Goal: Task Accomplishment & Management: Complete application form

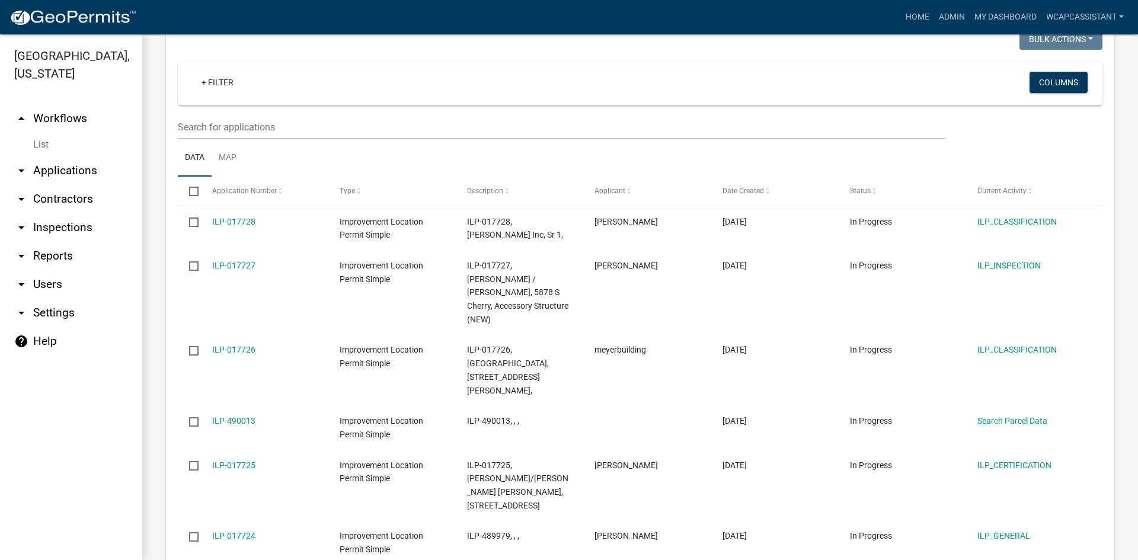
scroll to position [1424, 0]
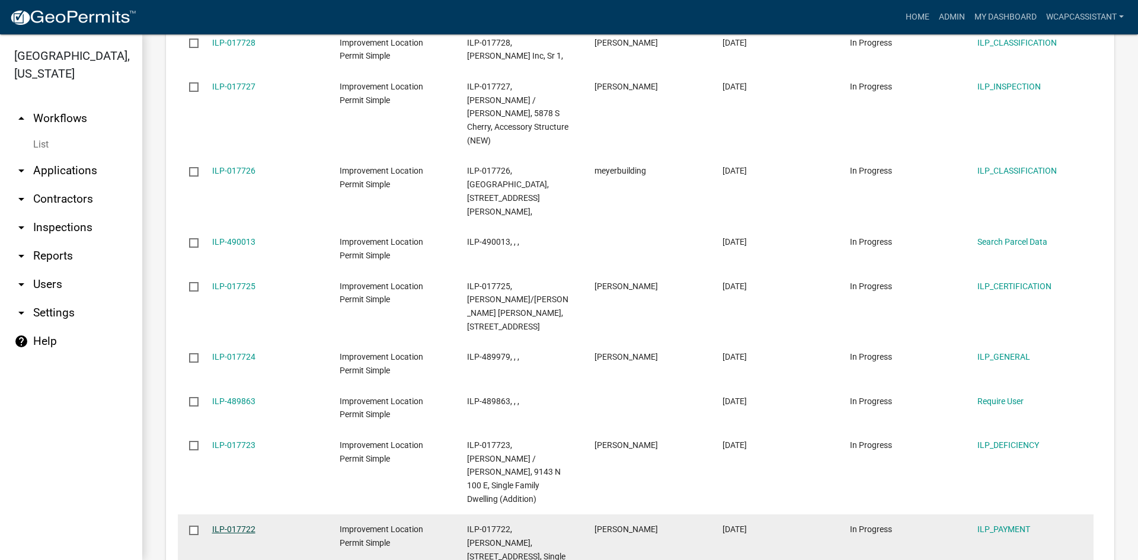
click at [243, 525] on link "ILP-017722" at bounding box center [233, 529] width 43 height 9
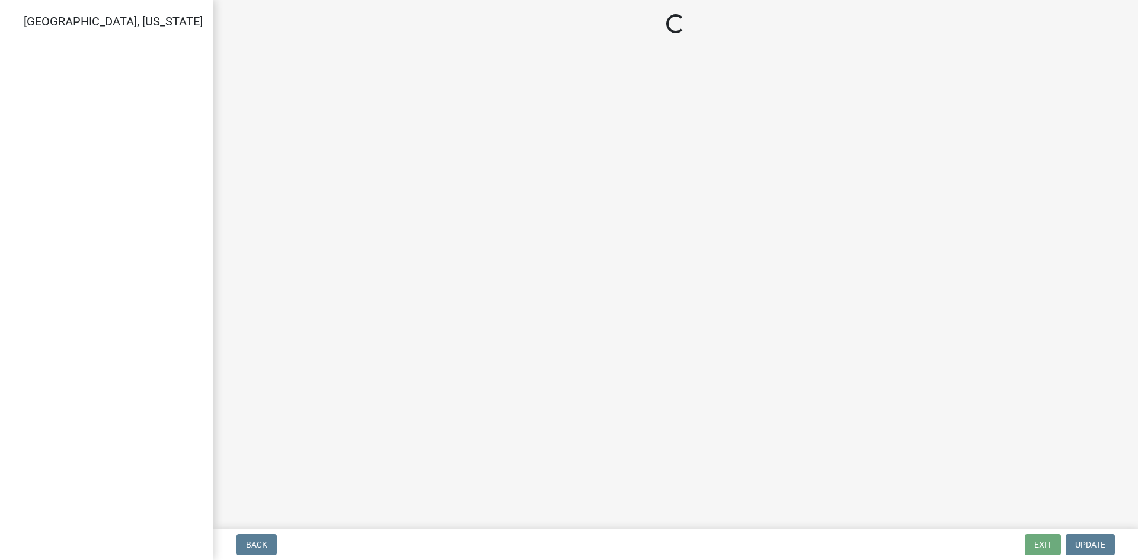
select select "3: 3"
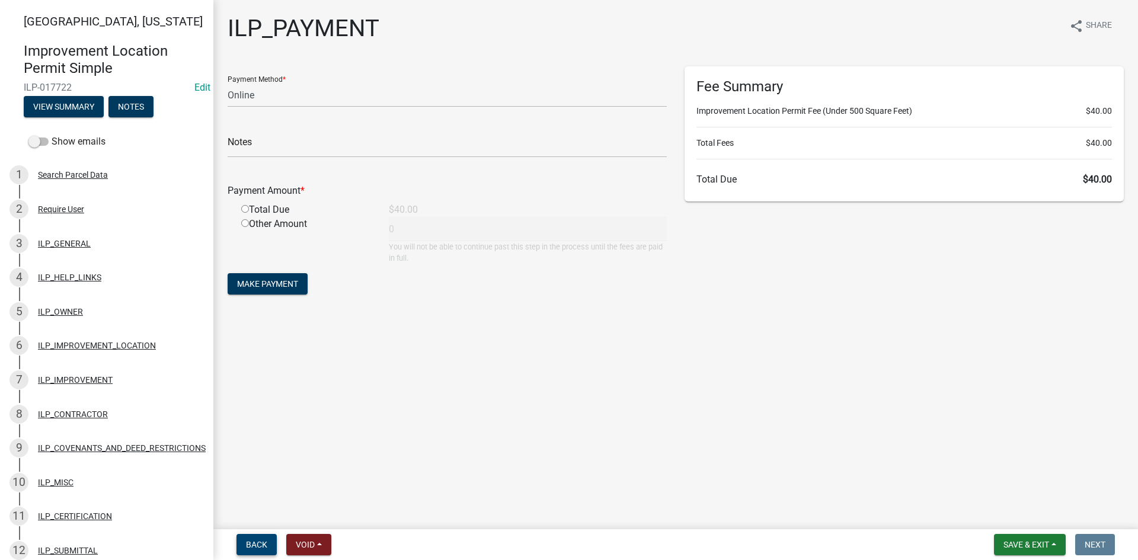
click at [266, 543] on span "Back" at bounding box center [256, 544] width 21 height 9
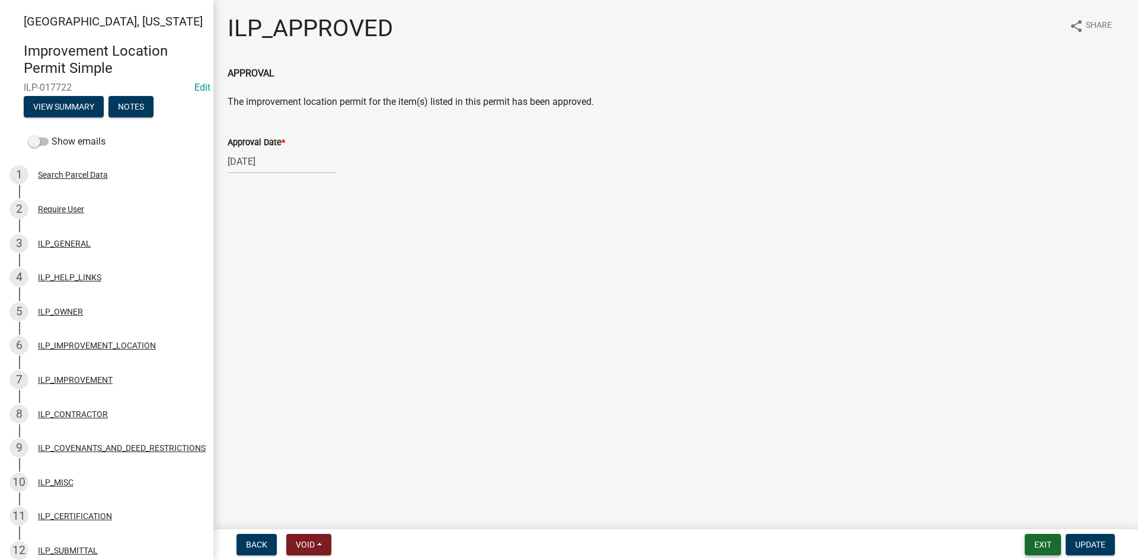
click at [1048, 547] on button "Exit" at bounding box center [1043, 544] width 36 height 21
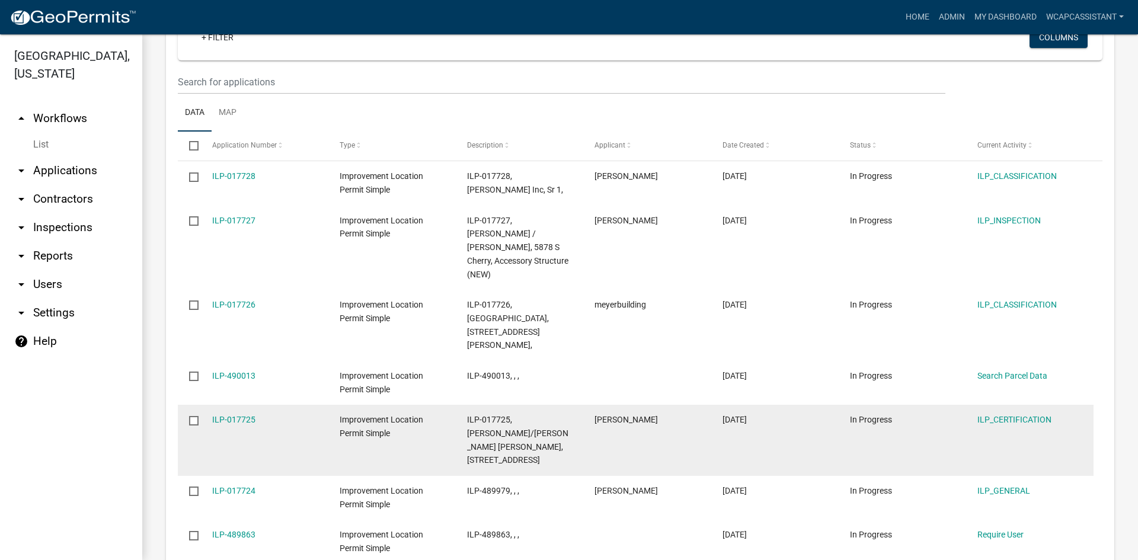
scroll to position [741, 0]
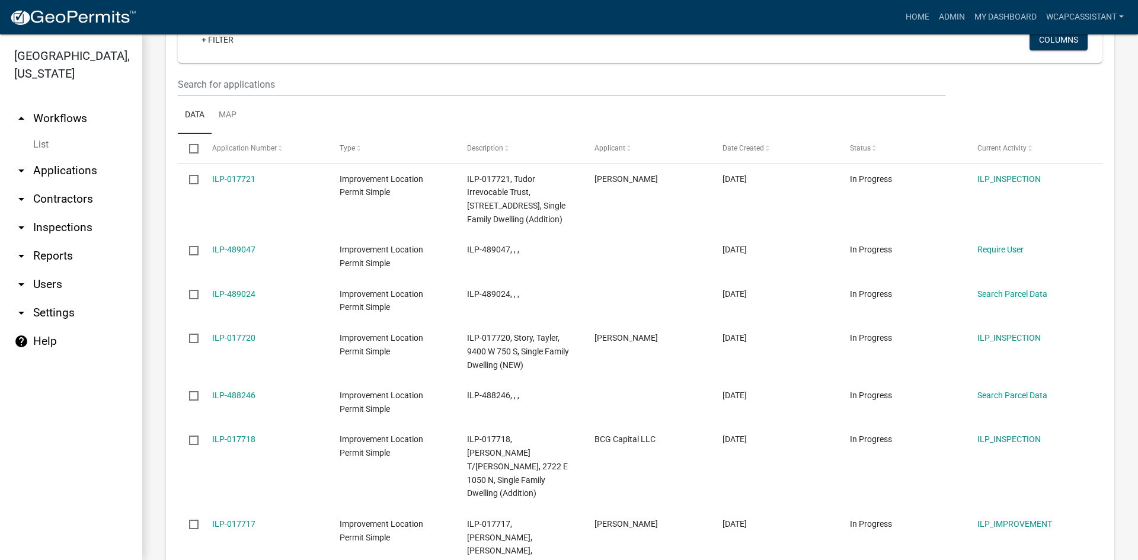
scroll to position [1424, 0]
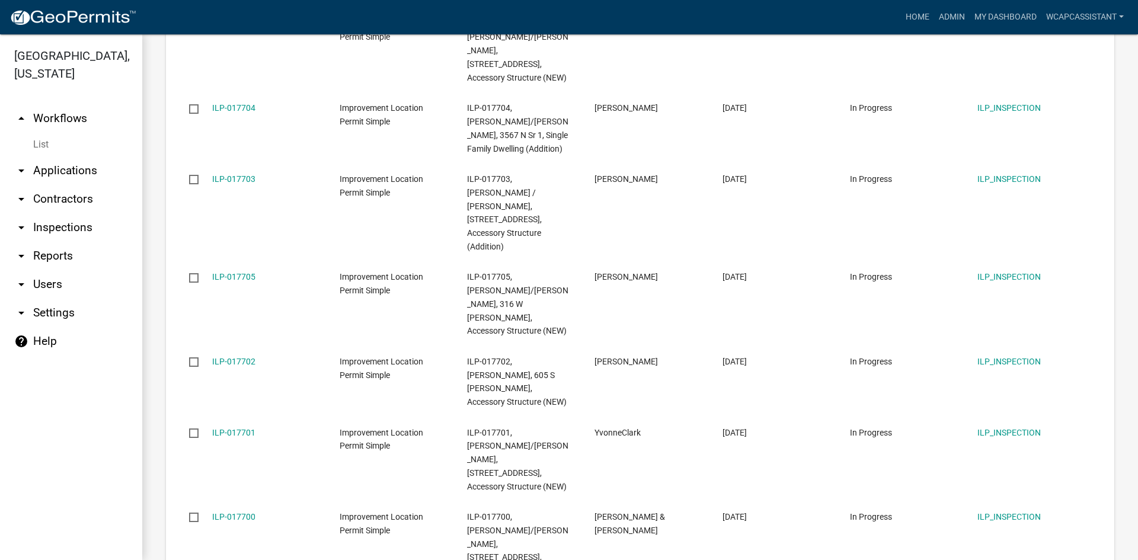
scroll to position [1613, 0]
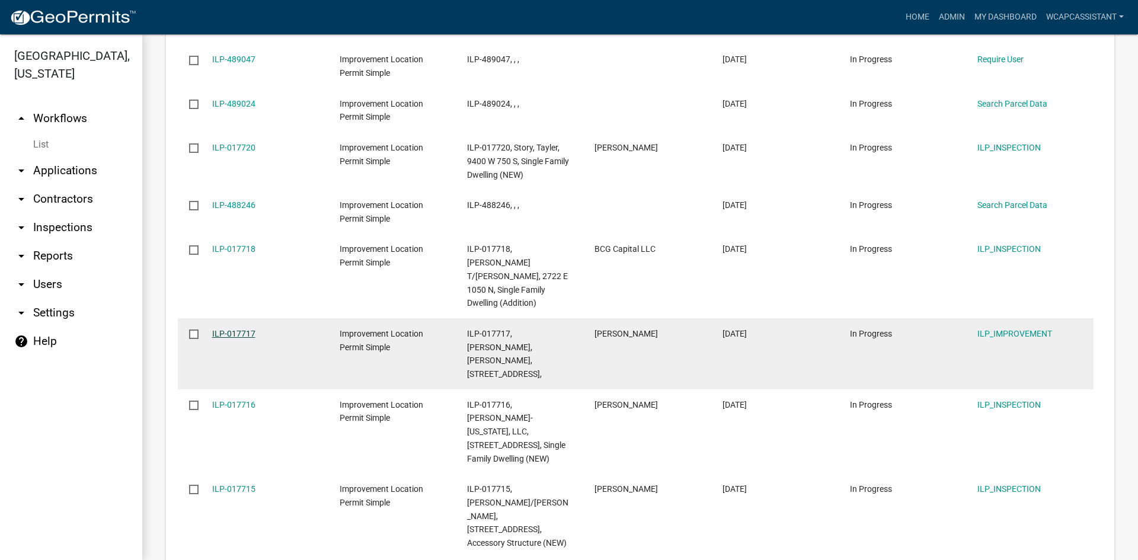
click at [236, 329] on link "ILP-017717" at bounding box center [233, 333] width 43 height 9
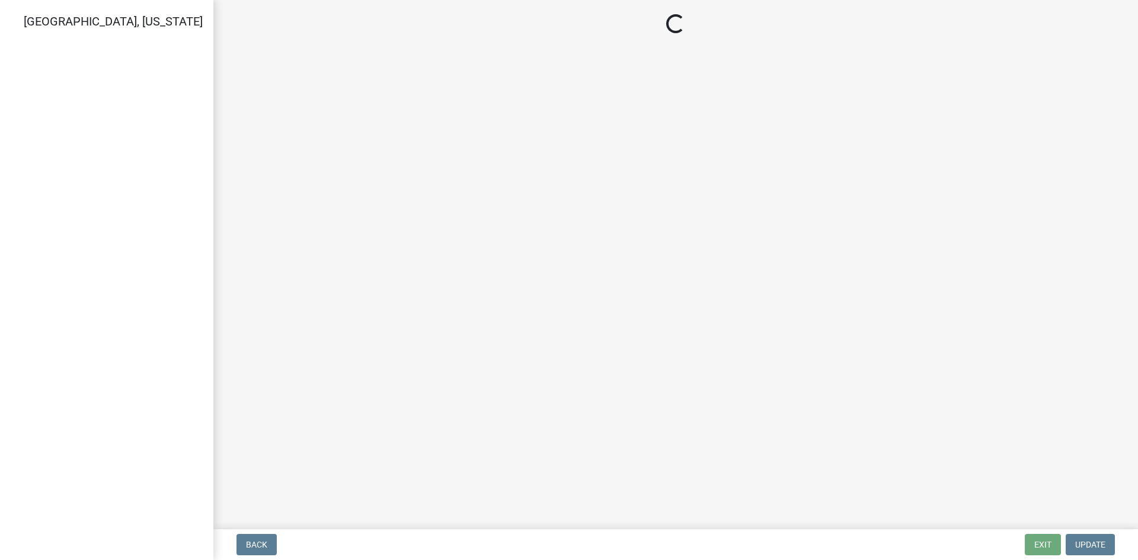
select select "71b507d0-569d-4a0a-b334-f72445909e69"
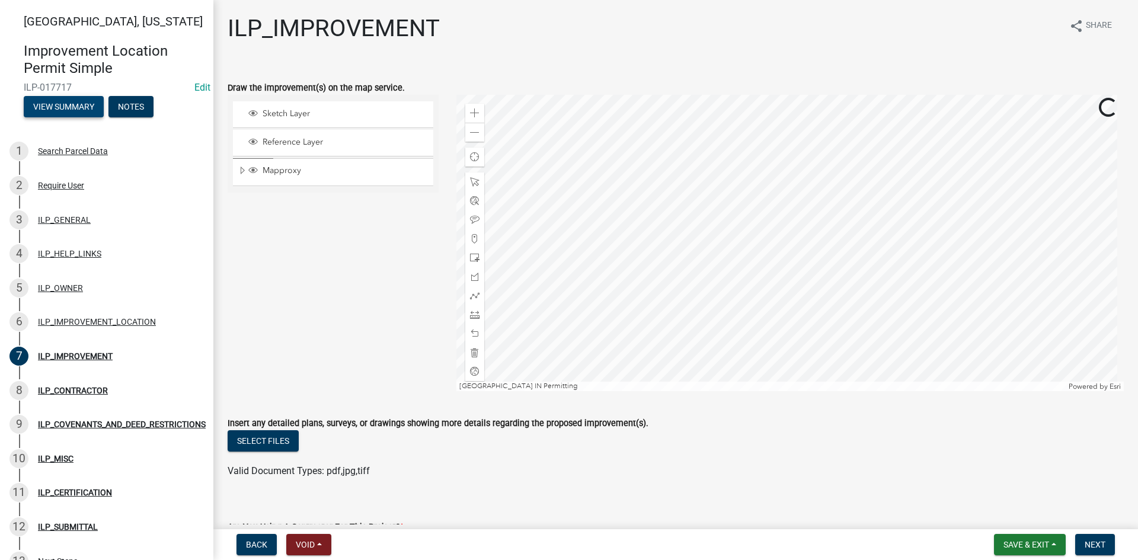
click at [64, 109] on button "View Summary" at bounding box center [64, 106] width 80 height 21
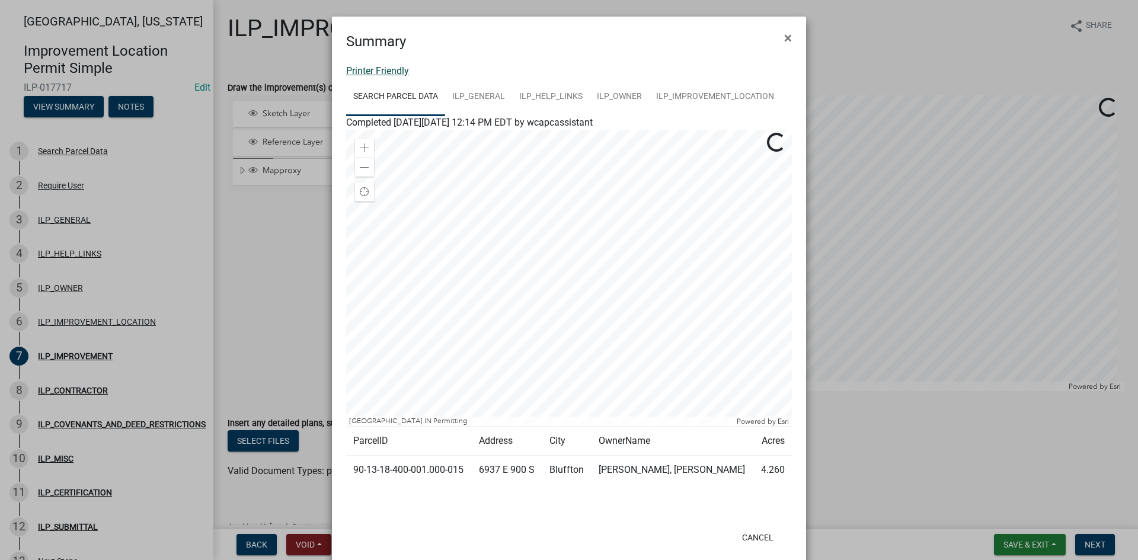
click at [382, 74] on link "Printer Friendly" at bounding box center [377, 70] width 63 height 11
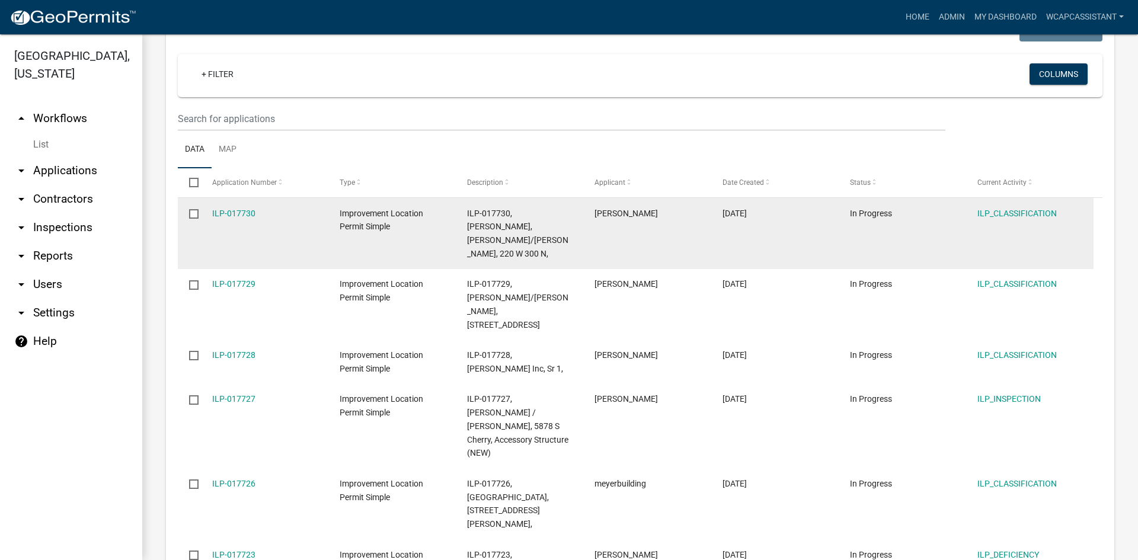
scroll to position [166, 0]
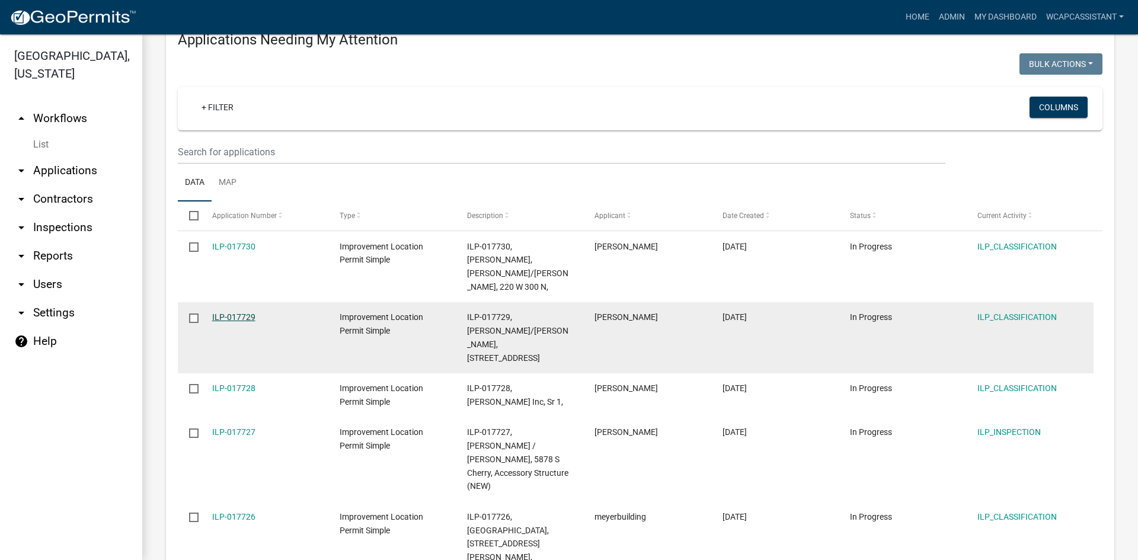
click at [237, 312] on link "ILP-017729" at bounding box center [233, 316] width 43 height 9
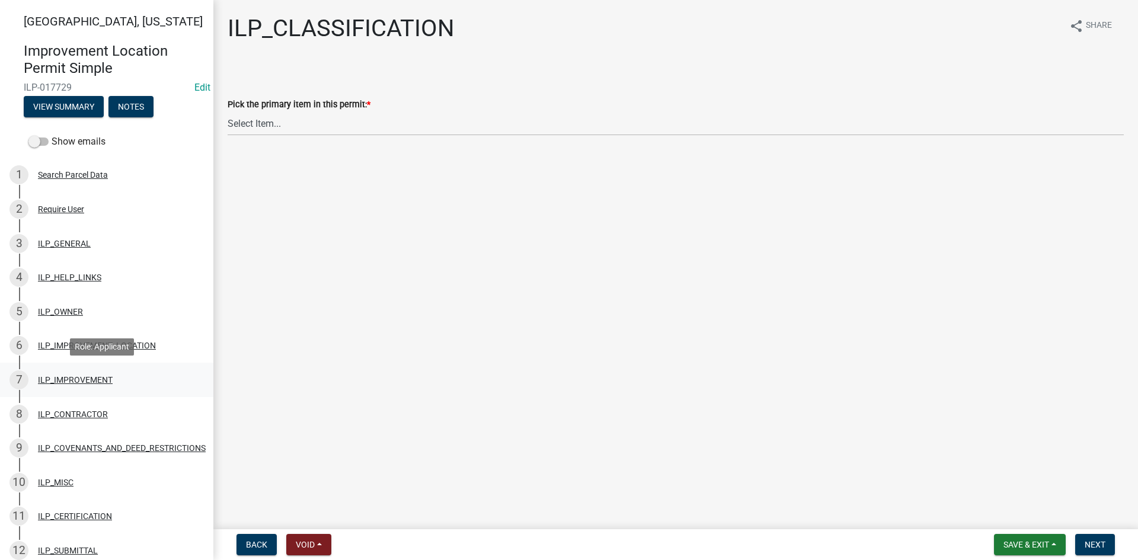
click at [93, 377] on div "ILP_IMPROVEMENT" at bounding box center [75, 380] width 75 height 8
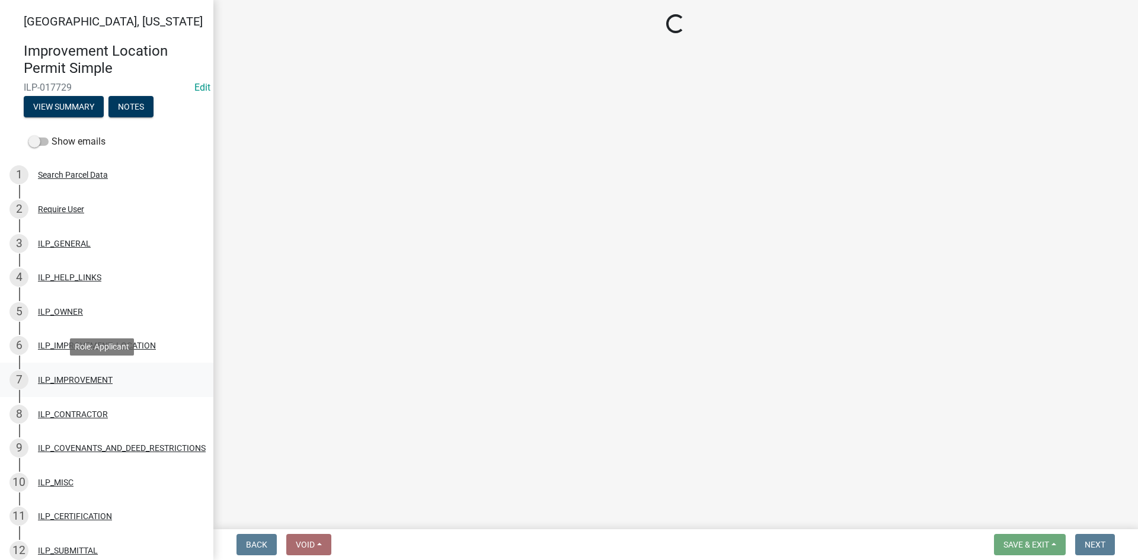
select select "71b507d0-569d-4a0a-b334-f72445909e69"
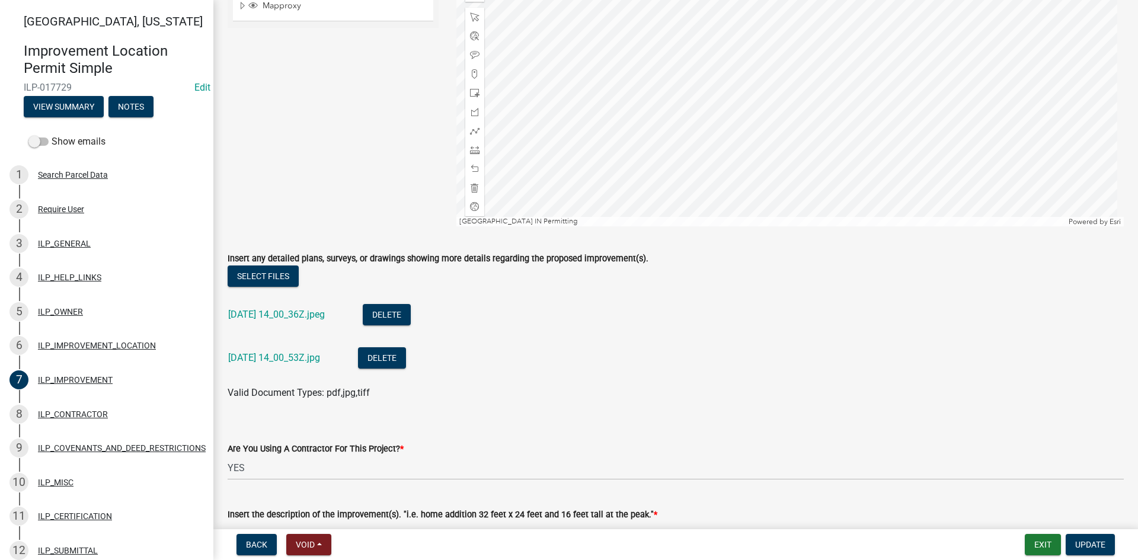
scroll to position [59, 0]
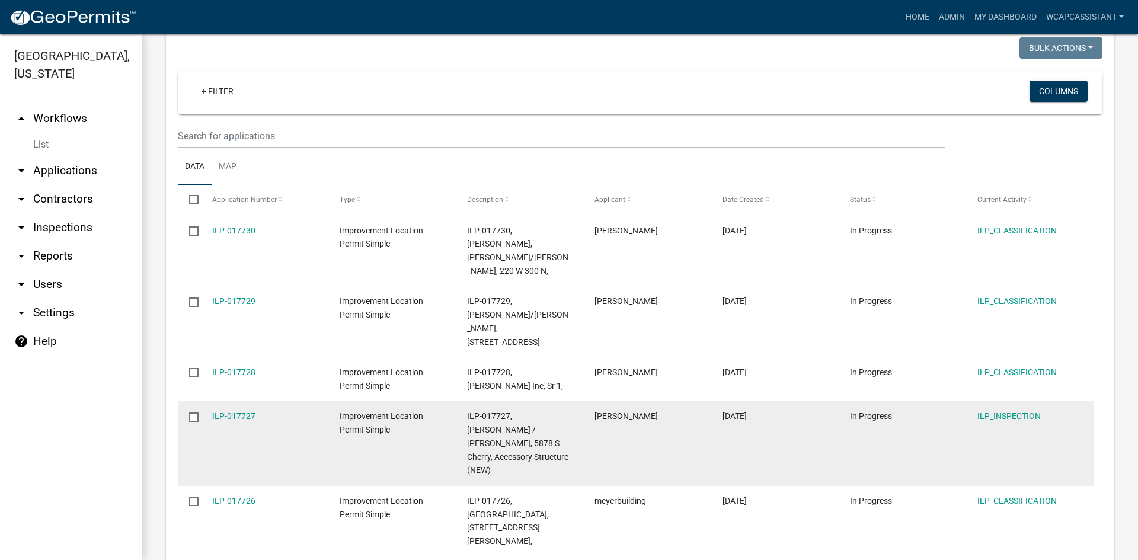
scroll to position [237, 0]
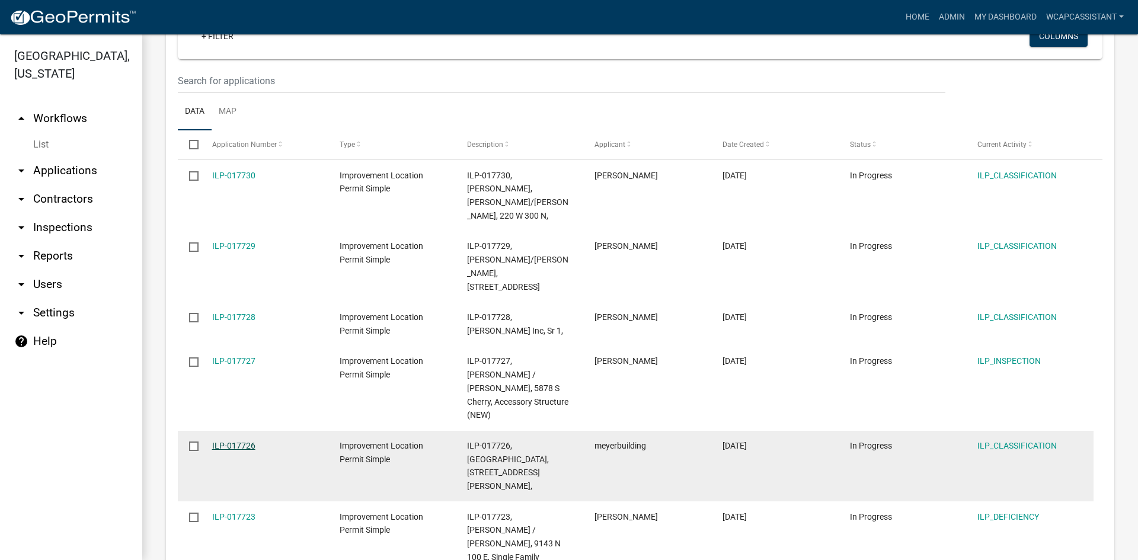
click at [247, 441] on link "ILP-017726" at bounding box center [233, 445] width 43 height 9
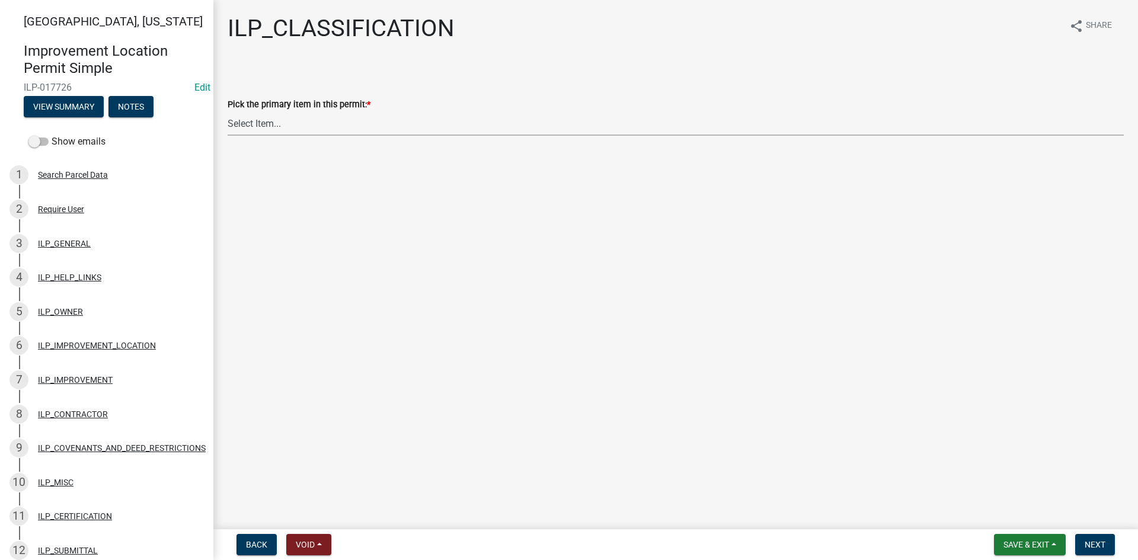
click at [266, 125] on select "Select Item... Accessory Structure (Addition) Accessory Structure (NEW) Busines…" at bounding box center [676, 123] width 897 height 24
click at [228, 111] on select "Select Item... Accessory Structure (Addition) Accessory Structure (NEW) Busines…" at bounding box center [676, 123] width 897 height 24
select select "119b830e-a7a9-4285-be0b-a69d75da8c1b"
click at [1106, 538] on button "Next" at bounding box center [1096, 544] width 40 height 21
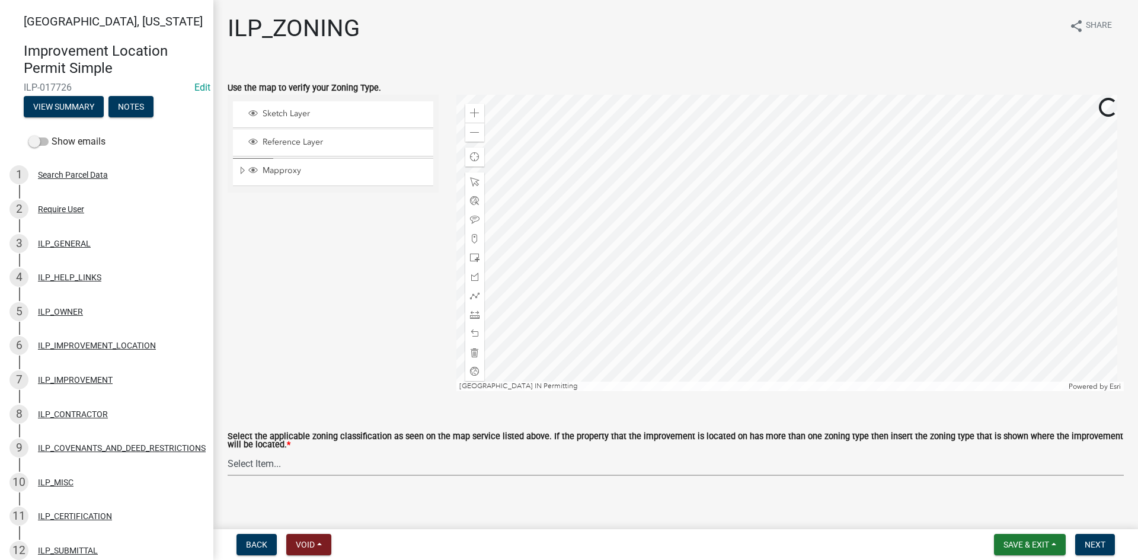
click at [610, 467] on select "Select Item... A-1 "Agricultural Intensive" A-R "Agricultural Residential" S-1 …" at bounding box center [676, 464] width 897 height 24
click at [228, 452] on select "Select Item... A-1 "Agricultural Intensive" A-R "Agricultural Residential" S-1 …" at bounding box center [676, 464] width 897 height 24
select select "d694ffb5-15d0-4049-a719-dd374d5d5d55"
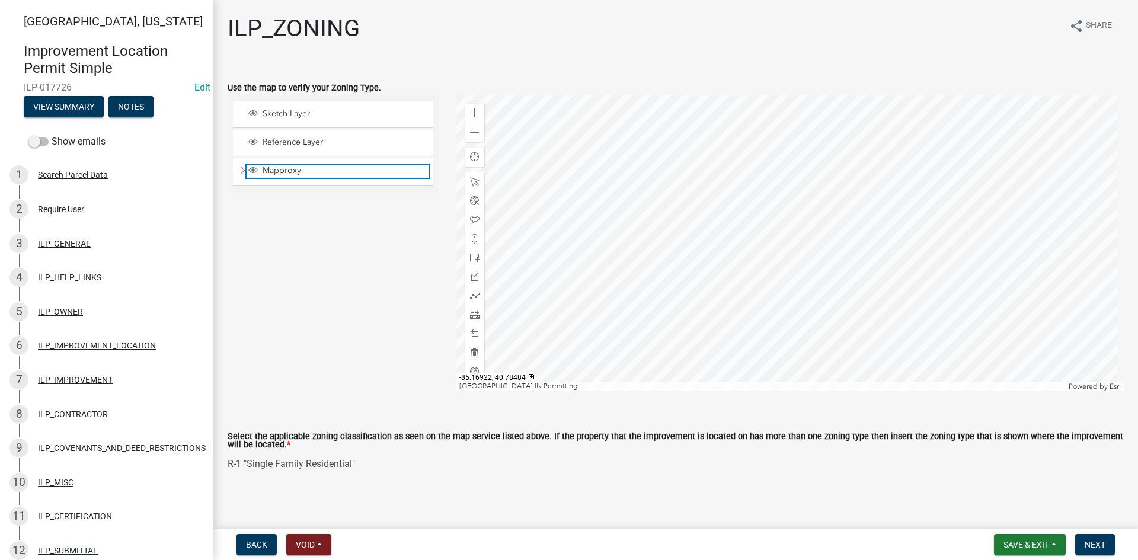
click at [248, 171] on span "Layer List" at bounding box center [253, 171] width 13 height 12
click at [242, 171] on span "Expand" at bounding box center [242, 170] width 9 height 11
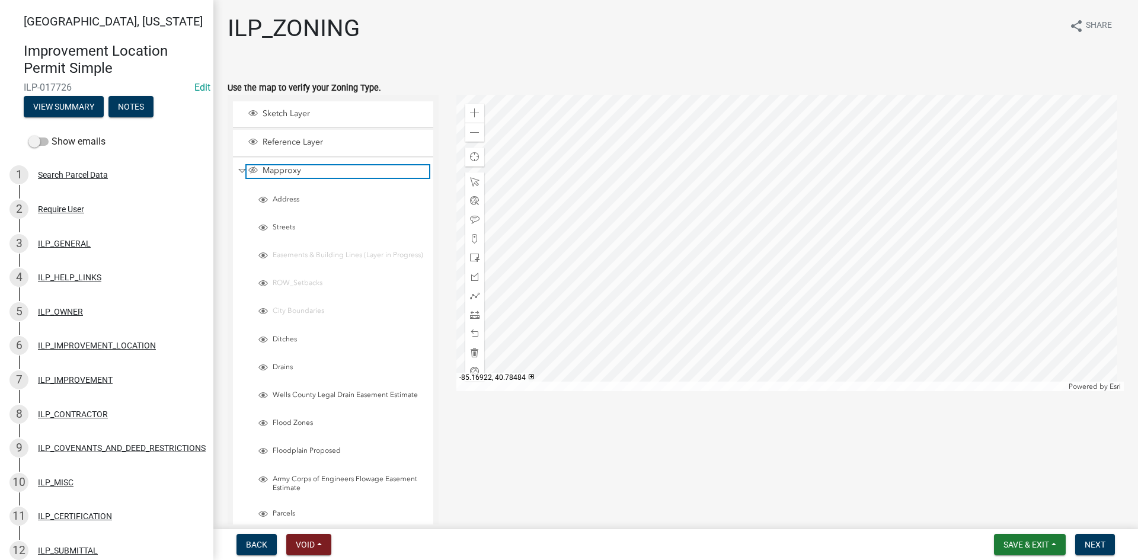
click at [252, 171] on span "Layer List" at bounding box center [252, 169] width 9 height 9
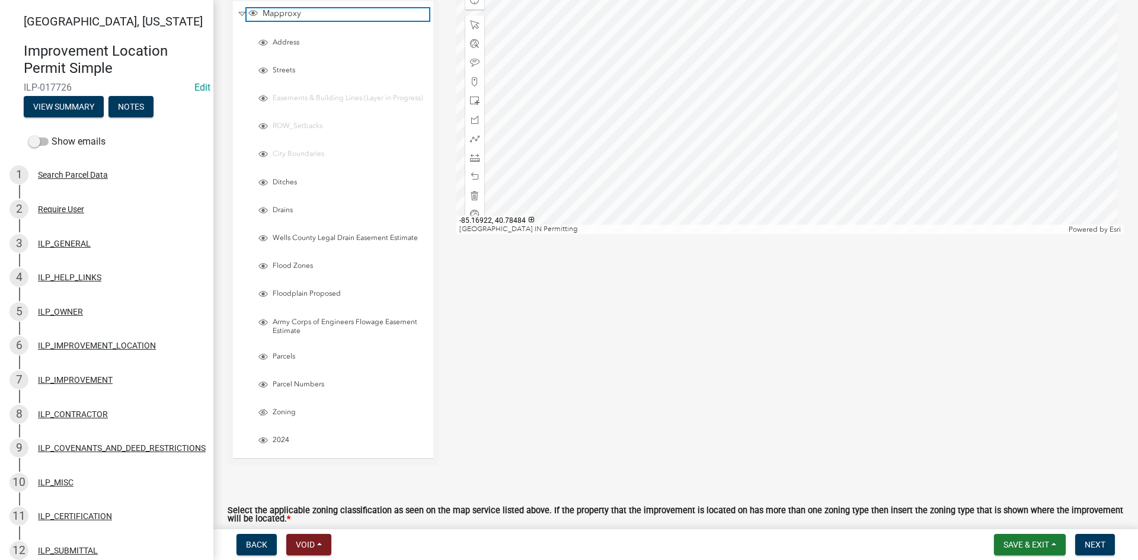
scroll to position [178, 0]
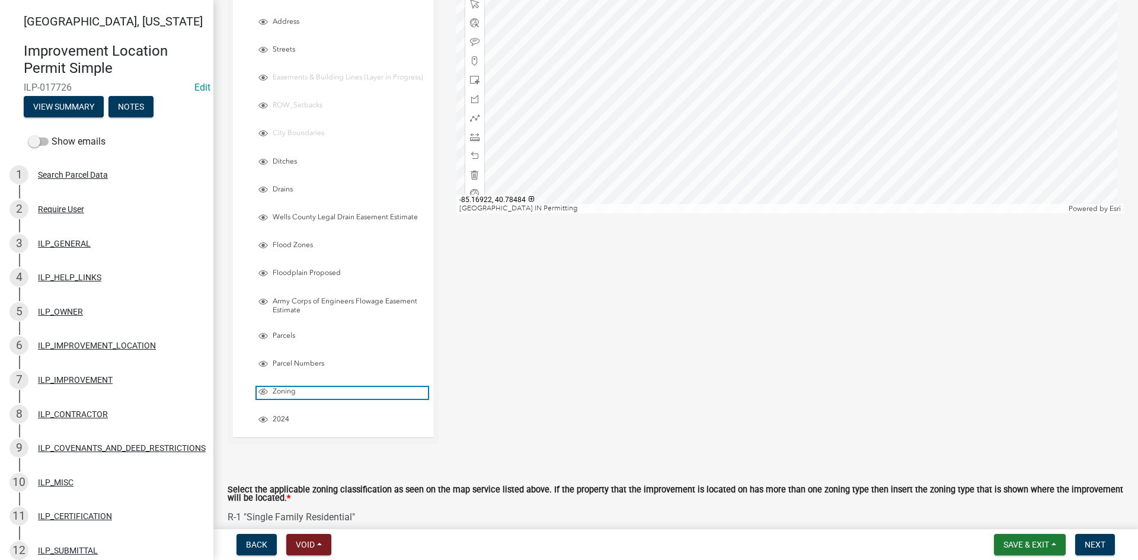
click at [263, 397] on span "Layer List" at bounding box center [263, 391] width 9 height 9
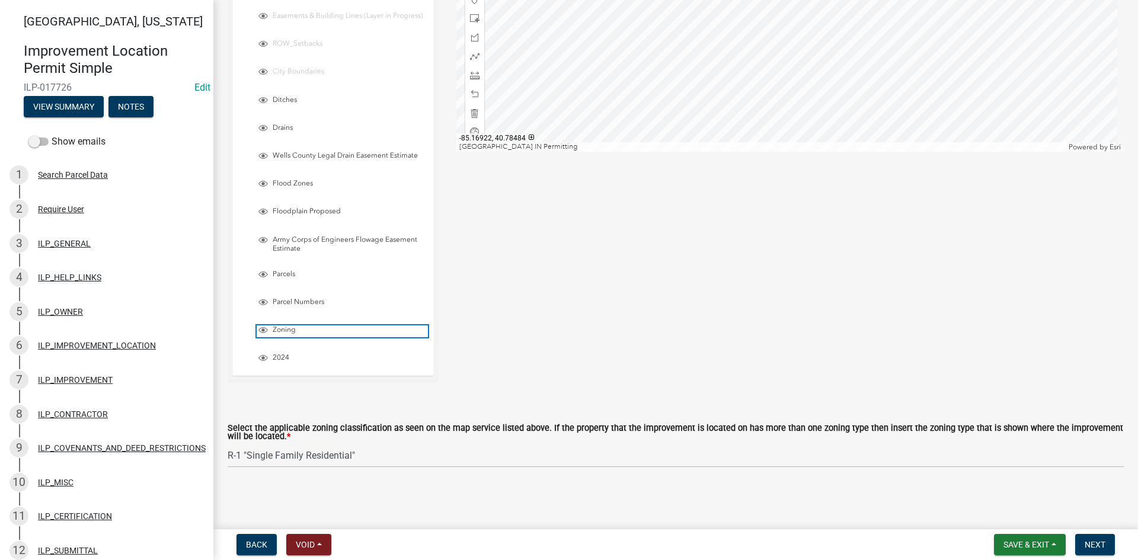
scroll to position [247, 0]
click at [1105, 545] on span "Next" at bounding box center [1095, 544] width 21 height 9
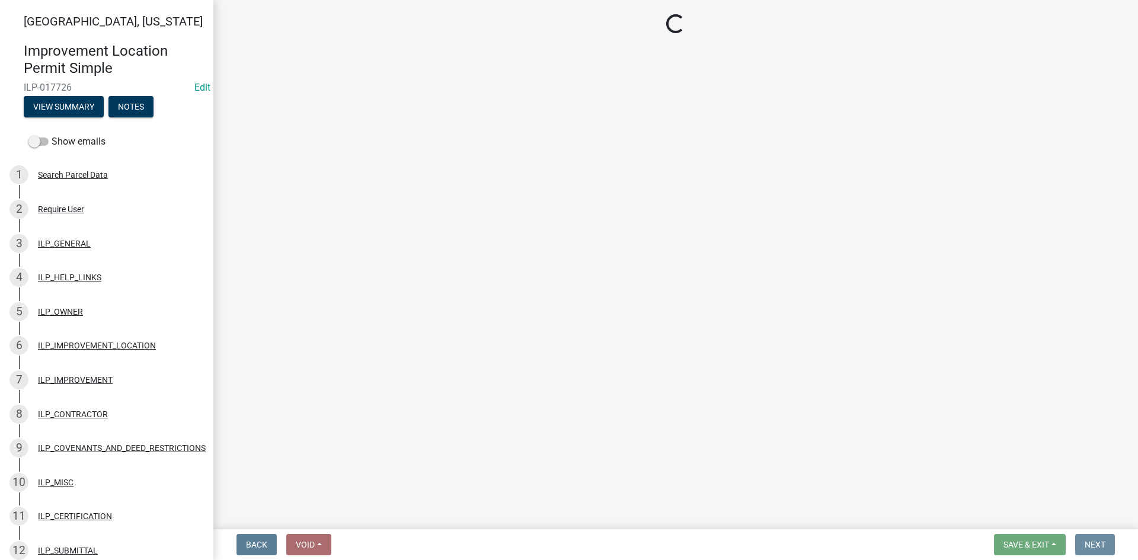
scroll to position [0, 0]
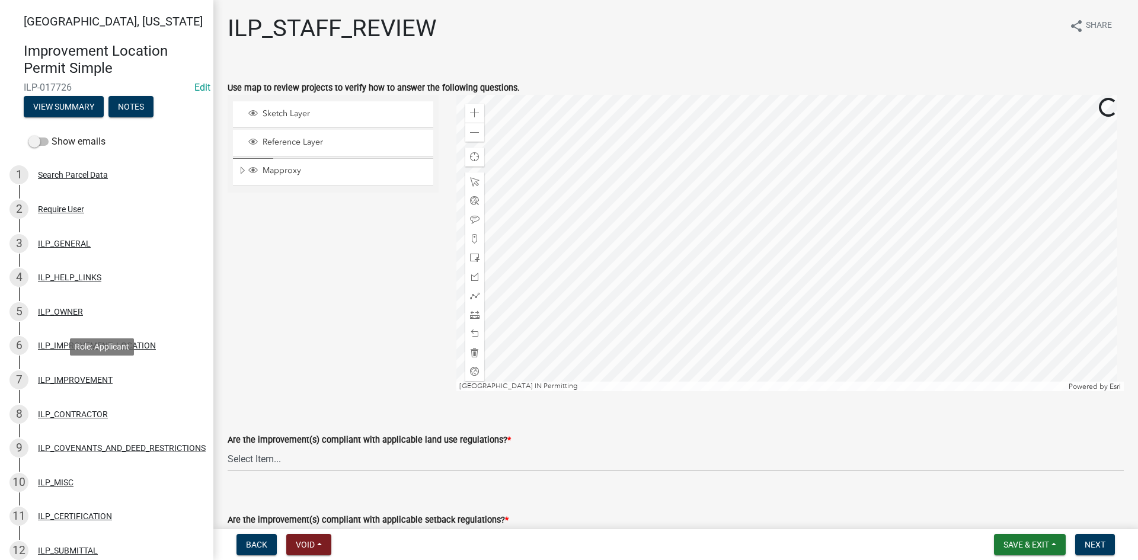
click at [74, 377] on div "ILP_IMPROVEMENT" at bounding box center [75, 380] width 75 height 8
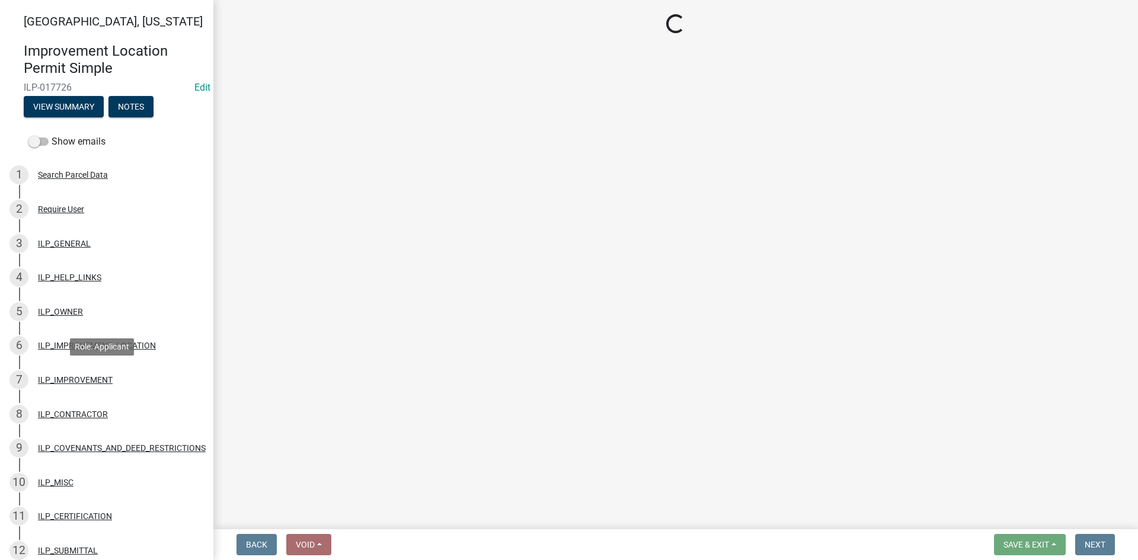
select select "71b507d0-569d-4a0a-b334-f72445909e69"
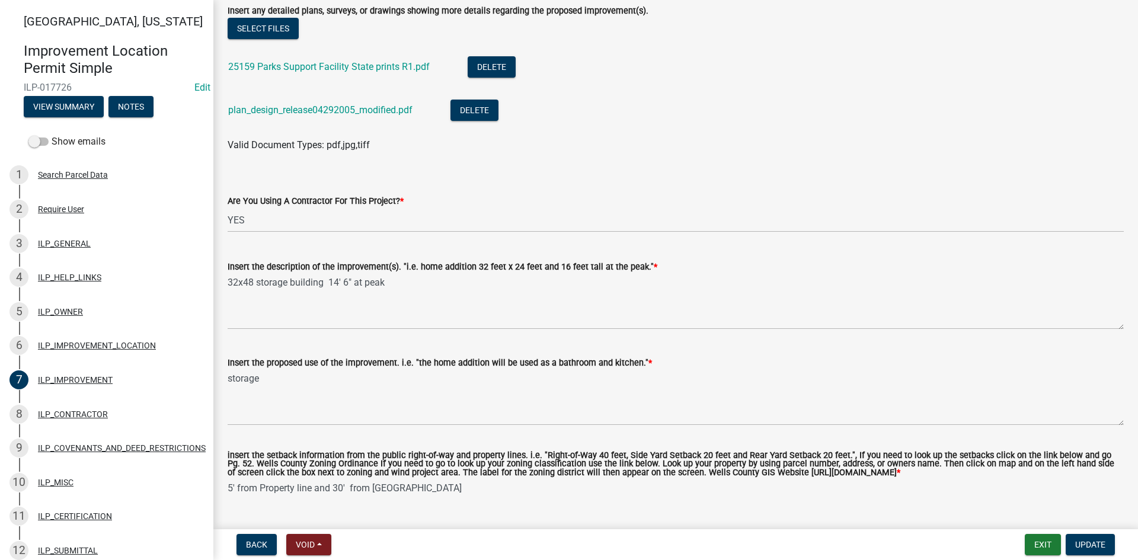
scroll to position [415, 0]
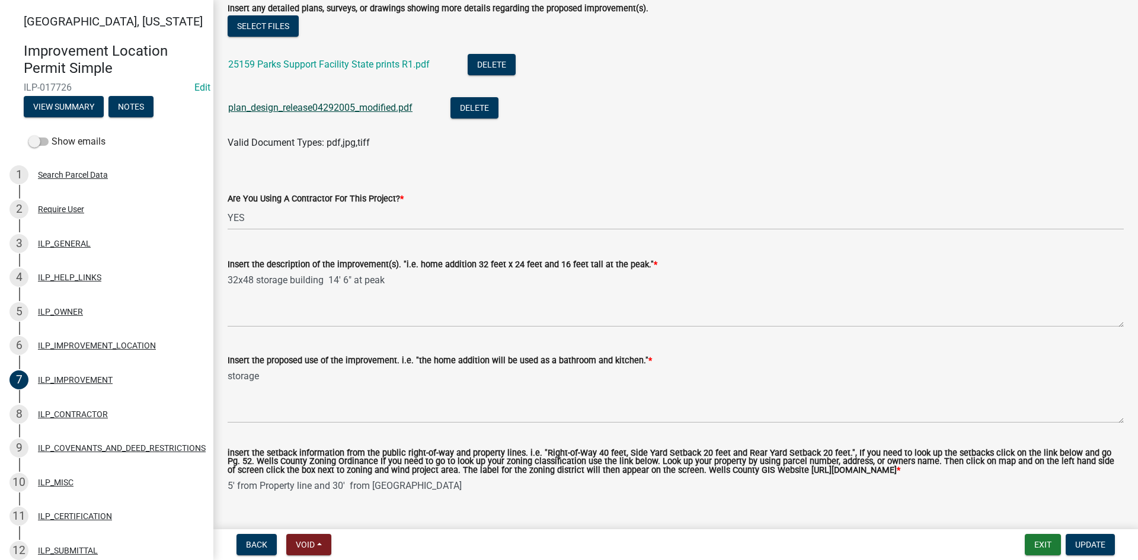
click at [308, 109] on link "plan_design_release04292005_modified.pdf" at bounding box center [320, 107] width 184 height 11
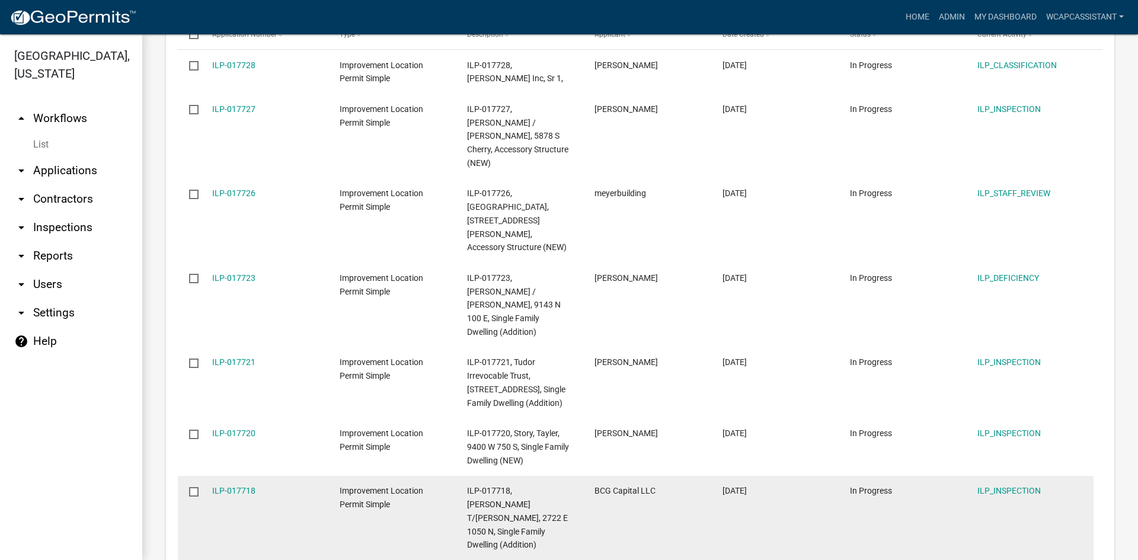
scroll to position [356, 0]
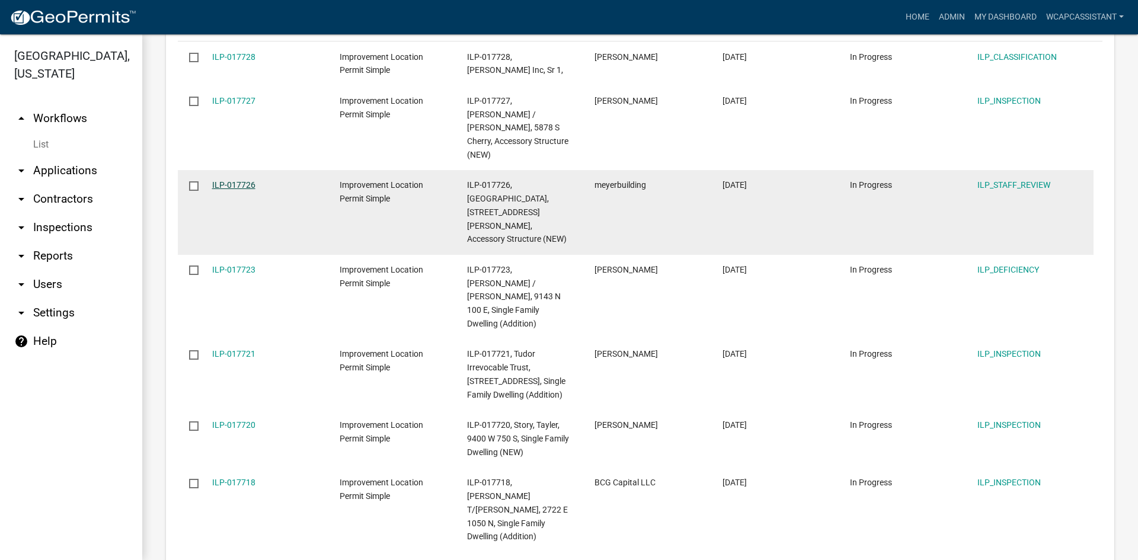
click at [240, 180] on link "ILP-017726" at bounding box center [233, 184] width 43 height 9
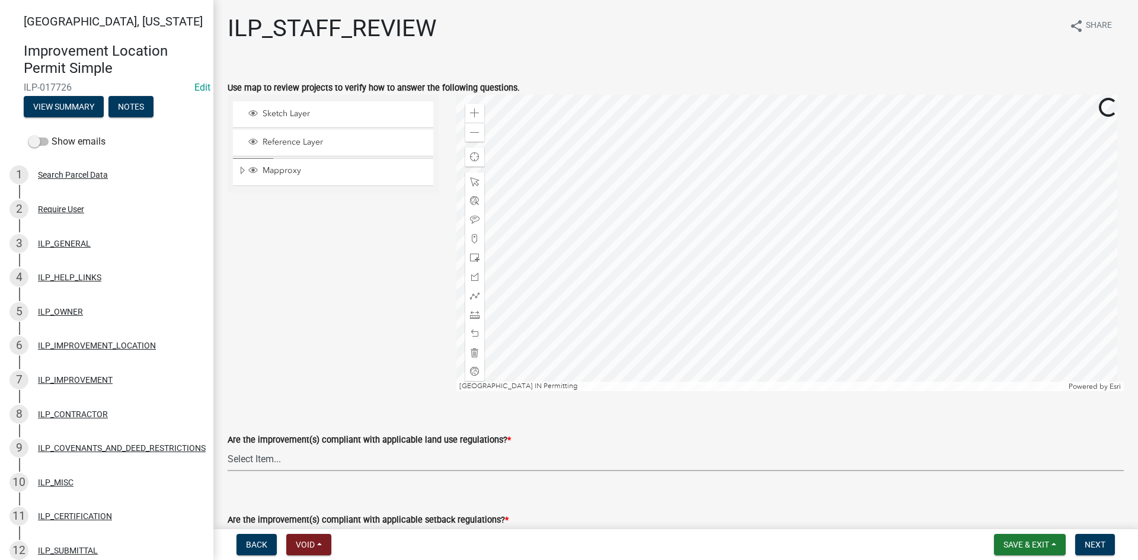
click at [262, 461] on select "Select Item... YES NO" at bounding box center [676, 459] width 897 height 24
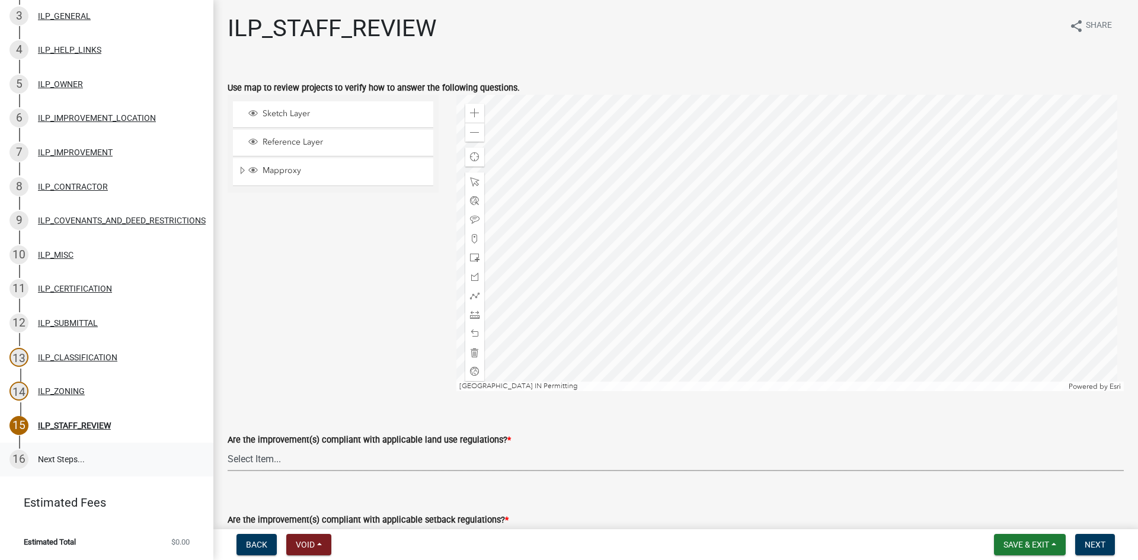
scroll to position [237, 0]
click at [71, 353] on div "ILP_CLASSIFICATION" at bounding box center [77, 357] width 79 height 8
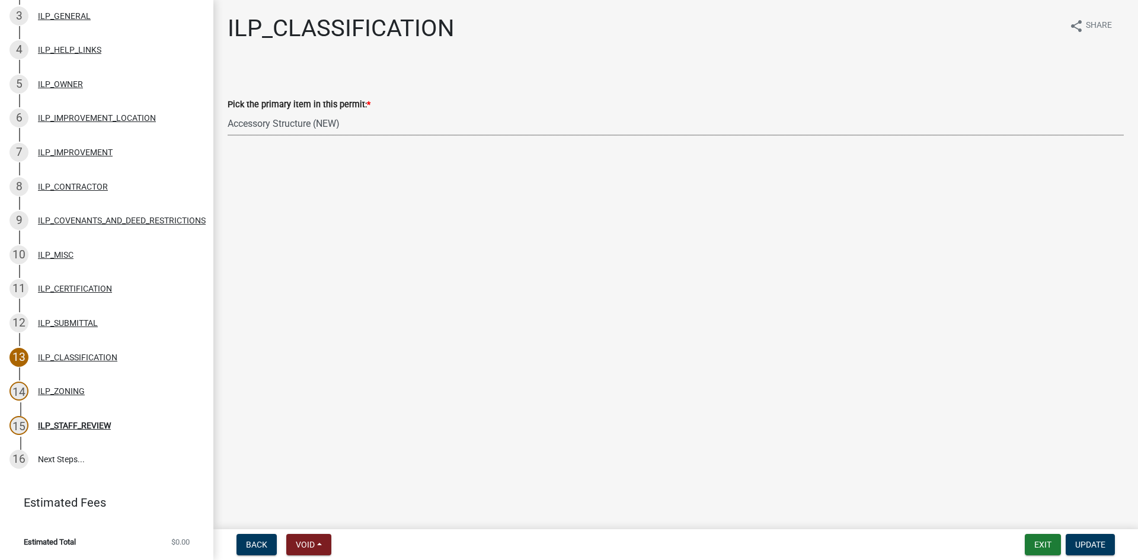
click at [295, 125] on select "Select Item... Accessory Structure (Addition) Accessory Structure (NEW) Busines…" at bounding box center [676, 123] width 897 height 24
click at [228, 111] on select "Select Item... Accessory Structure (Addition) Accessory Structure (NEW) Busines…" at bounding box center [676, 123] width 897 height 24
select select "aefbc2cf-c2fe-4fee-99c1-a4a20c0f66a8"
click at [567, 549] on span "Update" at bounding box center [1091, 544] width 30 height 9
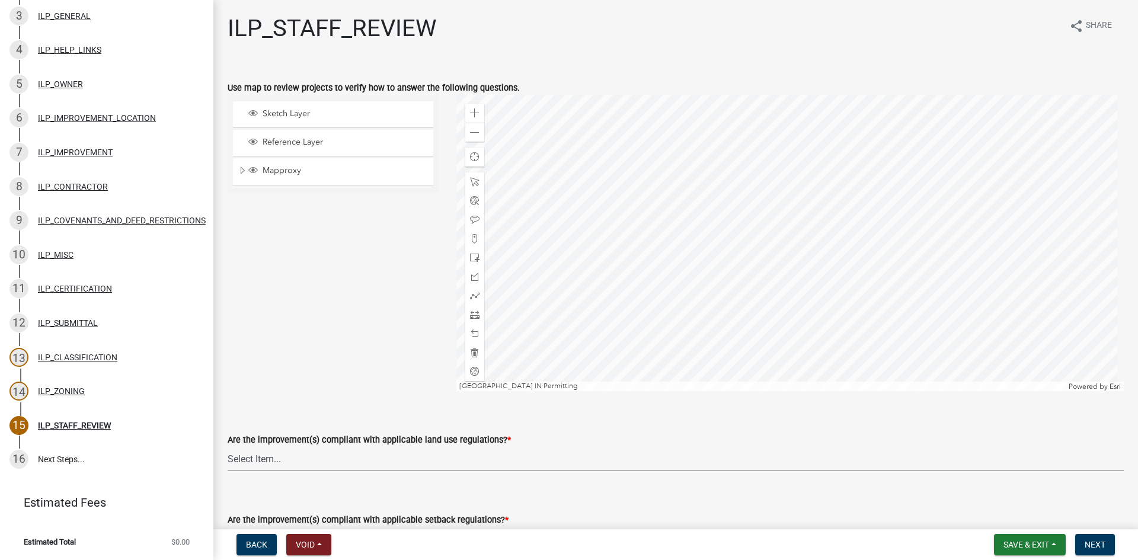
click at [355, 460] on select "Select Item... YES NO" at bounding box center [676, 459] width 897 height 24
click at [228, 447] on select "Select Item... YES NO" at bounding box center [676, 459] width 897 height 24
select select "83ffa5df-1258-41bd-a108-9f2370541ef9"
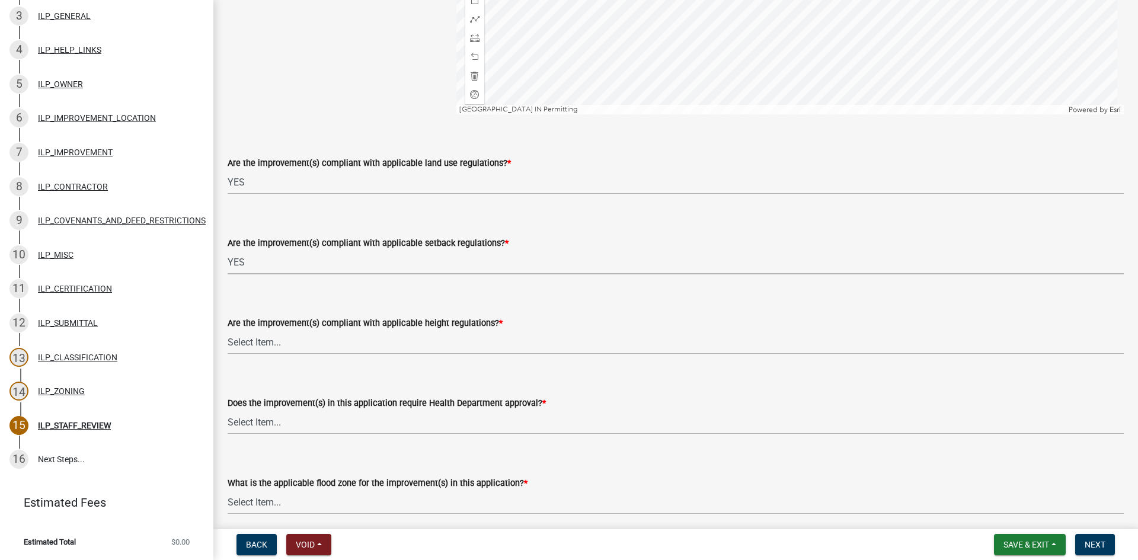
select select "e76e6c03-c199-4125-95d7-daca193c3739"
select select "b2795382-5a5c-496e-8f40-9eac2bba8e54"
select select "2cf99e9a-fd48-429a-ab01-6241dd9ef86f"
select select "546a9c8a-0bf2-4128-b2a0-21aece03a164"
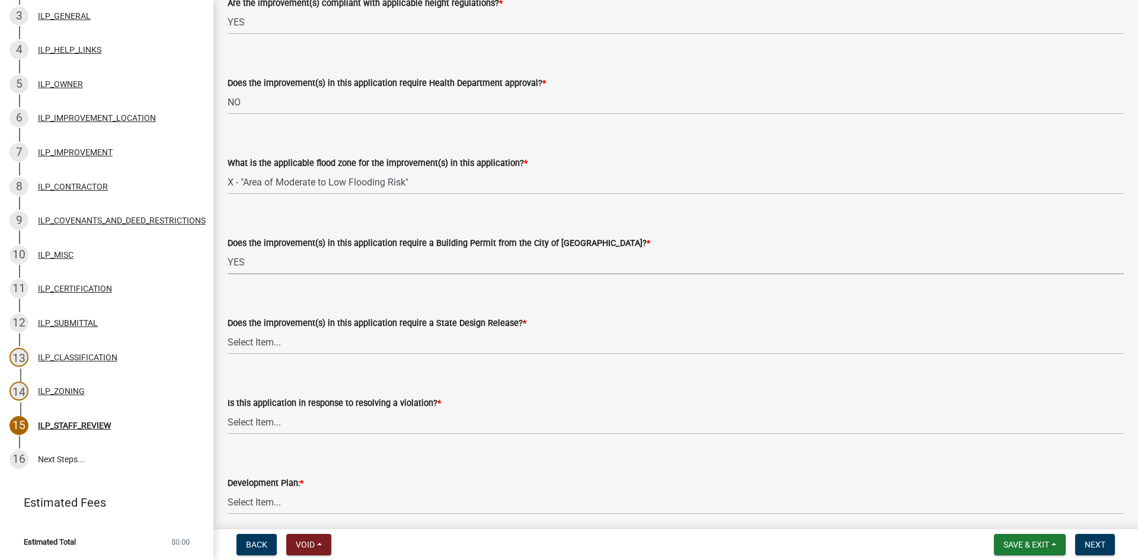
select select "12e37edc-2480-466d-9e86-8f142ffa6713"
select select "41ab7596-7724-4acb-bc0e-86d45c1447fb"
select select "296d3b28-03f6-4b85-9592-a9e1e0e51d18"
select select "f492072b-a2fa-4f7c-8f99-9e809c6c526f"
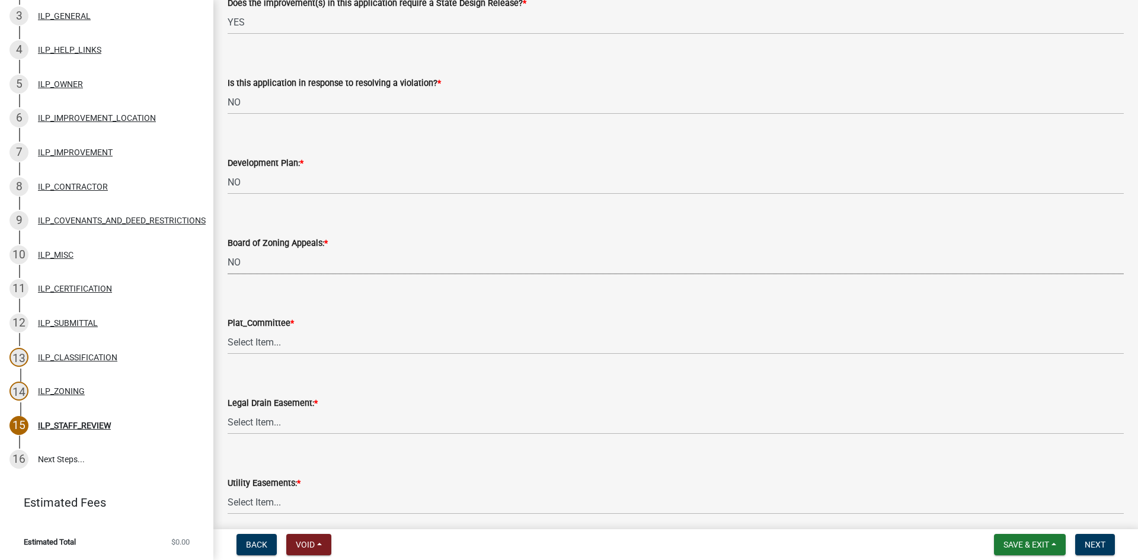
select select "91f2ca91-6260-441c-87d8-e38016df5c96"
select select "63238f16-a362-487f-83af-24d0c8cf3edd"
select select "4de29e95-b13a-4926-a5fe-83364331169b"
select select "8e424161-7bf1-4e33-adf9-a347c03eff2b"
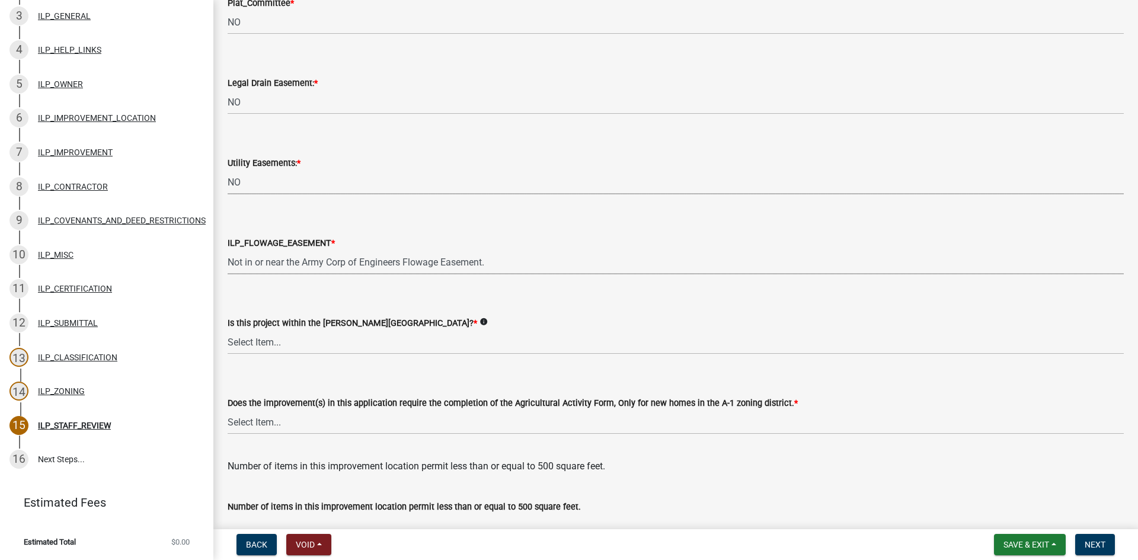
select select "bdd9c930-c7fe-4770-81ee-2c29cf953f8b"
select select "c22a6da1-a4b9-4a20-9552-3c4da3c32bc7"
select select "b8432f74-40d2-4ff6-ba31-770d91760c6e"
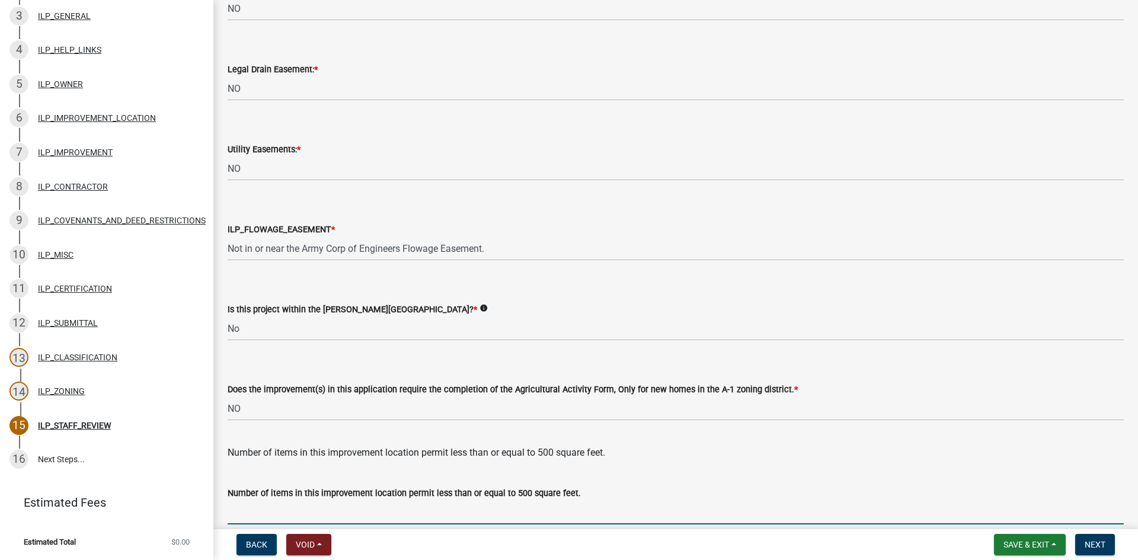
scroll to position [1529, 0]
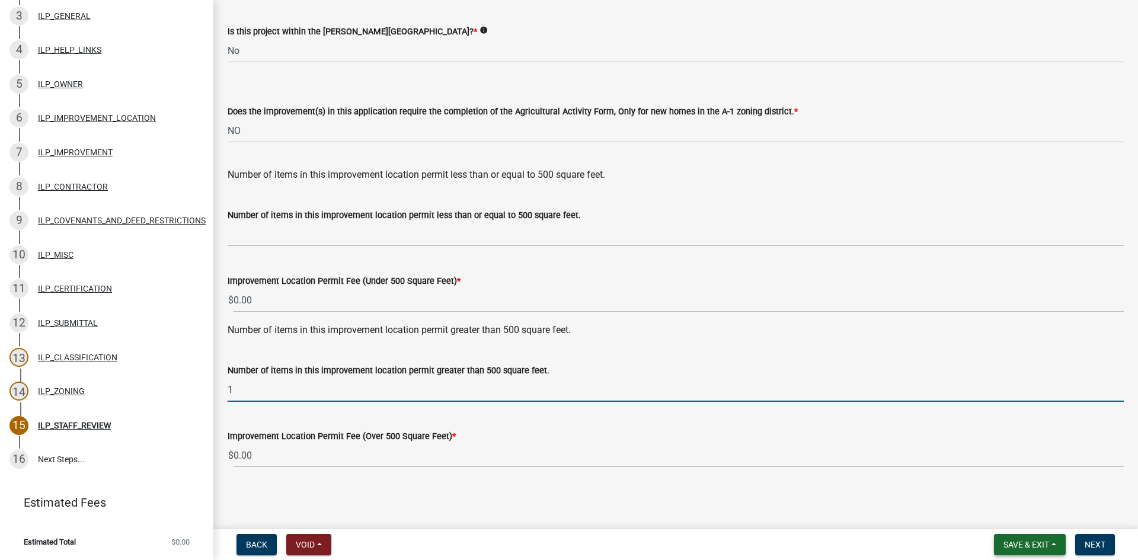
type input "1"
click at [567, 555] on button "Save & Exit" at bounding box center [1030, 544] width 72 height 21
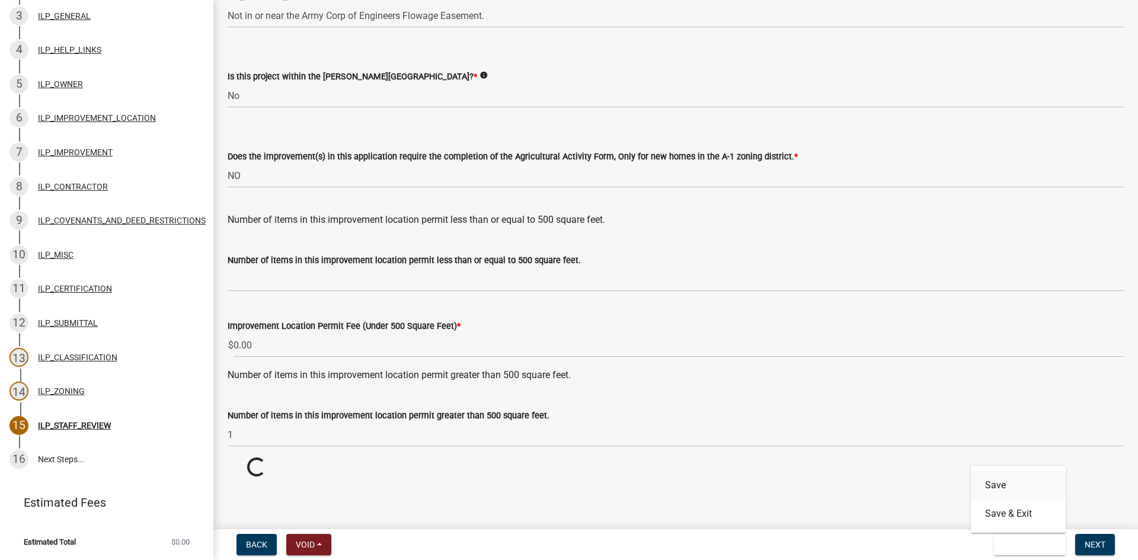
click at [567, 489] on button "Save" at bounding box center [1018, 485] width 95 height 28
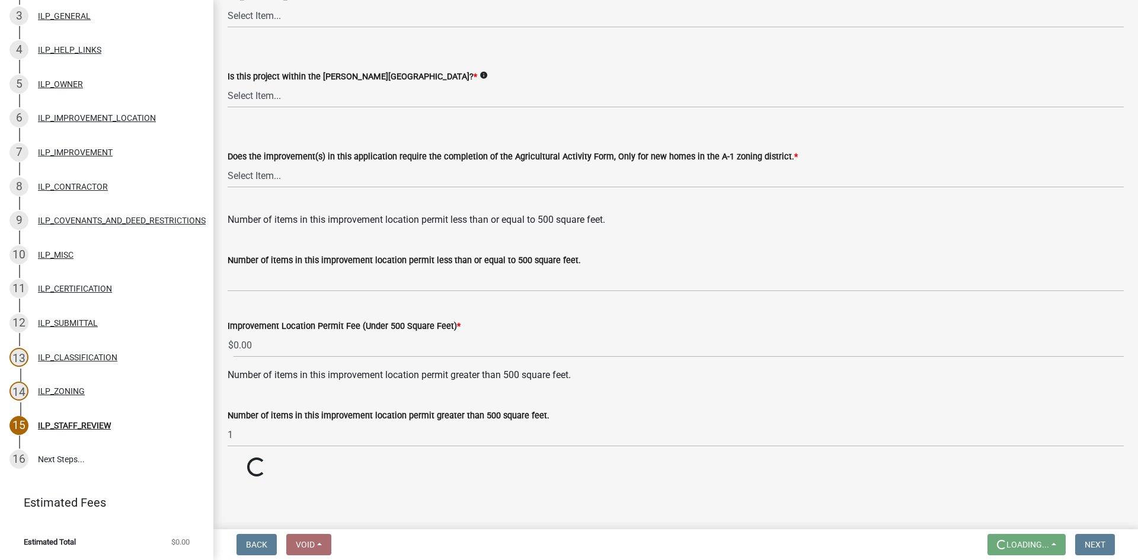
scroll to position [0, 0]
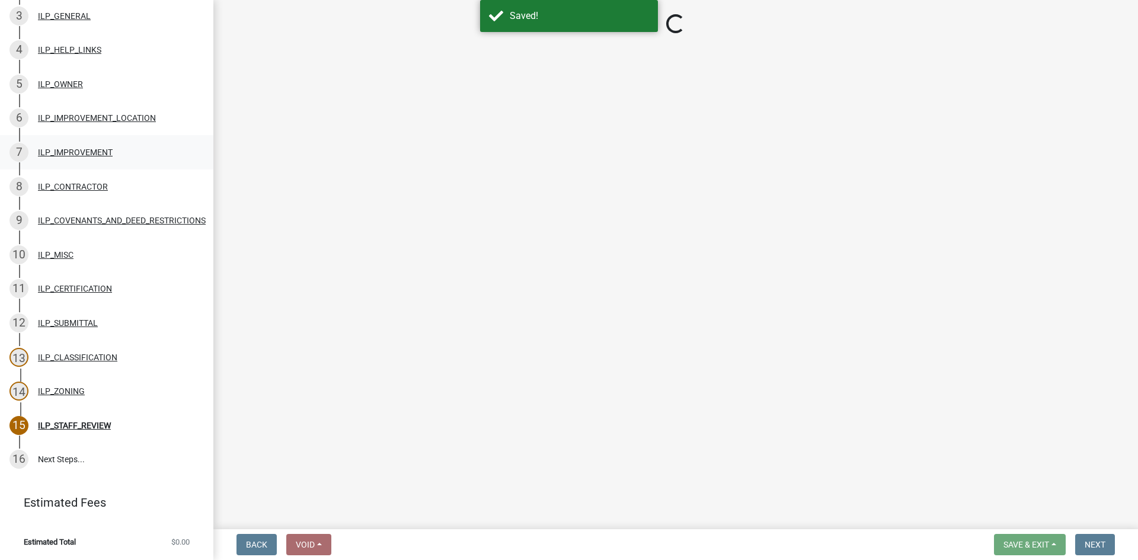
click at [89, 143] on div "7 ILP_IMPROVEMENT" at bounding box center [101, 152] width 185 height 19
select select "71b507d0-569d-4a0a-b334-f72445909e69"
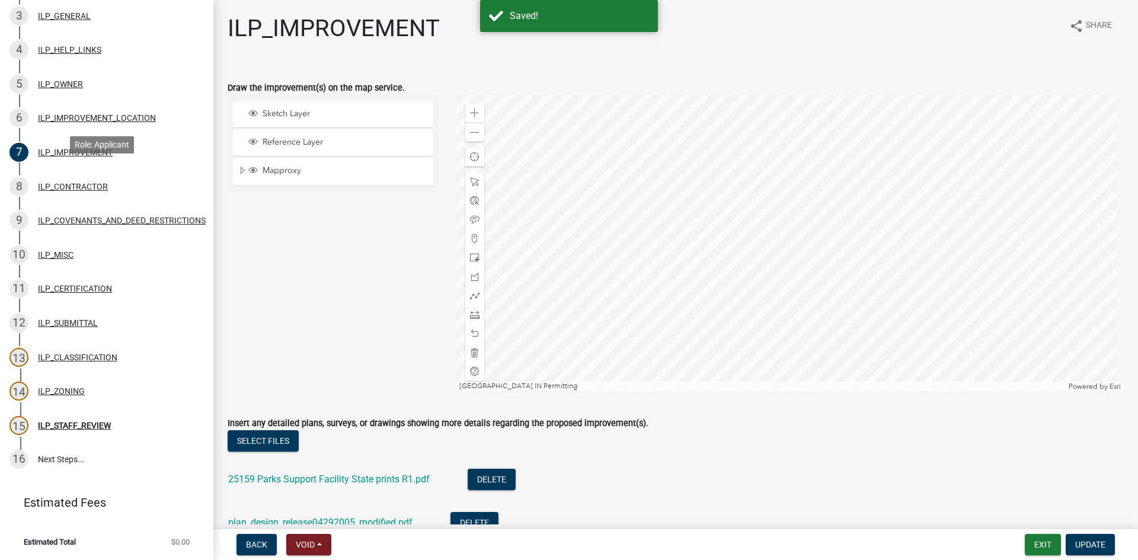
select select "83ffa5df-1258-41bd-a108-9f2370541ef9"
select select "e76e6c03-c199-4125-95d7-daca193c3739"
select select "b2795382-5a5c-496e-8f40-9eac2bba8e54"
select select "2cf99e9a-fd48-429a-ab01-6241dd9ef86f"
select select "546a9c8a-0bf2-4128-b2a0-21aece03a164"
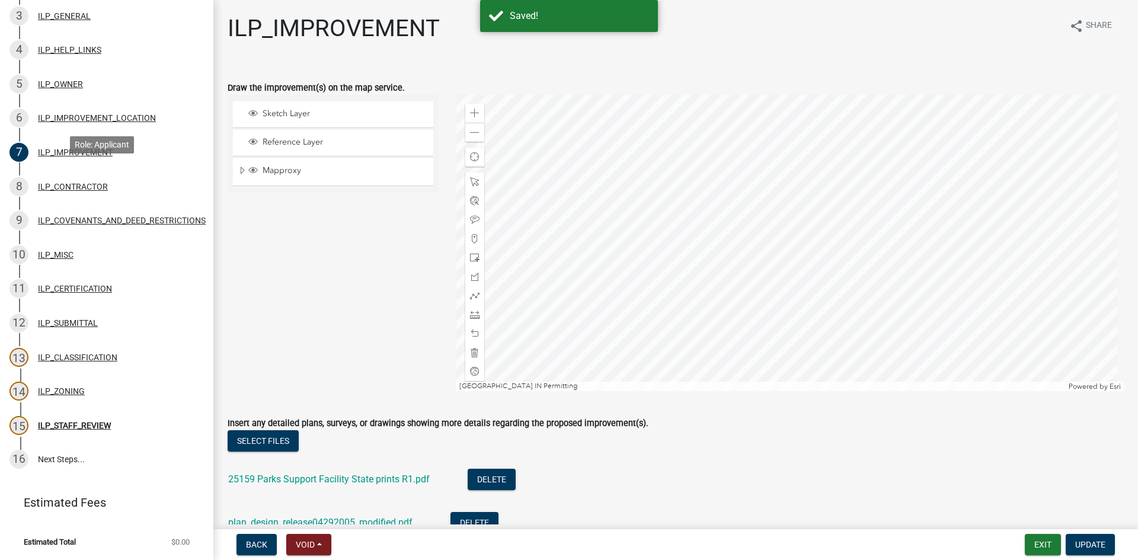
select select "12e37edc-2480-466d-9e86-8f142ffa6713"
select select "41ab7596-7724-4acb-bc0e-86d45c1447fb"
select select "296d3b28-03f6-4b85-9592-a9e1e0e51d18"
select select "f492072b-a2fa-4f7c-8f99-9e809c6c526f"
select select "91f2ca91-6260-441c-87d8-e38016df5c96"
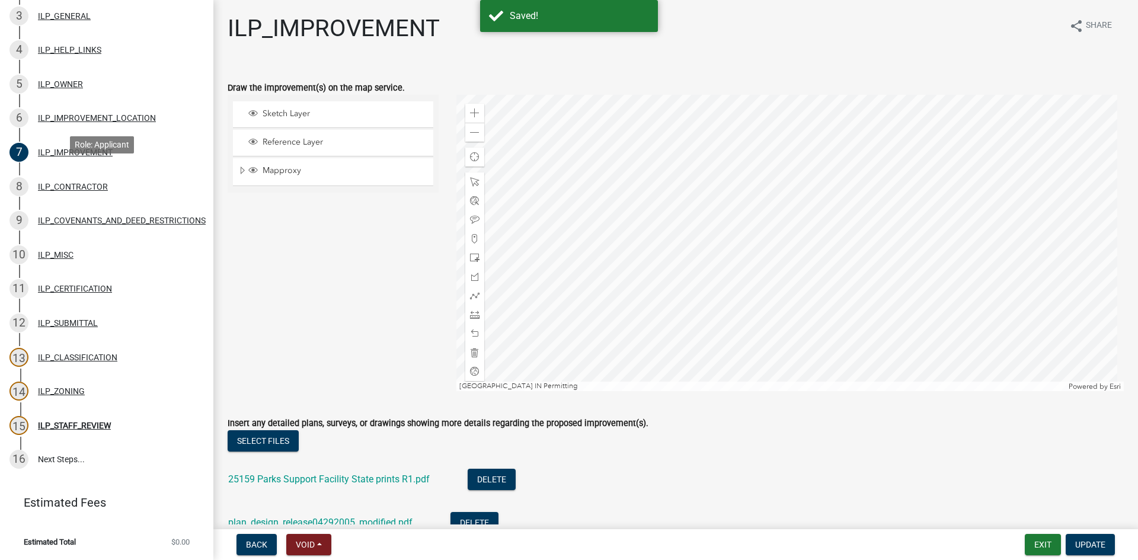
select select "63238f16-a362-487f-83af-24d0c8cf3edd"
select select "4de29e95-b13a-4926-a5fe-83364331169b"
select select "8e424161-7bf1-4e33-adf9-a347c03eff2b"
select select "bdd9c930-c7fe-4770-81ee-2c29cf953f8b"
select select "c22a6da1-a4b9-4a20-9552-3c4da3c32bc7"
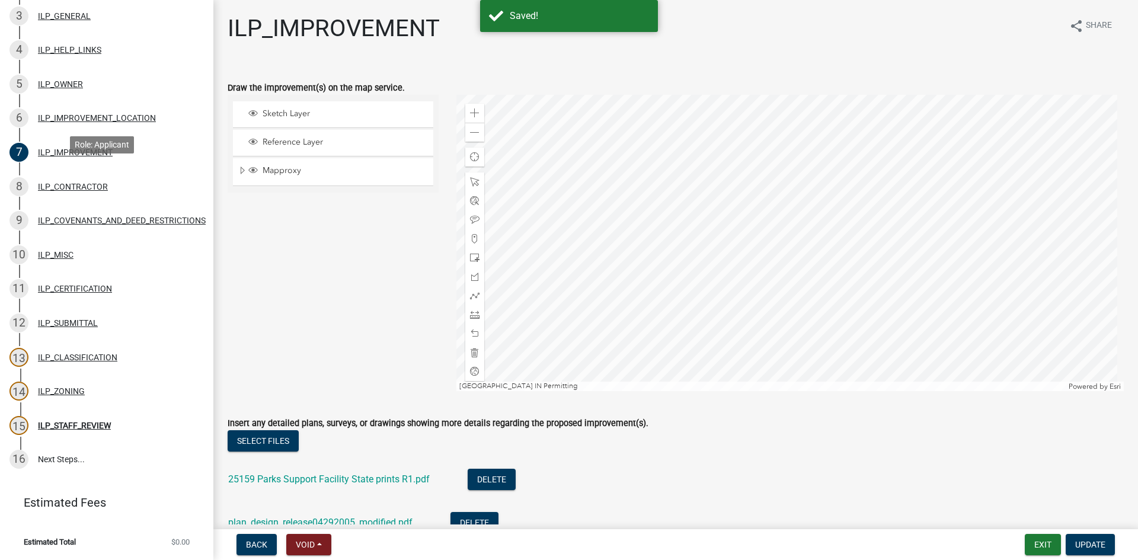
select select "b8432f74-40d2-4ff6-ba31-770d91760c6e"
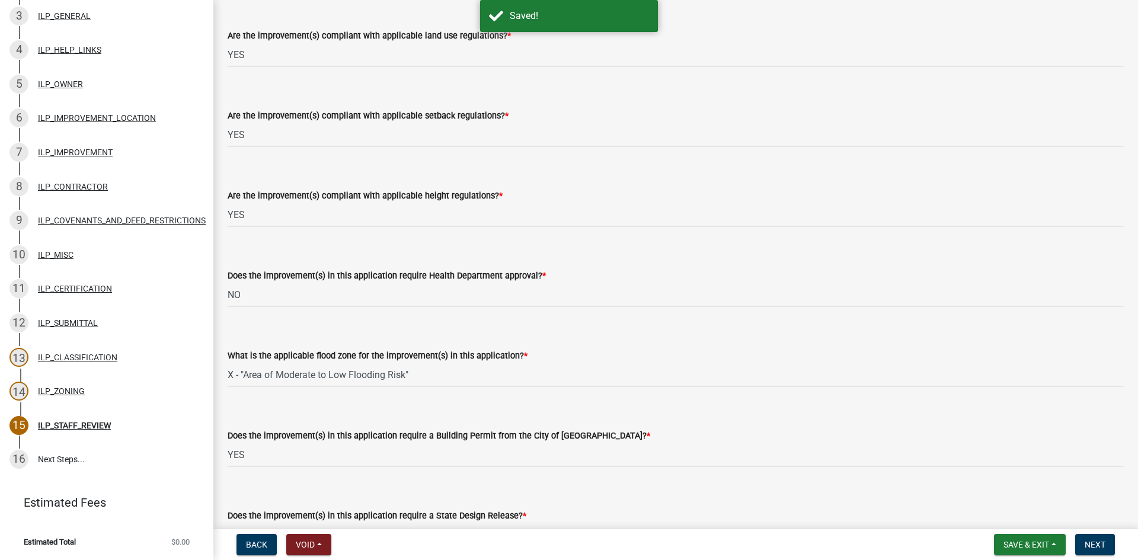
scroll to position [415, 0]
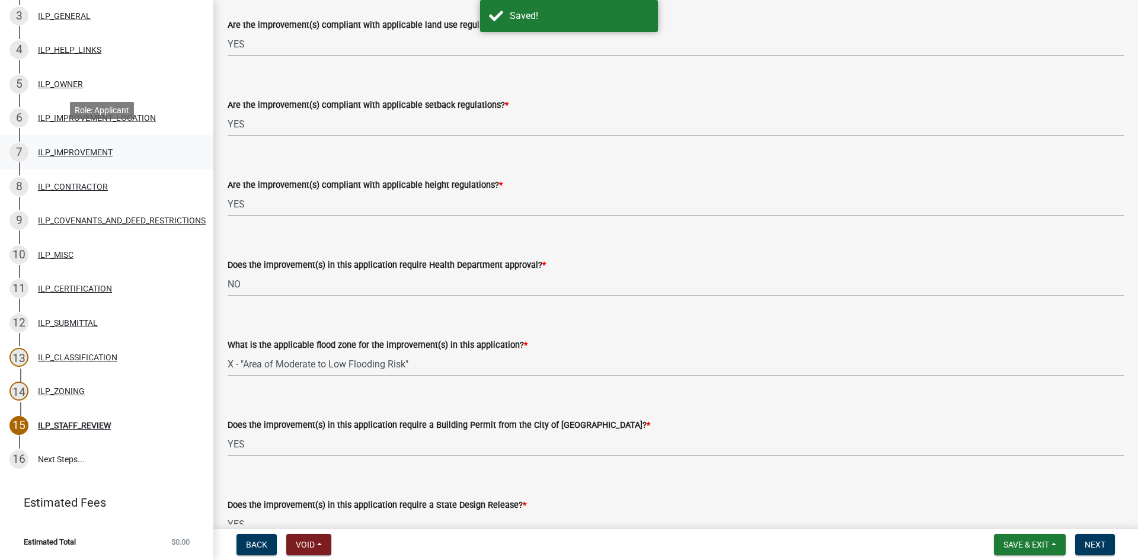
click at [56, 148] on div "ILP_IMPROVEMENT" at bounding box center [75, 152] width 75 height 8
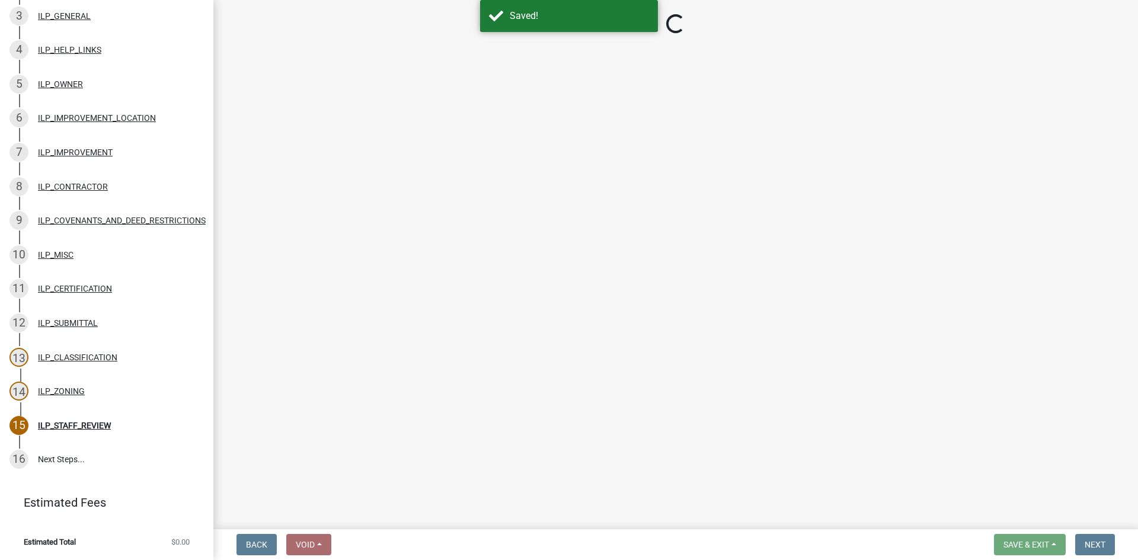
select select "71b507d0-569d-4a0a-b334-f72445909e69"
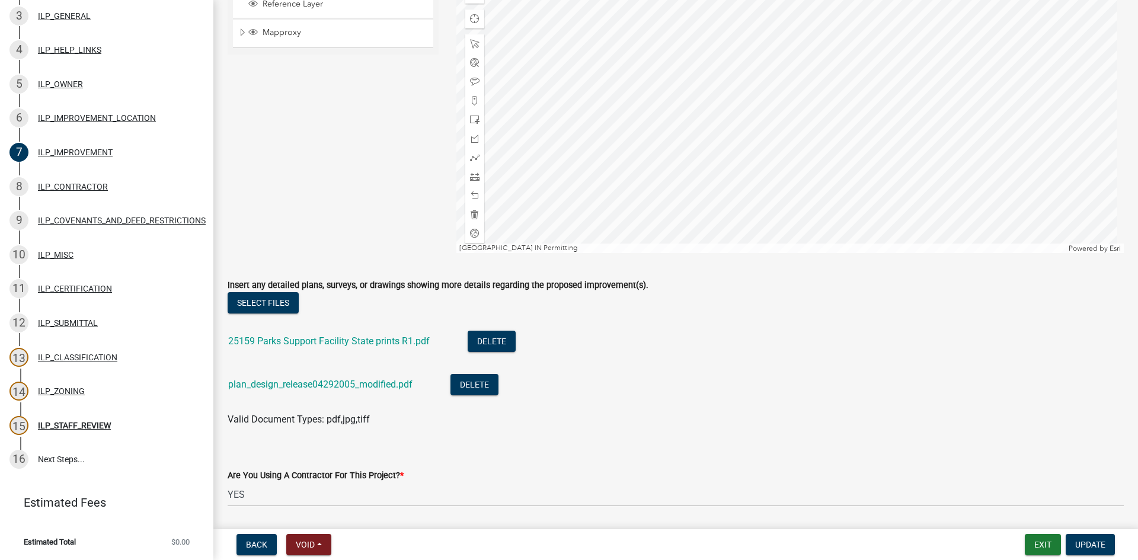
scroll to position [119, 0]
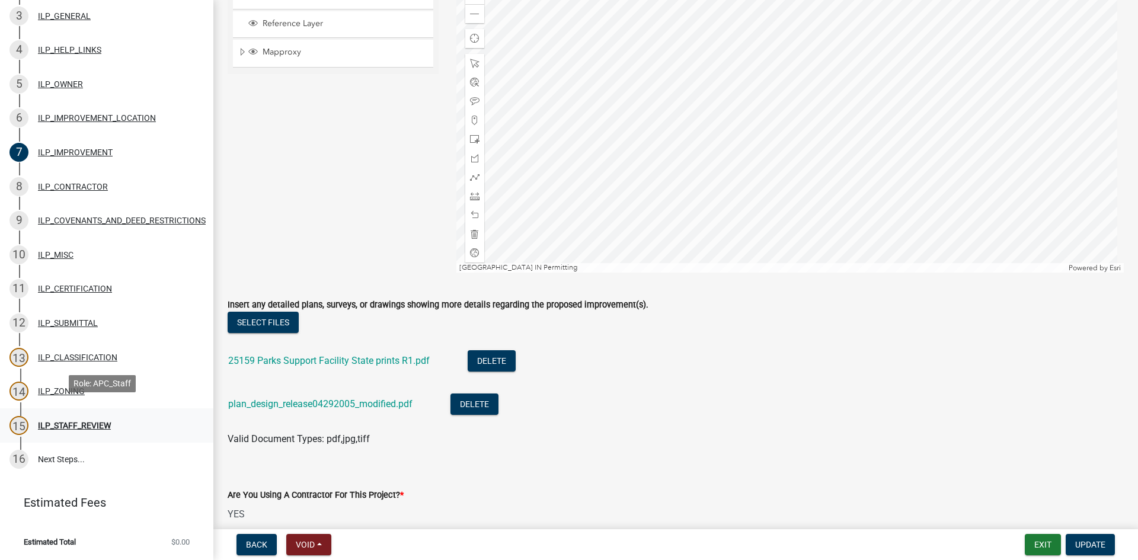
click at [64, 416] on div "15 ILP_STAFF_REVIEW" at bounding box center [101, 425] width 185 height 19
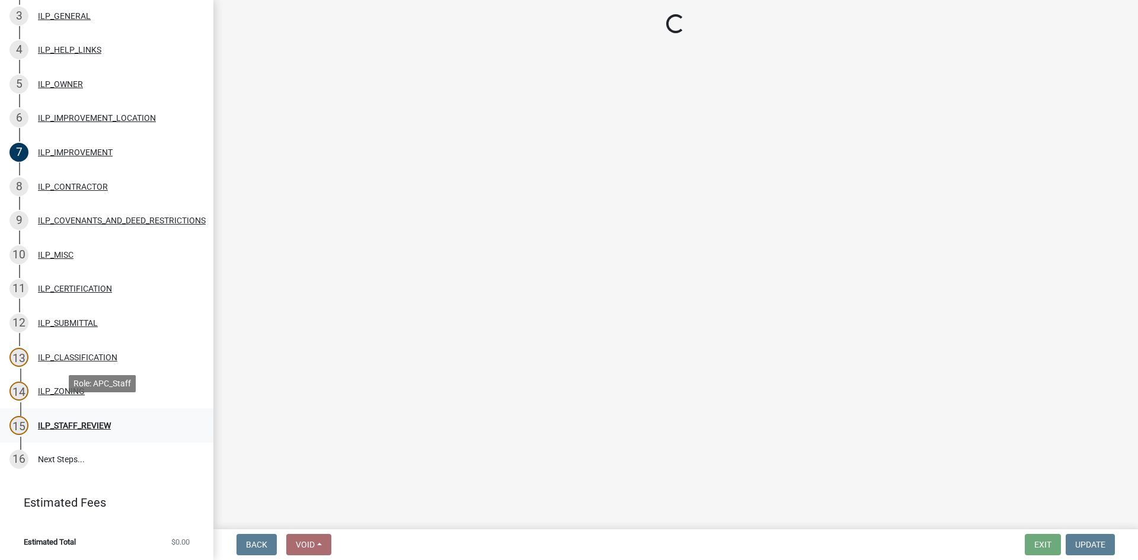
select select "83ffa5df-1258-41bd-a108-9f2370541ef9"
select select "e76e6c03-c199-4125-95d7-daca193c3739"
select select "b2795382-5a5c-496e-8f40-9eac2bba8e54"
select select "2cf99e9a-fd48-429a-ab01-6241dd9ef86f"
select select "546a9c8a-0bf2-4128-b2a0-21aece03a164"
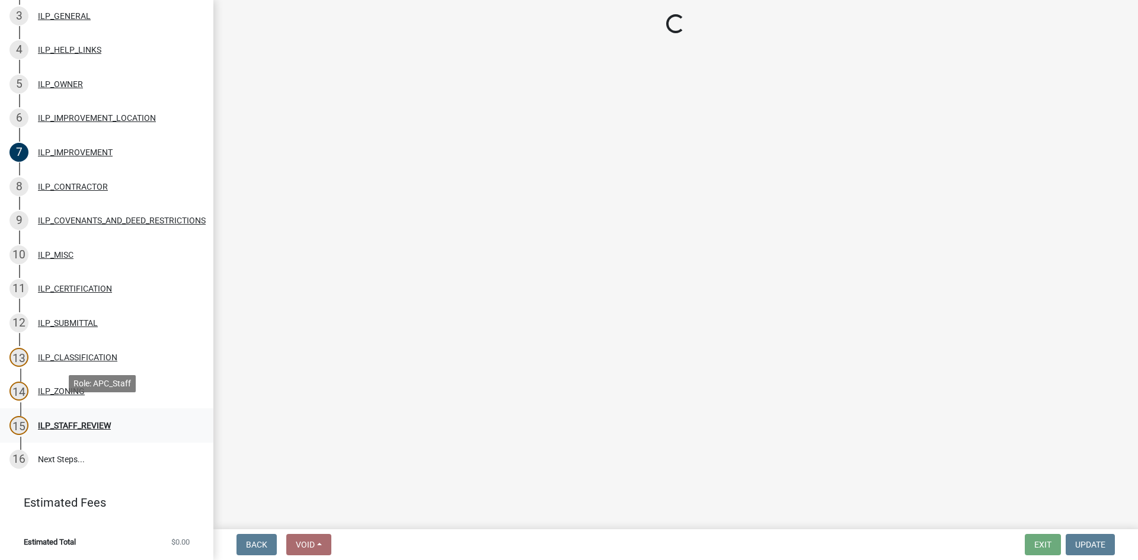
select select "12e37edc-2480-466d-9e86-8f142ffa6713"
select select "41ab7596-7724-4acb-bc0e-86d45c1447fb"
select select "296d3b28-03f6-4b85-9592-a9e1e0e51d18"
select select "f492072b-a2fa-4f7c-8f99-9e809c6c526f"
select select "91f2ca91-6260-441c-87d8-e38016df5c96"
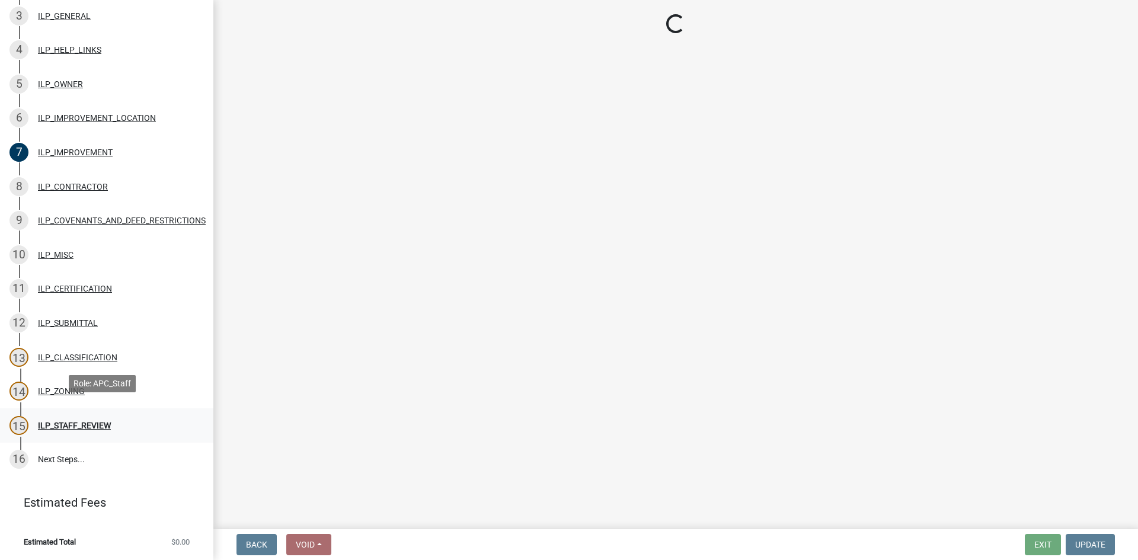
select select "63238f16-a362-487f-83af-24d0c8cf3edd"
select select "4de29e95-b13a-4926-a5fe-83364331169b"
select select "8e424161-7bf1-4e33-adf9-a347c03eff2b"
select select "bdd9c930-c7fe-4770-81ee-2c29cf953f8b"
select select "c22a6da1-a4b9-4a20-9552-3c4da3c32bc7"
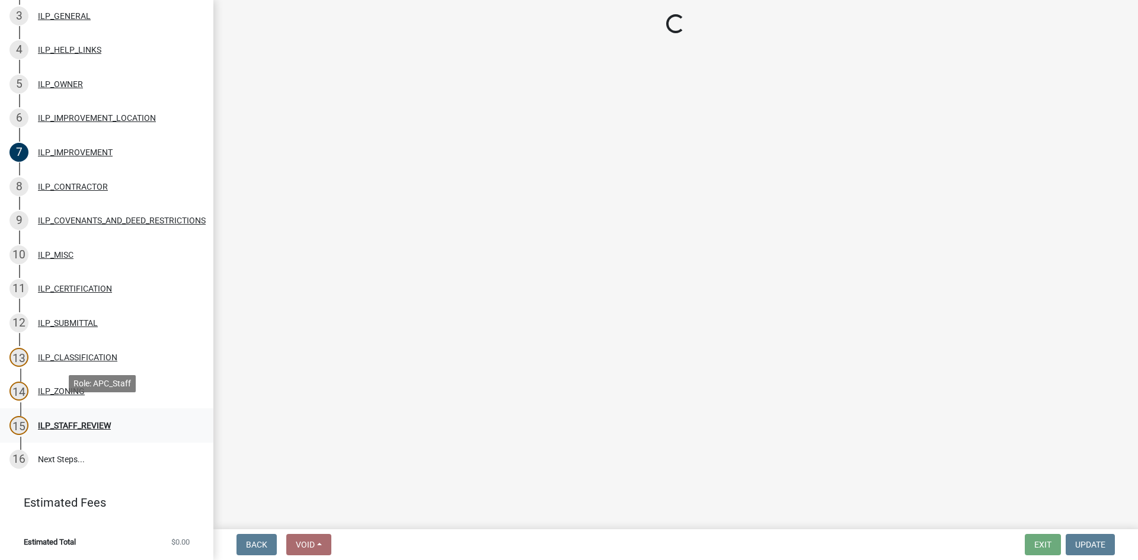
select select "b8432f74-40d2-4ff6-ba31-770d91760c6e"
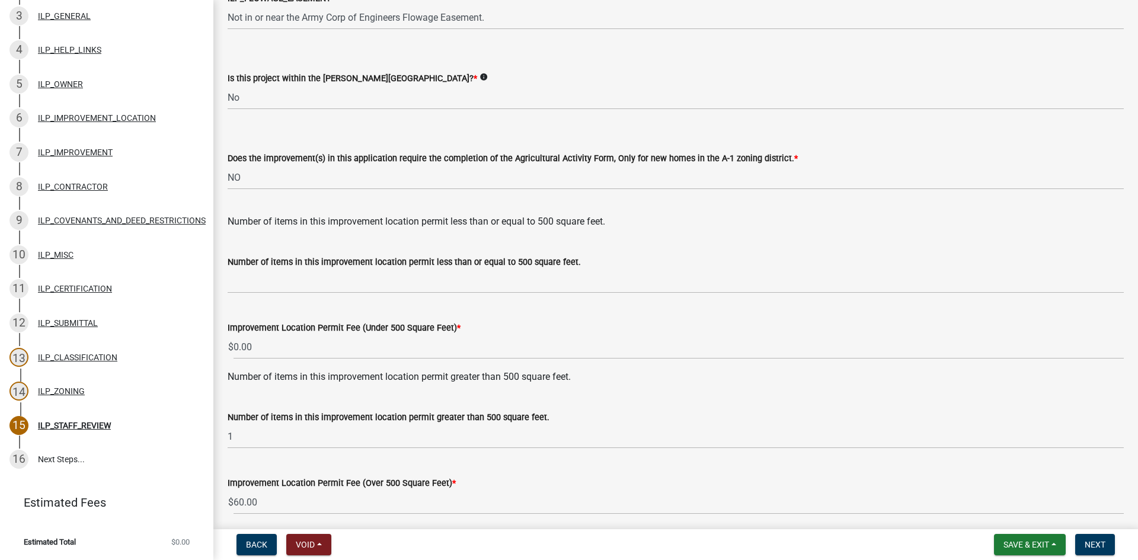
scroll to position [1529, 0]
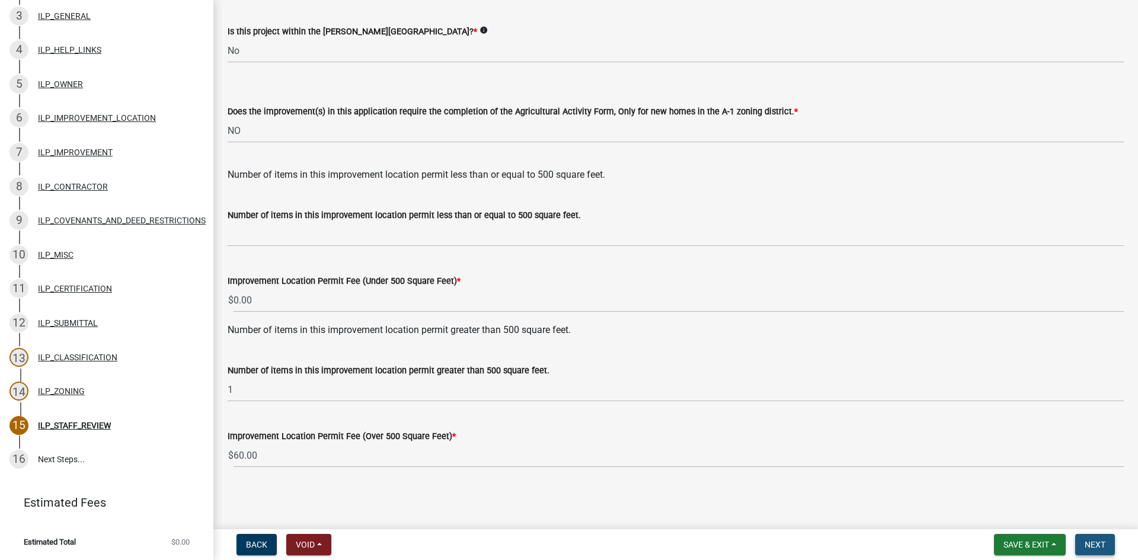
click at [567, 541] on span "Next" at bounding box center [1095, 544] width 21 height 9
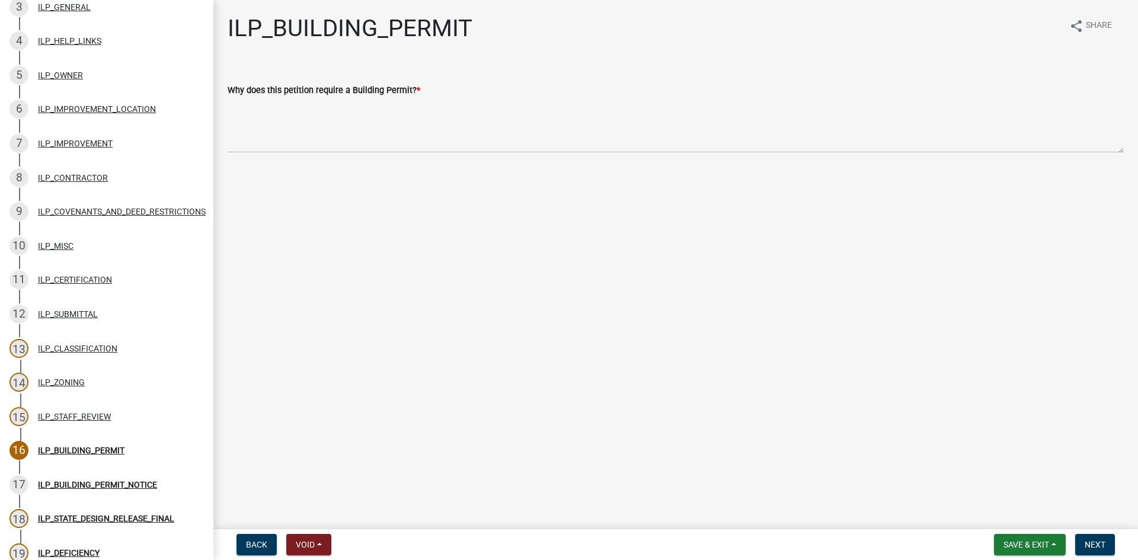
scroll to position [373, 0]
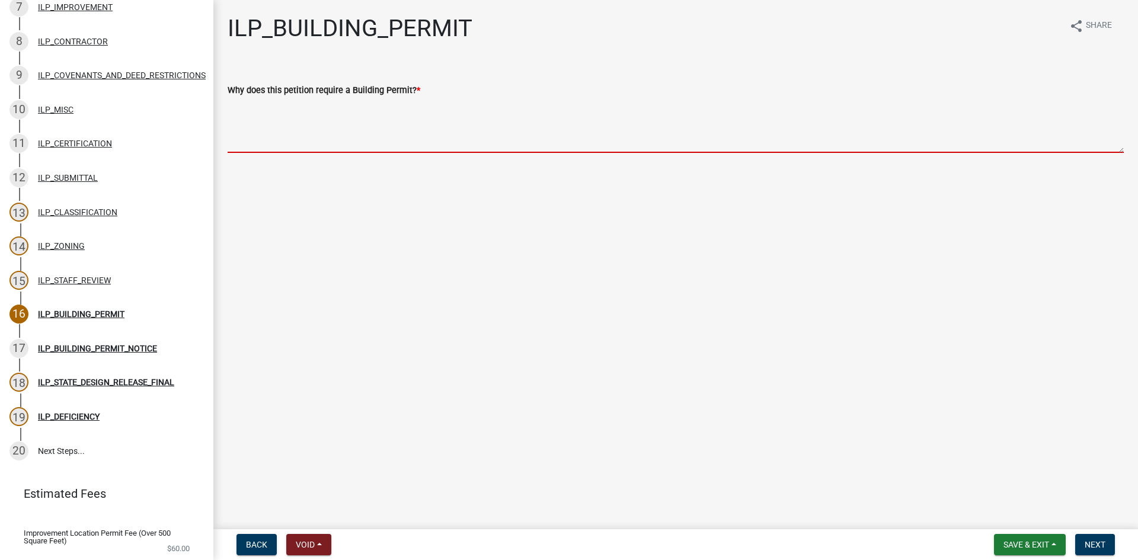
click at [275, 125] on textarea "Why does this petition require a Building Permit? *" at bounding box center [676, 125] width 897 height 56
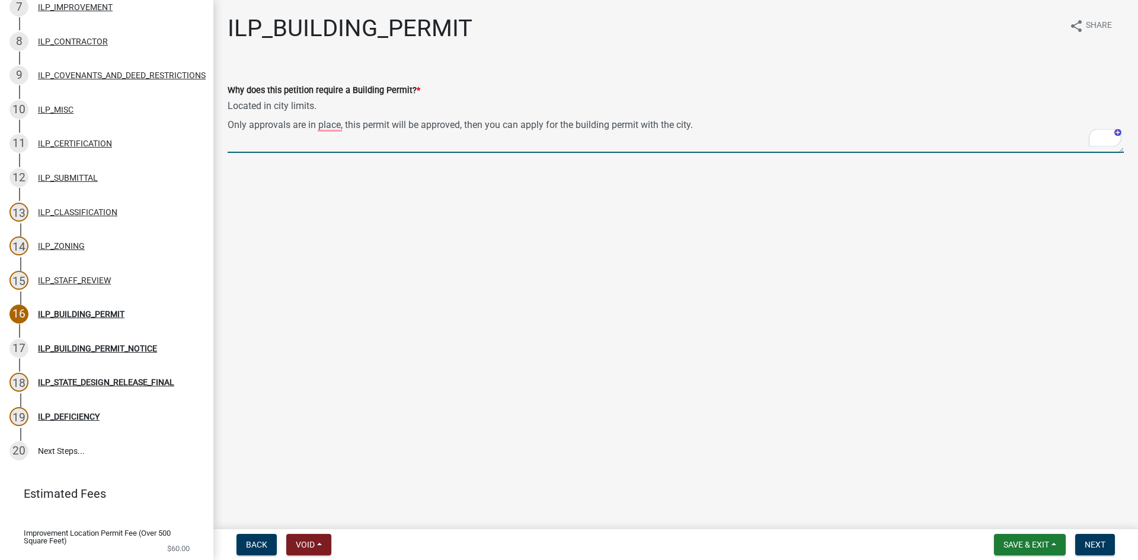
click at [567, 129] on textarea "Located in city limits. Only approvals are in place, this permit will be approv…" at bounding box center [676, 125] width 897 height 56
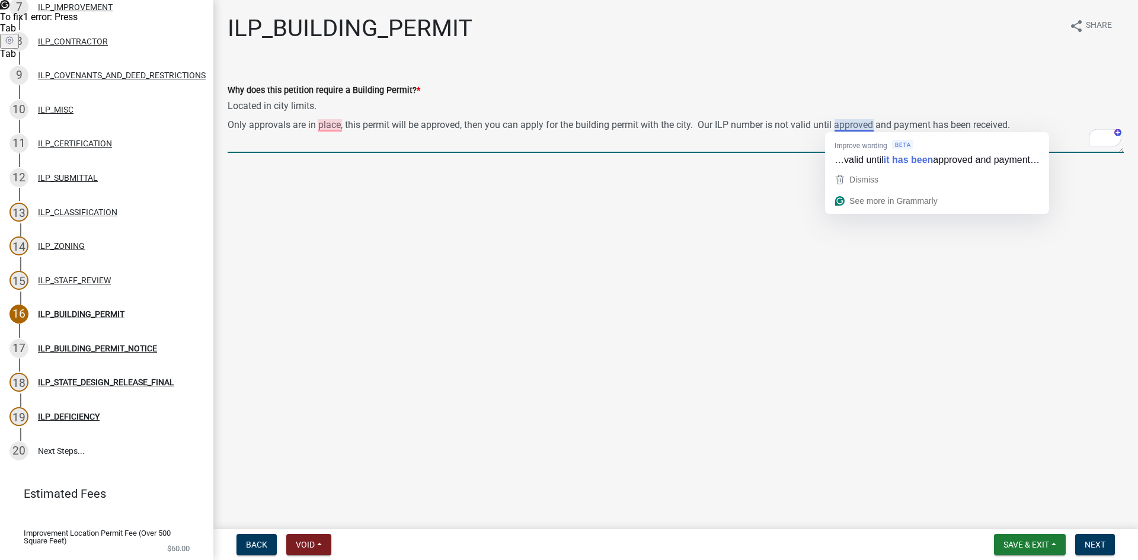
click at [567, 126] on textarea "Located in city limits. Only approvals are in place, this permit will be approv…" at bounding box center [676, 125] width 897 height 56
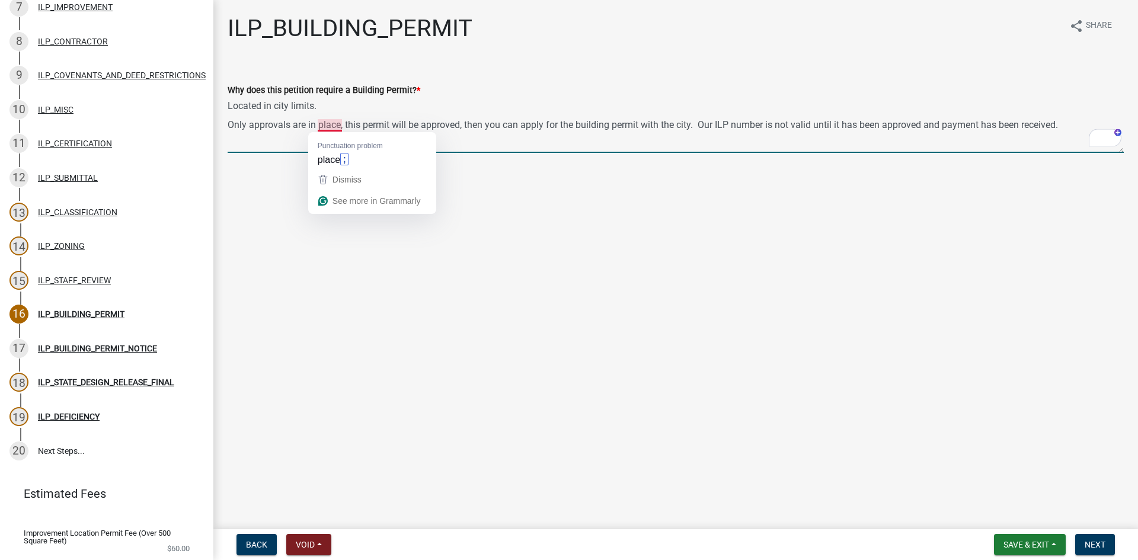
click at [324, 127] on textarea "Located in city limits. Only approvals are in place, this permit will be approv…" at bounding box center [676, 125] width 897 height 56
click at [244, 125] on textarea "Located in city limits. Only approvals are in place; this permit will be approv…" at bounding box center [676, 125] width 897 height 56
click at [359, 145] on span "," at bounding box center [358, 144] width 5 height 10
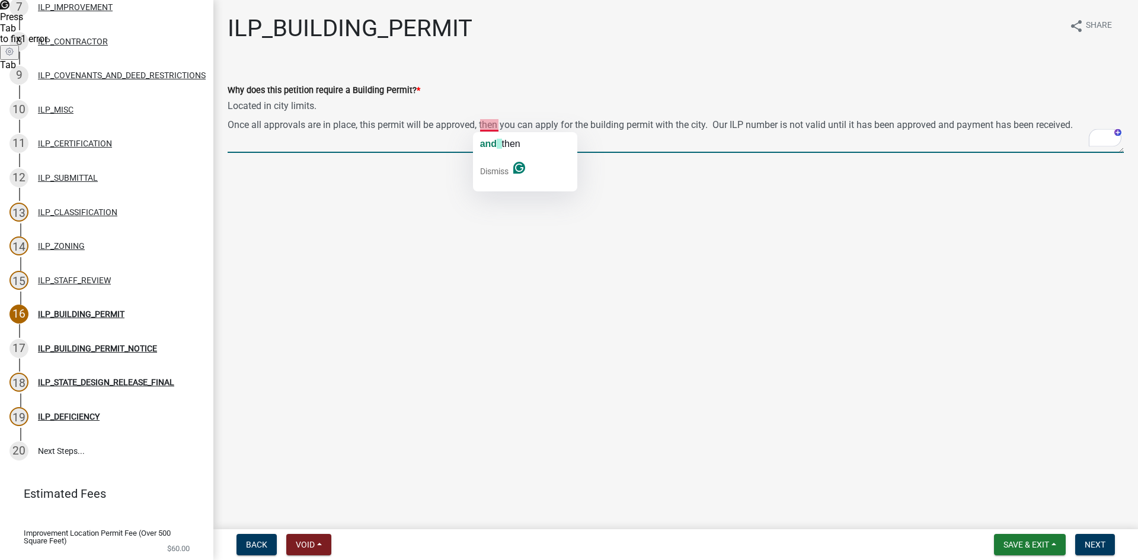
click at [483, 126] on textarea "Located in city limits. Once all approvals are in place, this permit will be ap…" at bounding box center [676, 125] width 897 height 56
type textarea "Located in city limits. Once all approvals are in place, this permit will be ap…"
click at [567, 547] on span "Next" at bounding box center [1095, 544] width 21 height 9
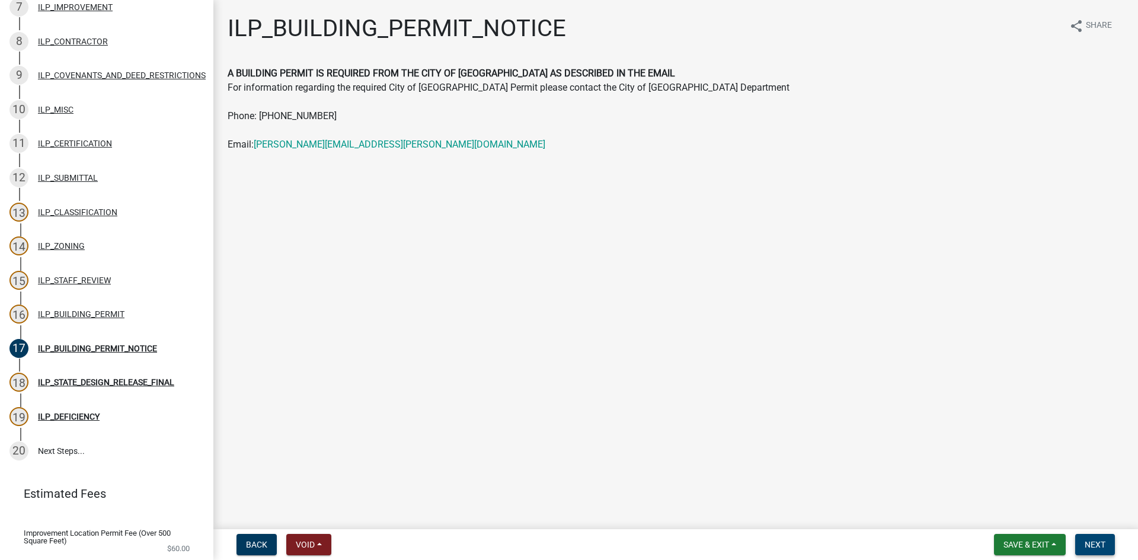
click at [567, 545] on span "Next" at bounding box center [1095, 544] width 21 height 9
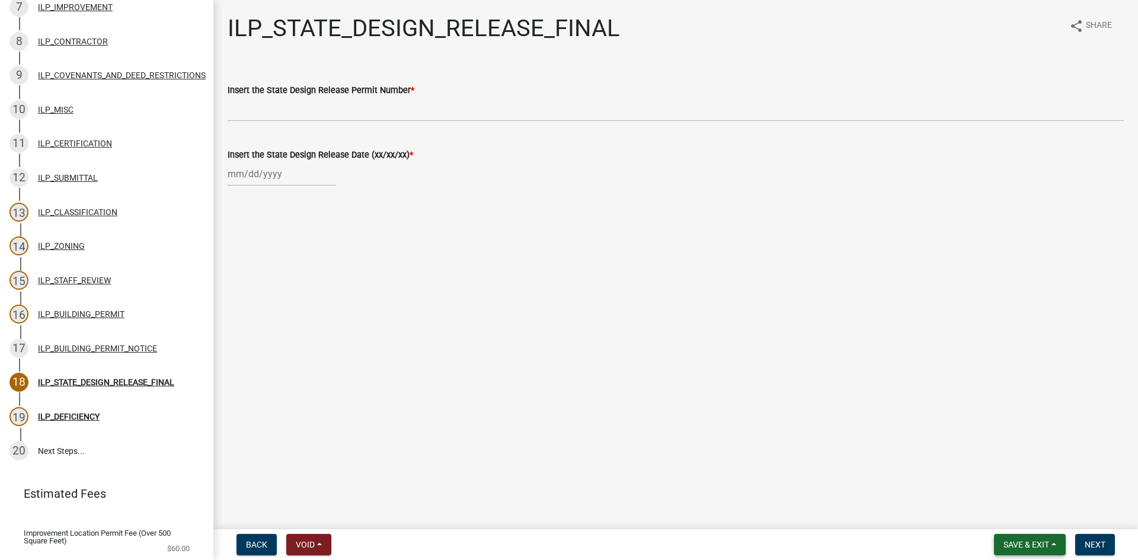
click at [567, 543] on span "Save & Exit" at bounding box center [1027, 544] width 46 height 9
click at [567, 483] on button "Save" at bounding box center [1018, 485] width 95 height 28
click at [567, 541] on span "Save & Exit" at bounding box center [1027, 544] width 46 height 9
click at [567, 515] on button "Save & Exit" at bounding box center [1018, 514] width 95 height 28
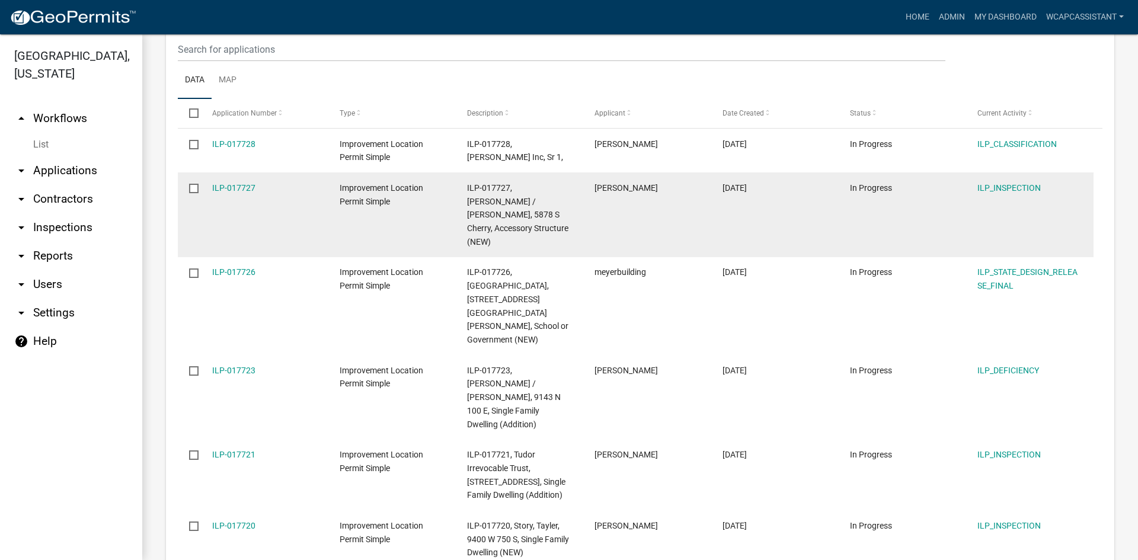
scroll to position [296, 0]
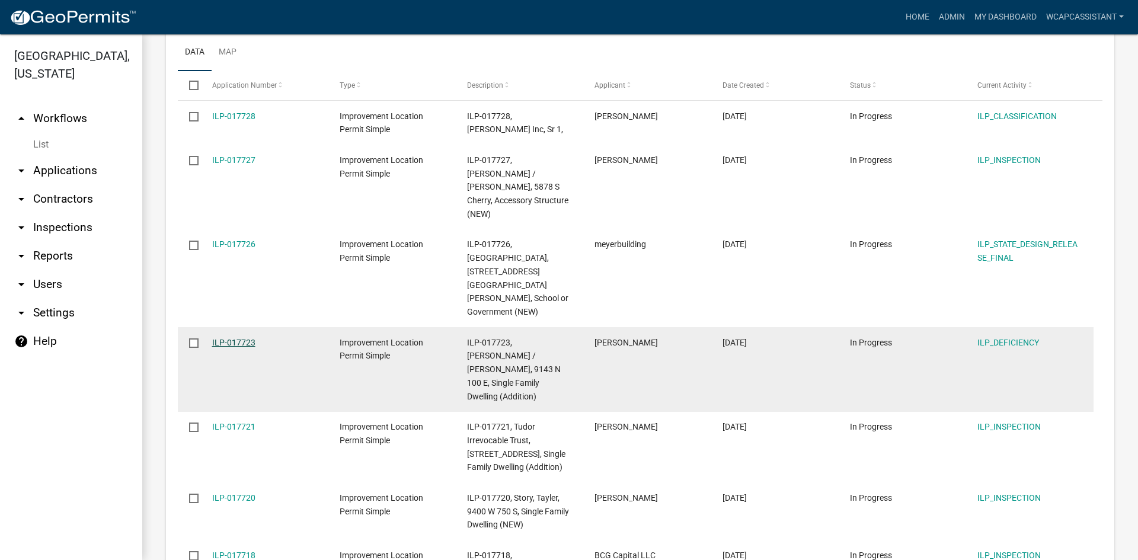
click at [238, 338] on link "ILP-017723" at bounding box center [233, 342] width 43 height 9
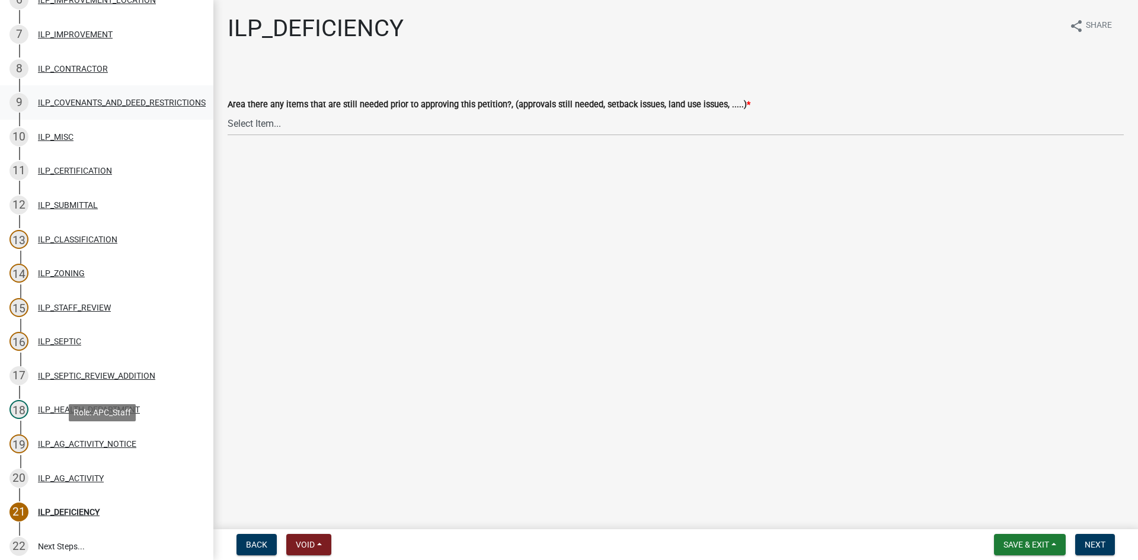
scroll to position [415, 0]
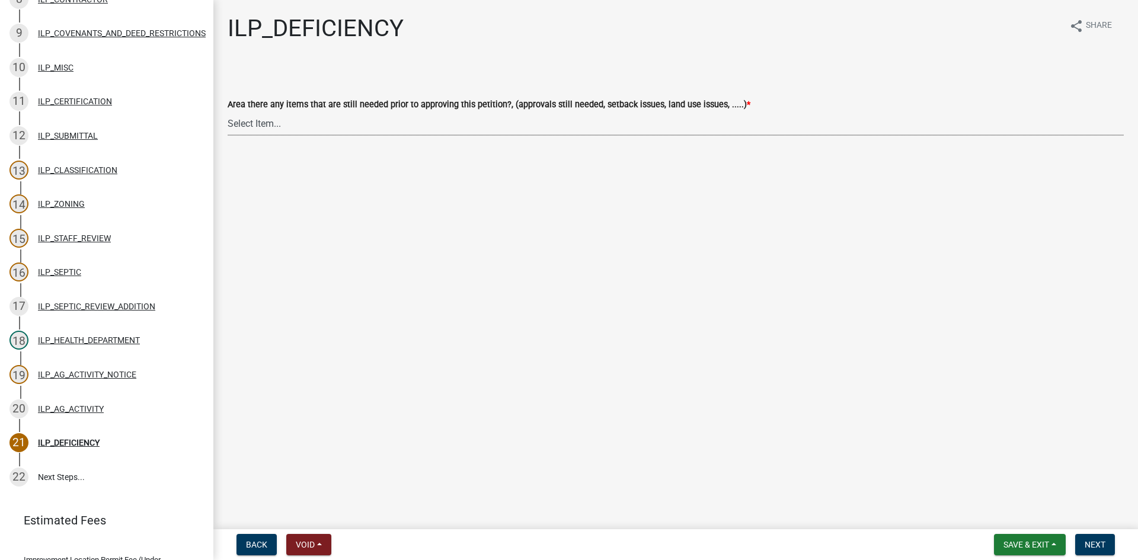
click at [255, 124] on select "Select Item... YES NO" at bounding box center [676, 123] width 897 height 24
click at [228, 111] on select "Select Item... YES NO" at bounding box center [676, 123] width 897 height 24
select select "88f51f67-ad00-412f-ad25-d9a24cd42bdb"
click at [567, 539] on button "Next" at bounding box center [1096, 544] width 40 height 21
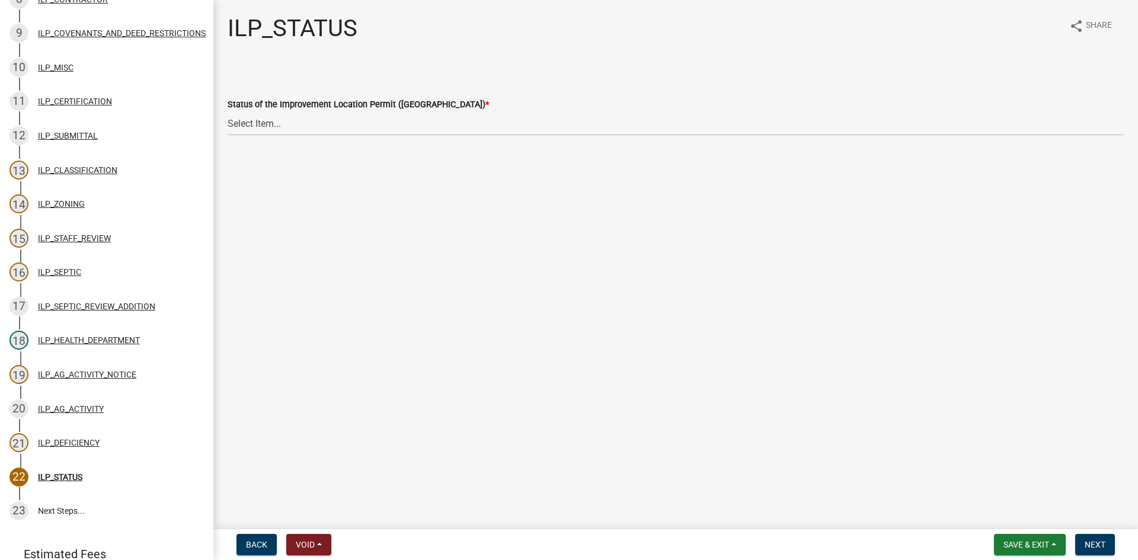
scroll to position [449, 0]
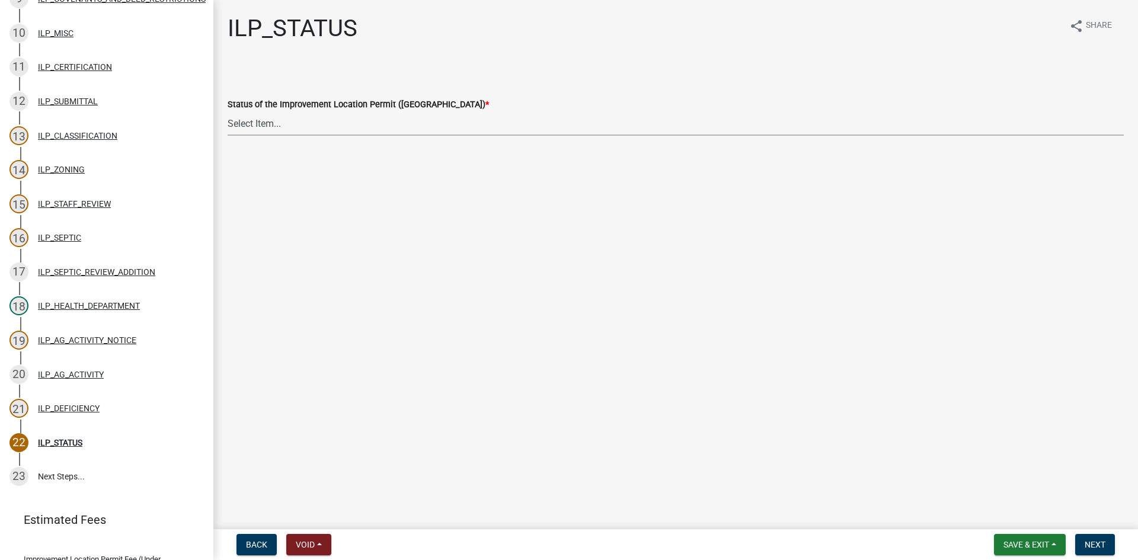
click at [476, 116] on select "Select Item... Denied Approved" at bounding box center [676, 123] width 897 height 24
click at [228, 111] on select "Select Item... Denied Approved" at bounding box center [676, 123] width 897 height 24
select select "676ca0ef-d742-4b5a-a79e-763cf2a28fc9"
click at [567, 553] on button "Next" at bounding box center [1096, 544] width 40 height 21
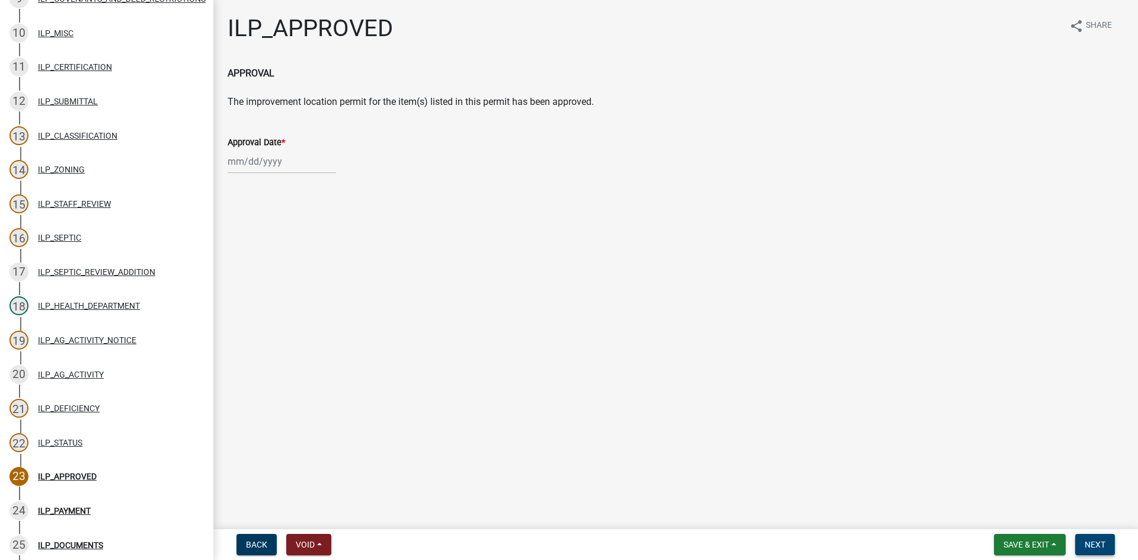
scroll to position [654, 0]
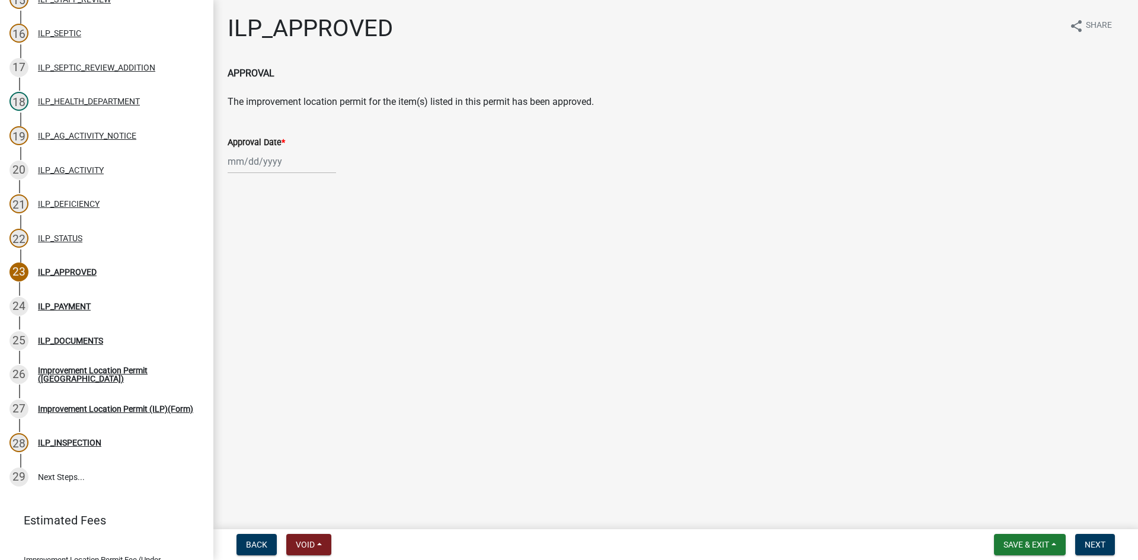
click at [236, 169] on div at bounding box center [282, 161] width 109 height 24
select select "10"
select select "2025"
click at [300, 241] on div "9" at bounding box center [296, 243] width 19 height 19
type input "[DATE]"
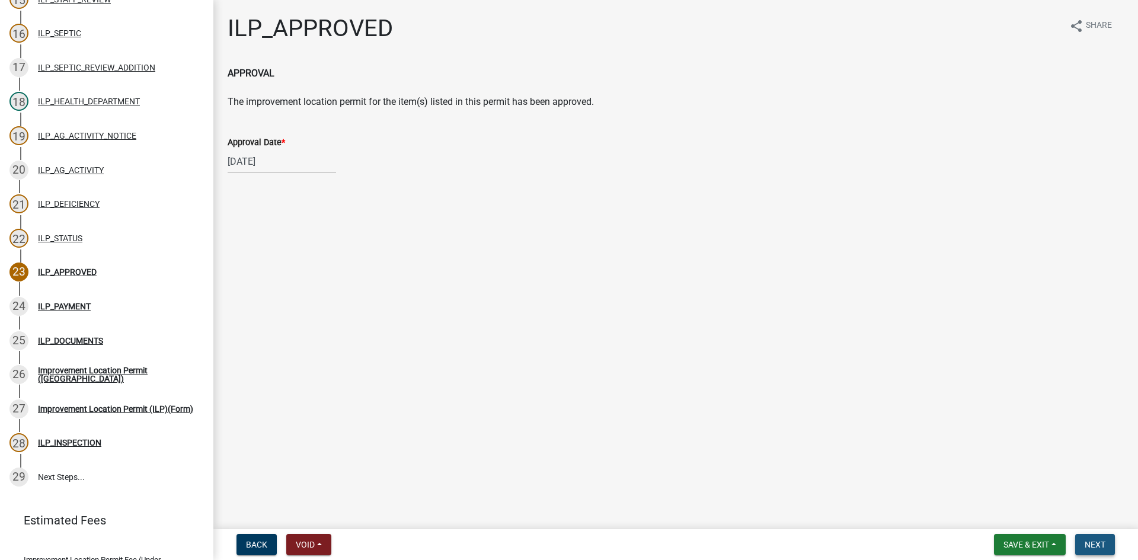
click at [567, 537] on button "Next" at bounding box center [1096, 544] width 40 height 21
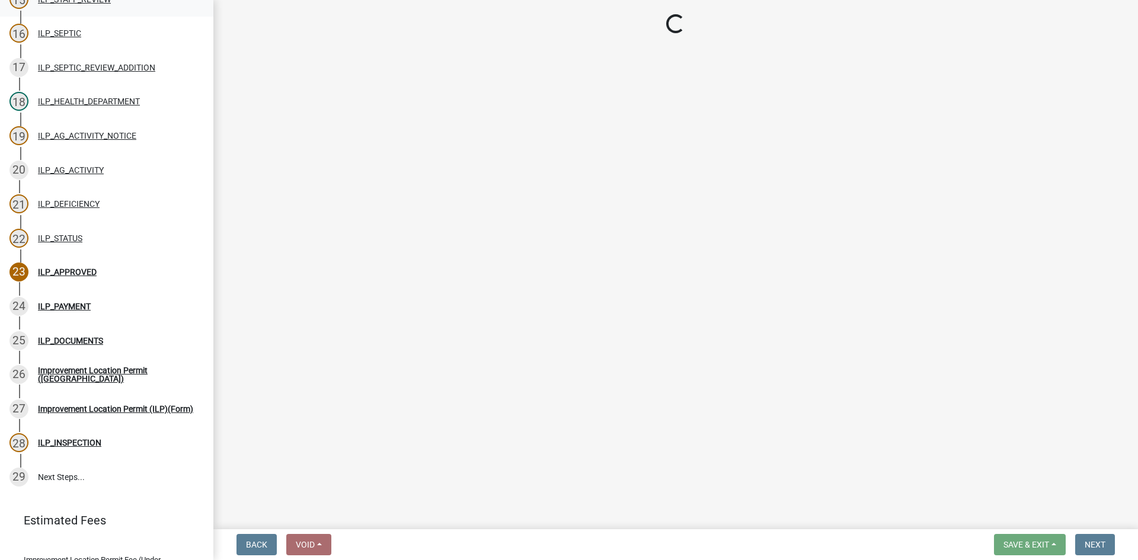
select select "3: 3"
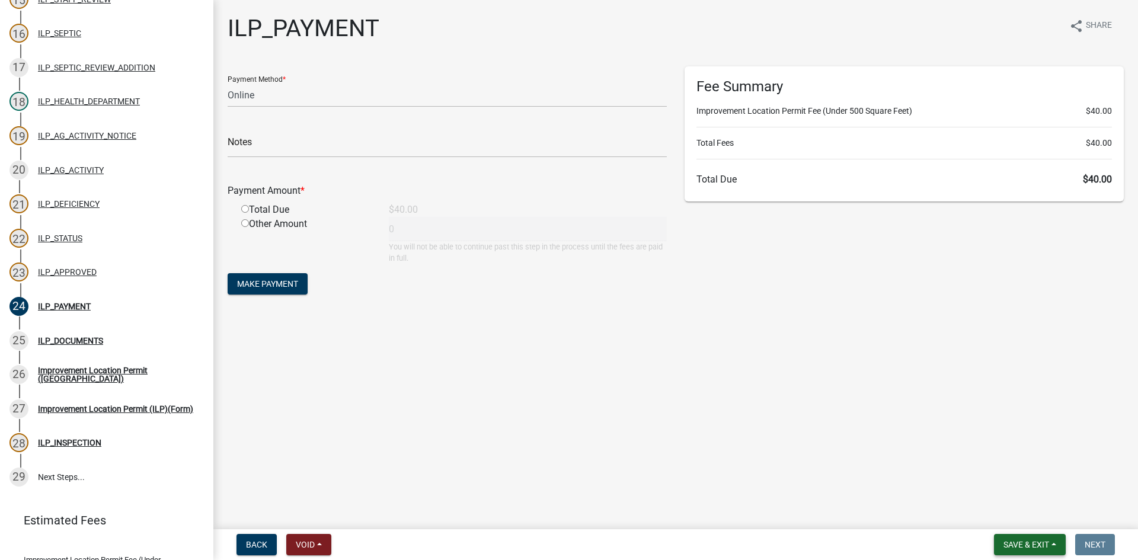
click at [567, 543] on span "Save & Exit" at bounding box center [1027, 544] width 46 height 9
click at [567, 513] on button "Save & Exit" at bounding box center [1018, 514] width 95 height 28
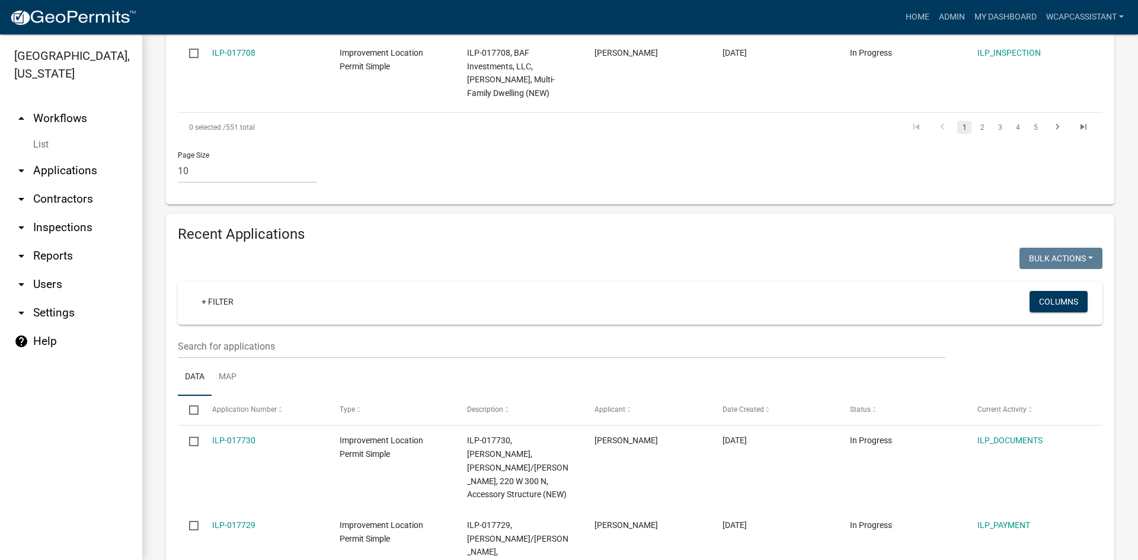
scroll to position [1067, 0]
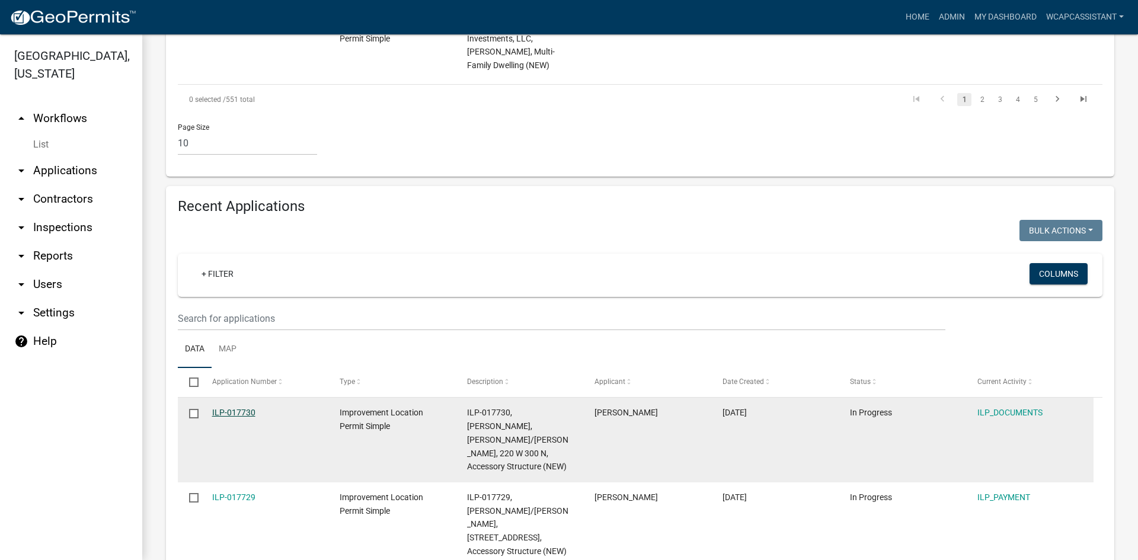
click at [247, 408] on link "ILP-017730" at bounding box center [233, 412] width 43 height 9
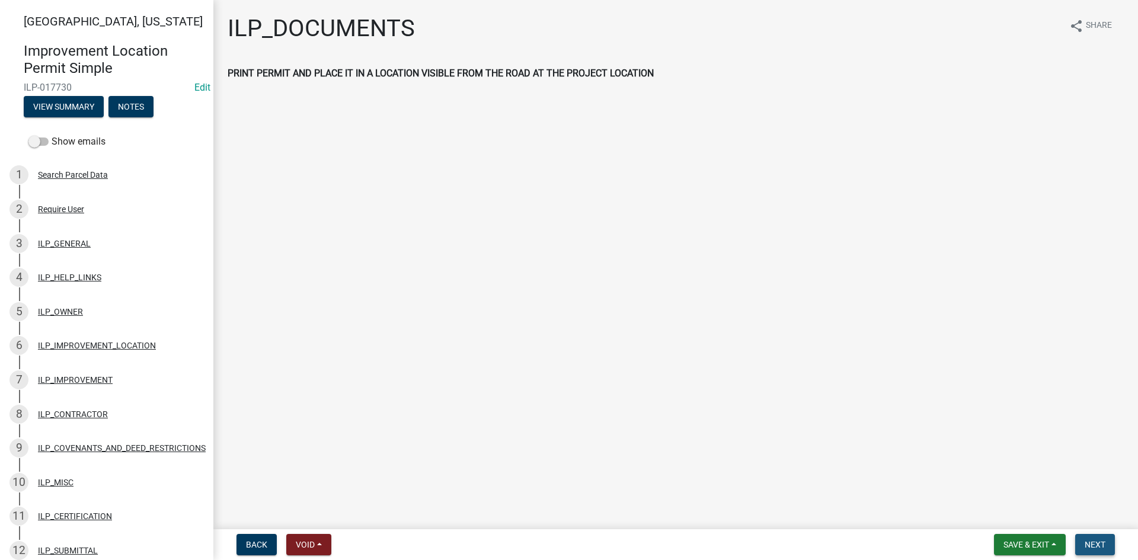
click at [567, 544] on span "Next" at bounding box center [1095, 544] width 21 height 9
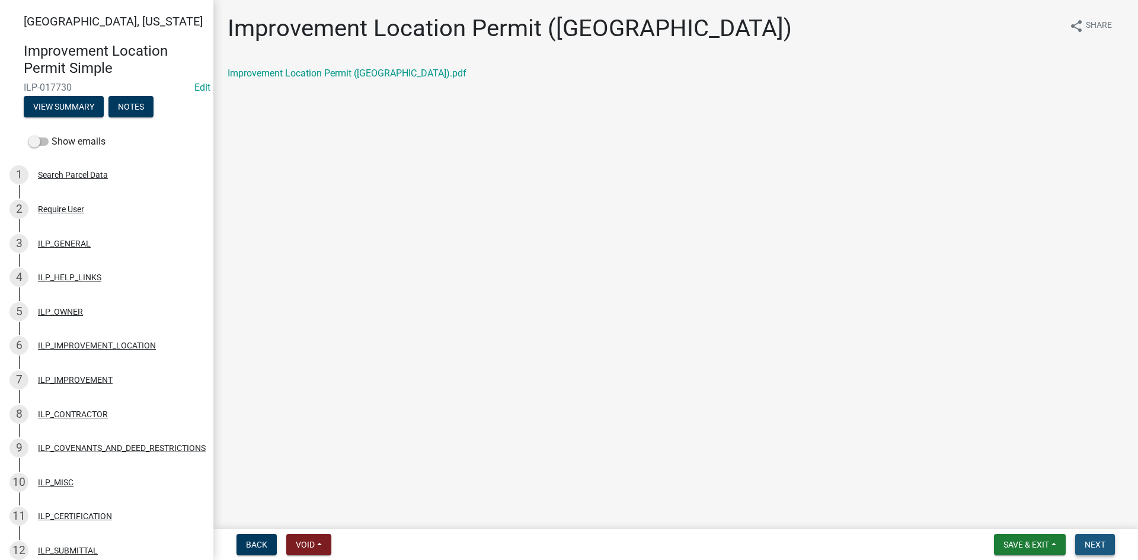
click at [567, 544] on span "Next" at bounding box center [1095, 544] width 21 height 9
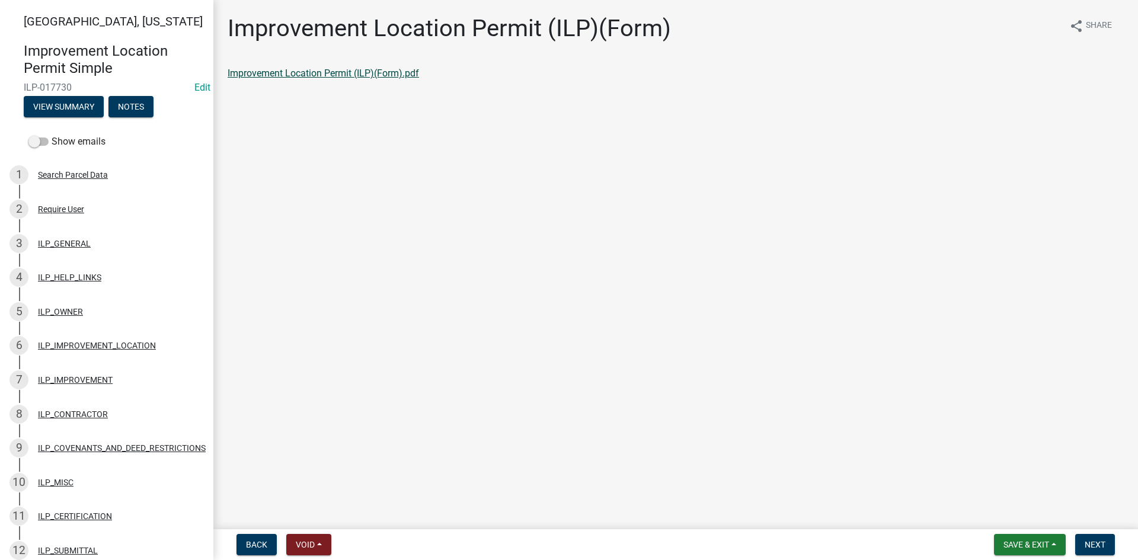
click at [357, 71] on link "Improvement Location Permit (ILP)(Form).pdf" at bounding box center [324, 73] width 192 height 11
click at [567, 545] on span "Next" at bounding box center [1095, 544] width 21 height 9
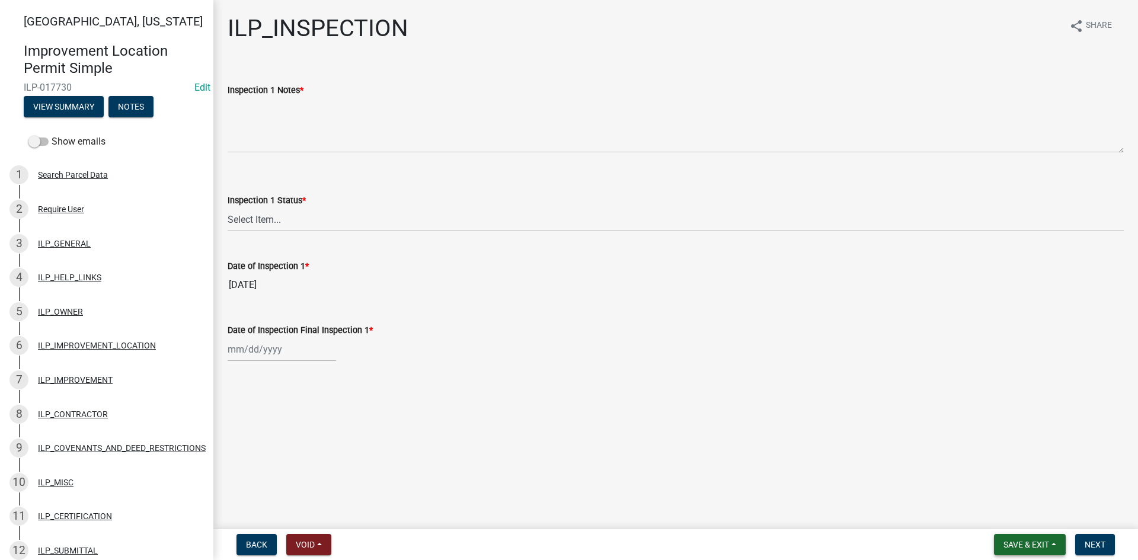
click at [567, 541] on span "Save & Exit" at bounding box center [1027, 544] width 46 height 9
click at [567, 513] on button "Save & Exit" at bounding box center [1018, 514] width 95 height 28
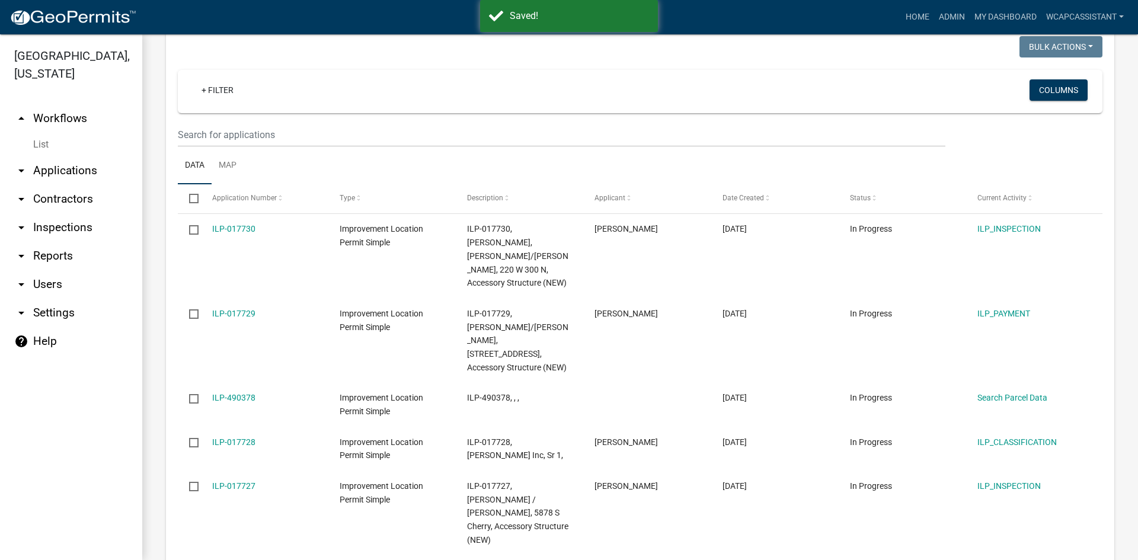
scroll to position [403, 0]
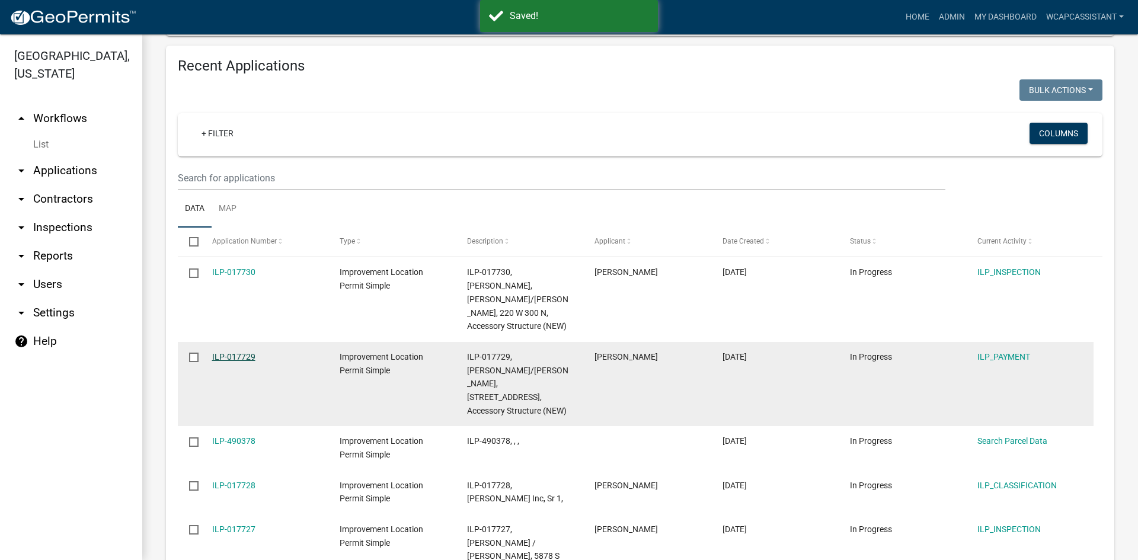
click at [248, 352] on link "ILP-017729" at bounding box center [233, 356] width 43 height 9
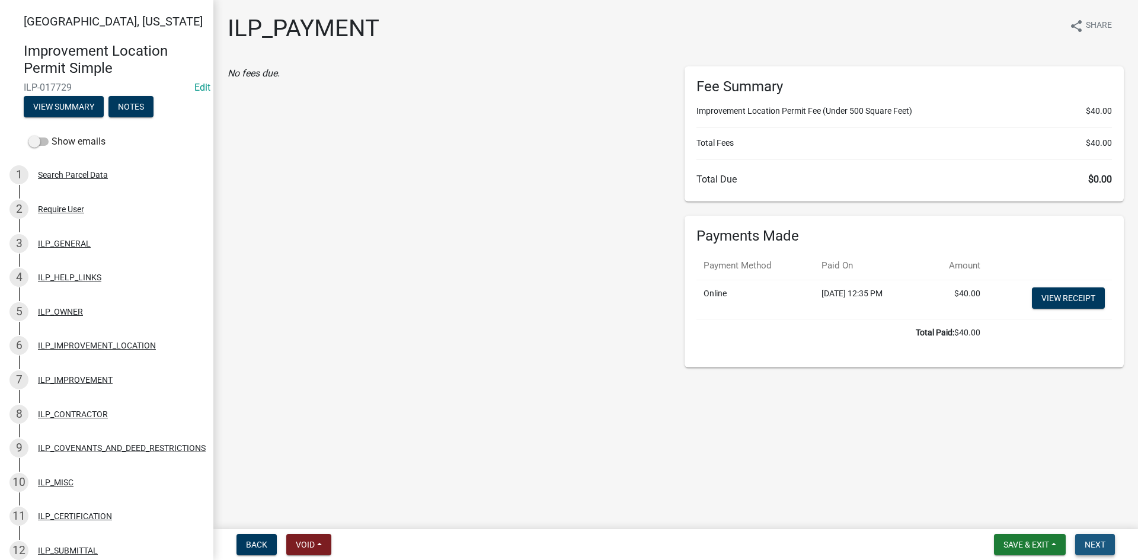
click at [567, 548] on span "Next" at bounding box center [1095, 544] width 21 height 9
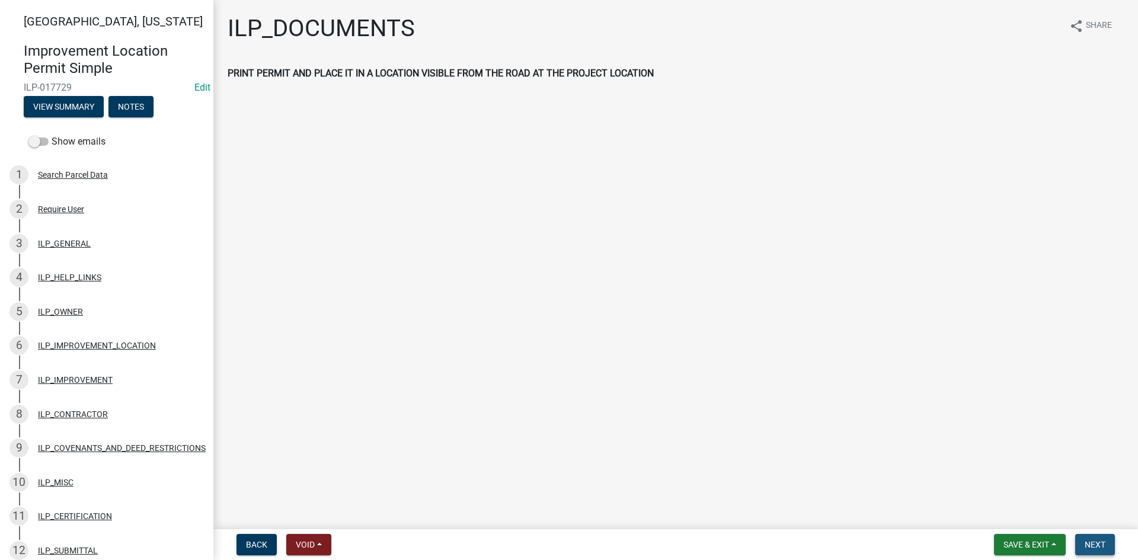
click at [567, 548] on span "Next" at bounding box center [1095, 544] width 21 height 9
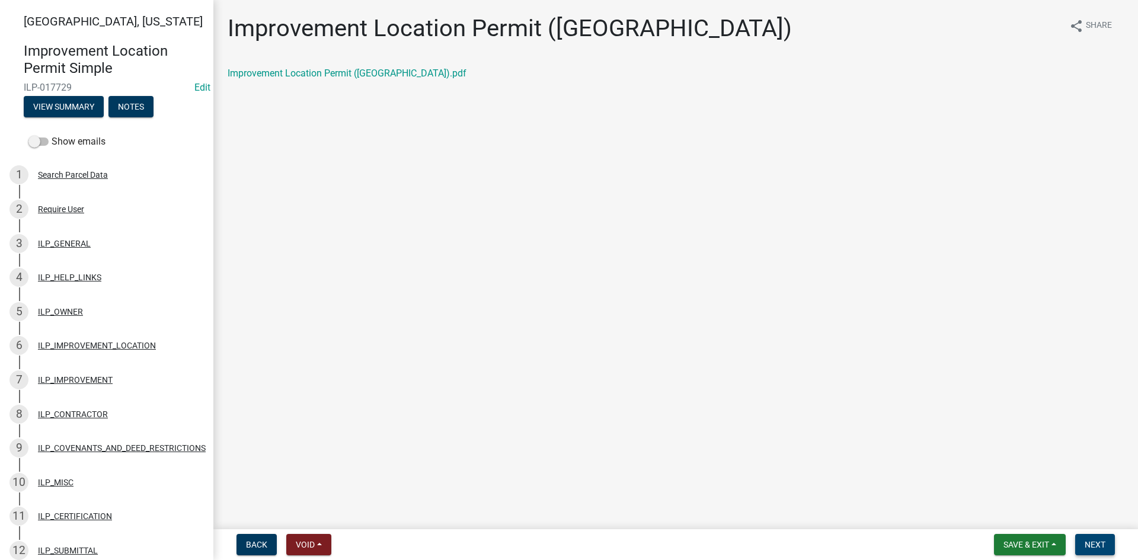
click at [567, 548] on span "Next" at bounding box center [1095, 544] width 21 height 9
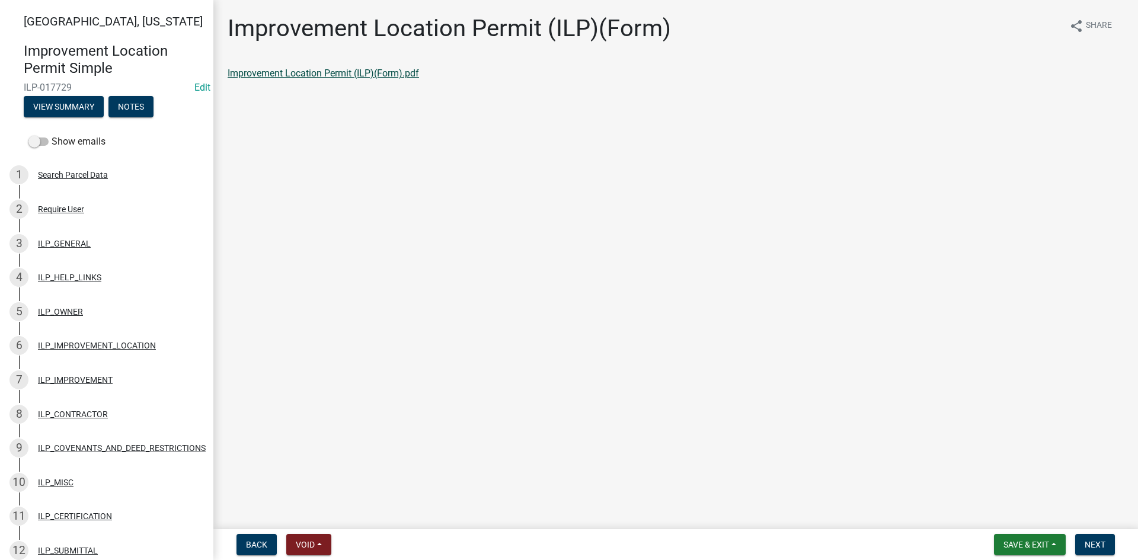
click at [340, 72] on link "Improvement Location Permit (ILP)(Form).pdf" at bounding box center [324, 73] width 192 height 11
click at [567, 543] on span "Next" at bounding box center [1095, 544] width 21 height 9
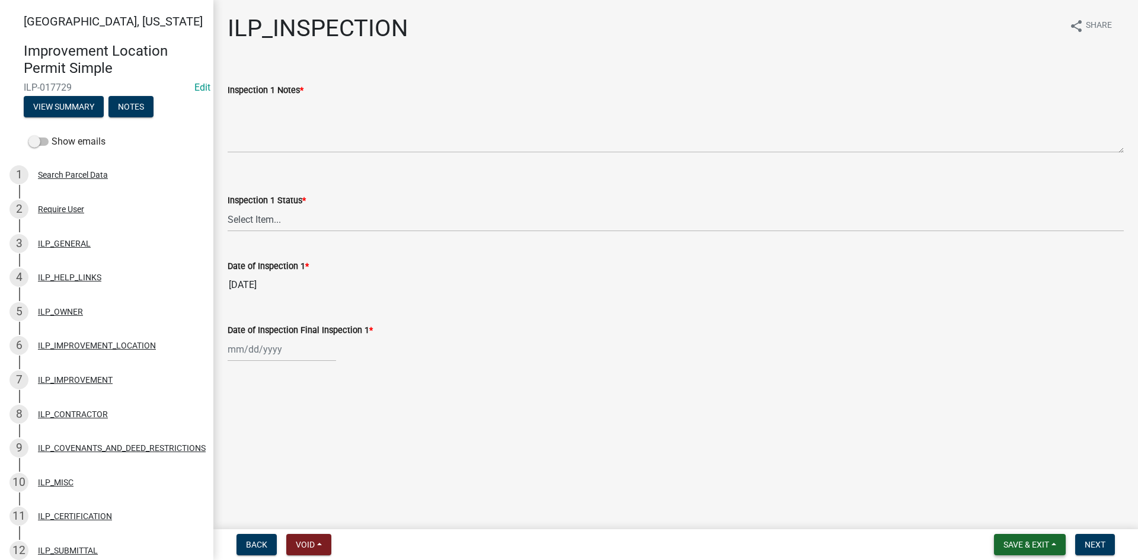
click at [567, 539] on button "Save & Exit" at bounding box center [1030, 544] width 72 height 21
click at [567, 508] on button "Save & Exit" at bounding box center [1018, 514] width 95 height 28
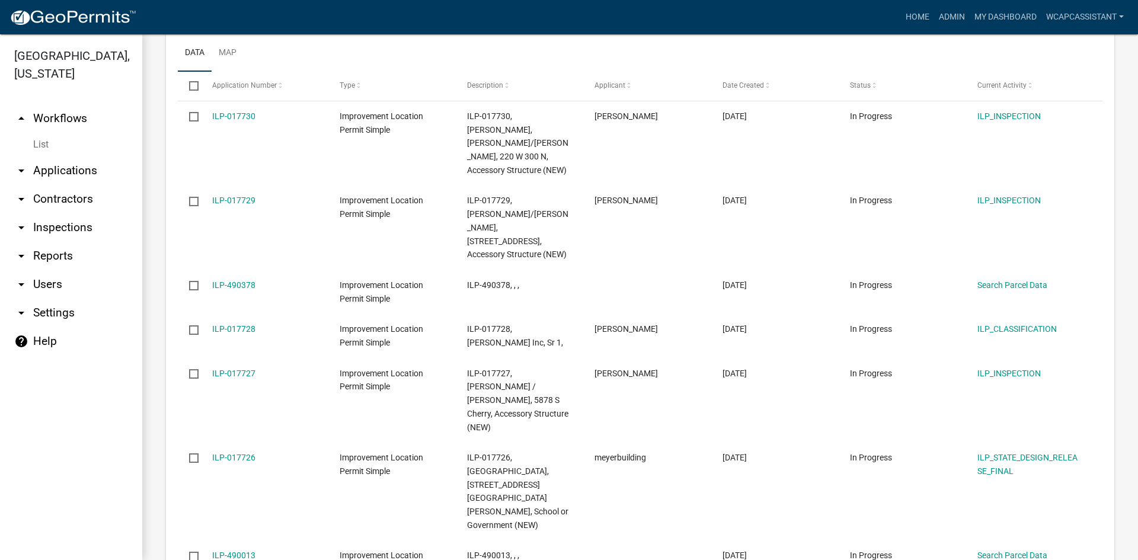
scroll to position [1505, 0]
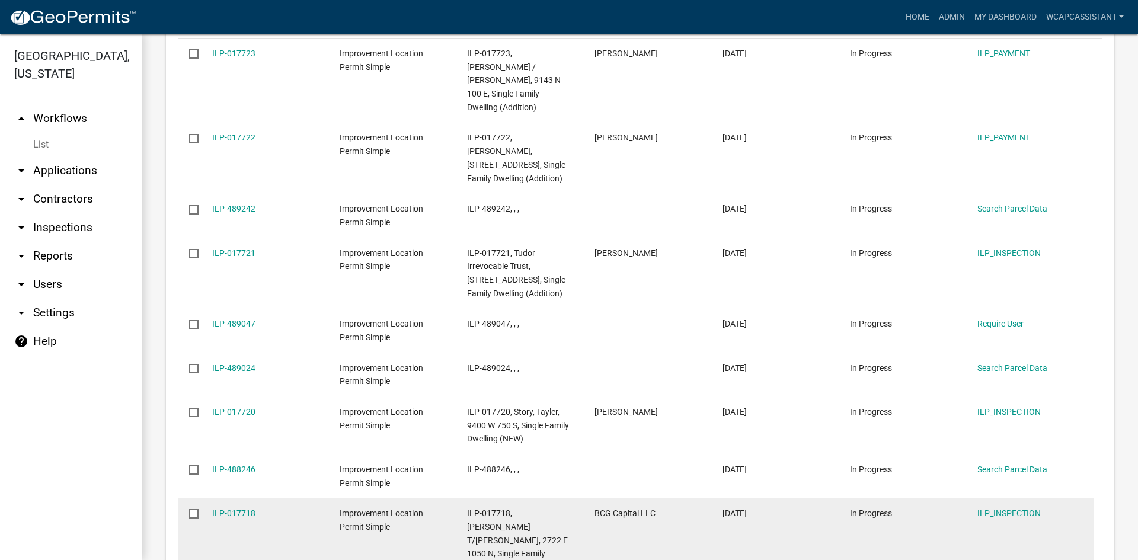
scroll to position [1433, 0]
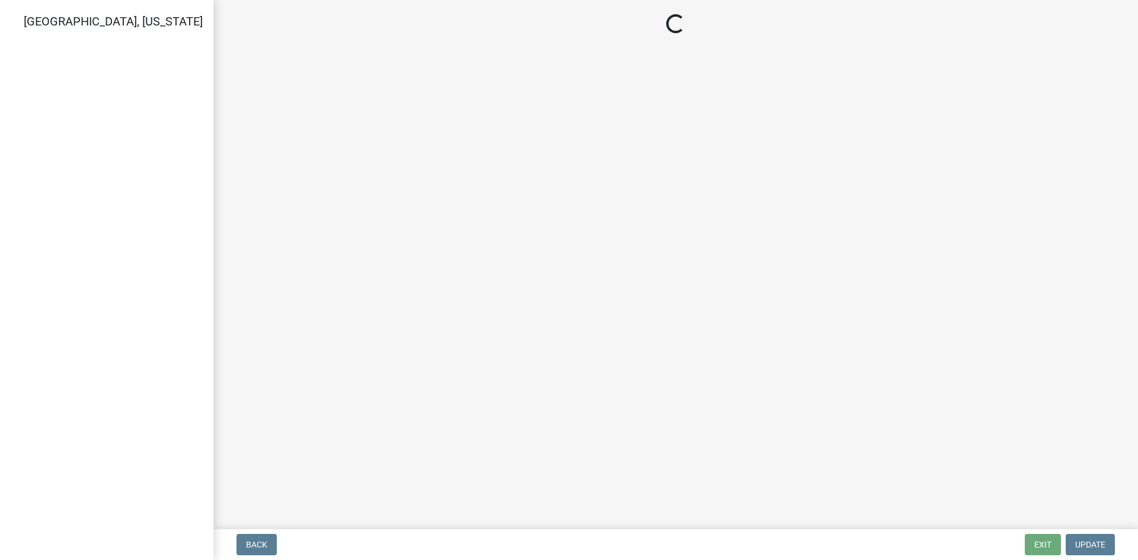
select select "71b507d0-569d-4a0a-b334-f72445909e69"
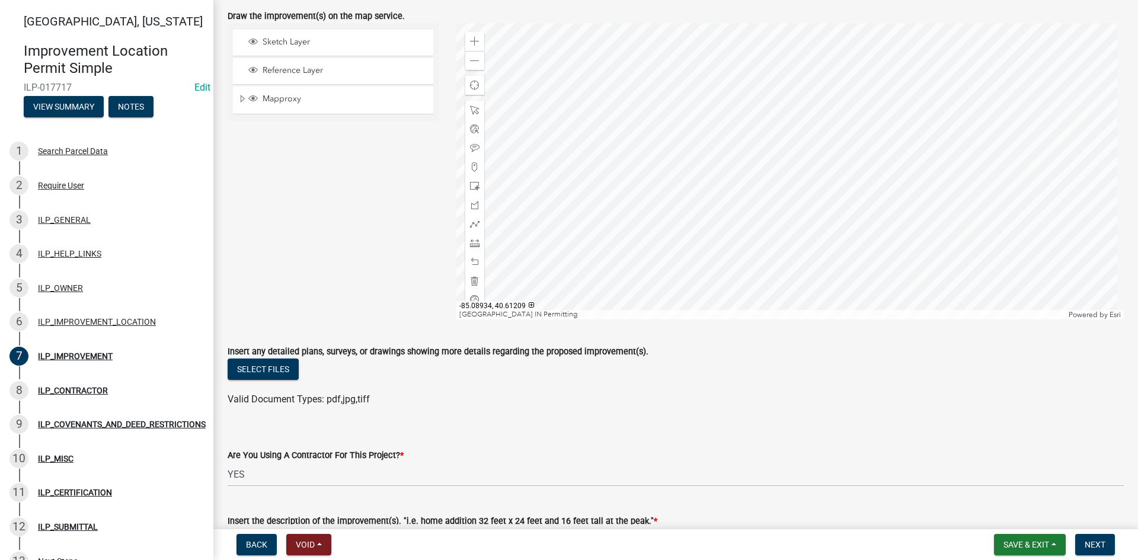
scroll to position [59, 0]
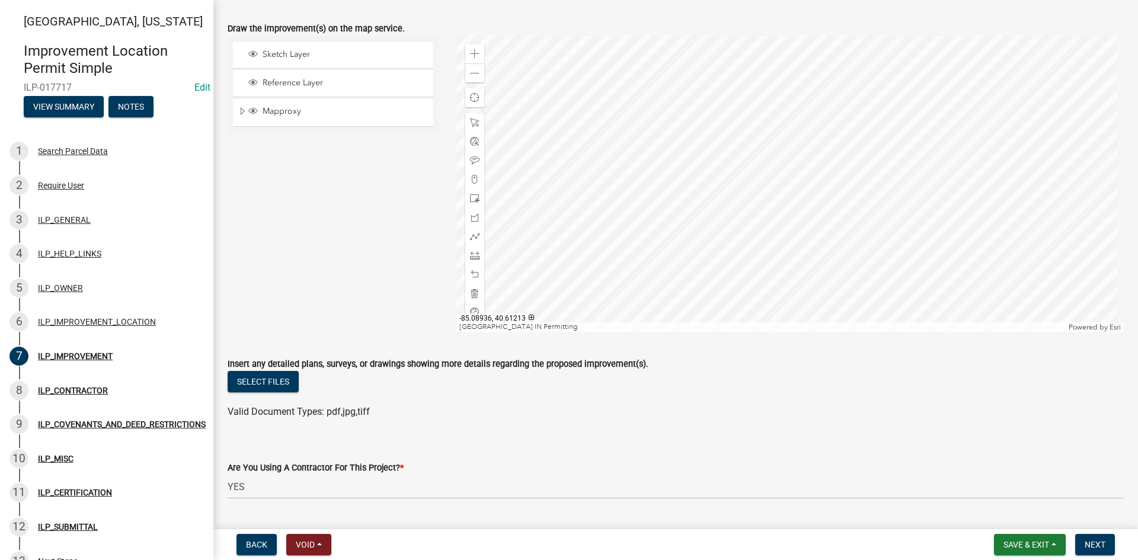
click at [903, 240] on div at bounding box center [791, 184] width 668 height 296
click at [891, 164] on div at bounding box center [791, 184] width 668 height 296
click at [901, 205] on div at bounding box center [791, 184] width 668 height 296
click at [1031, 540] on span "Save & Exit" at bounding box center [1027, 544] width 46 height 9
click at [1024, 520] on button "Save & Exit" at bounding box center [1018, 514] width 95 height 28
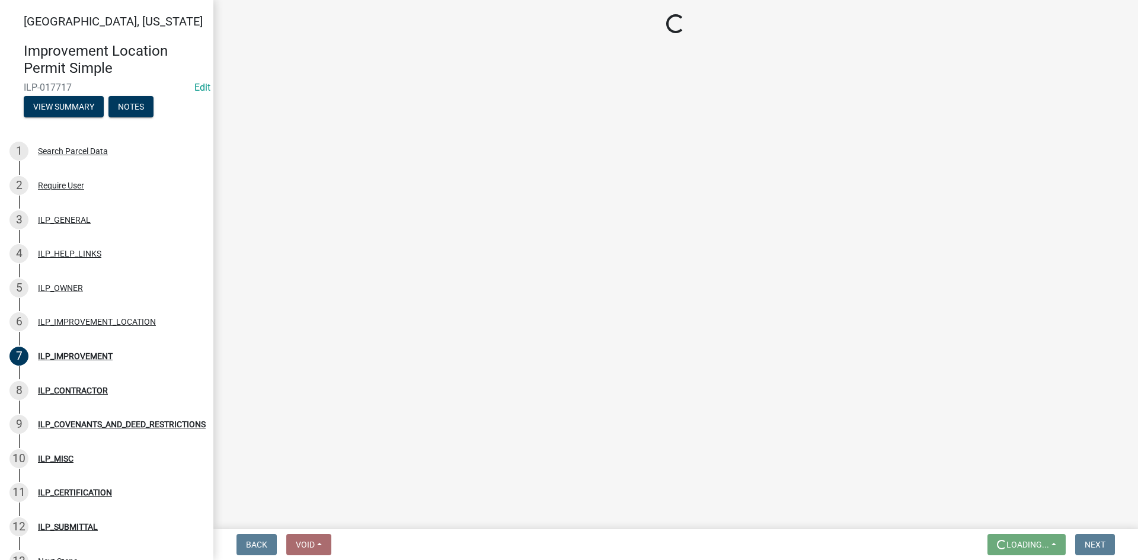
scroll to position [0, 0]
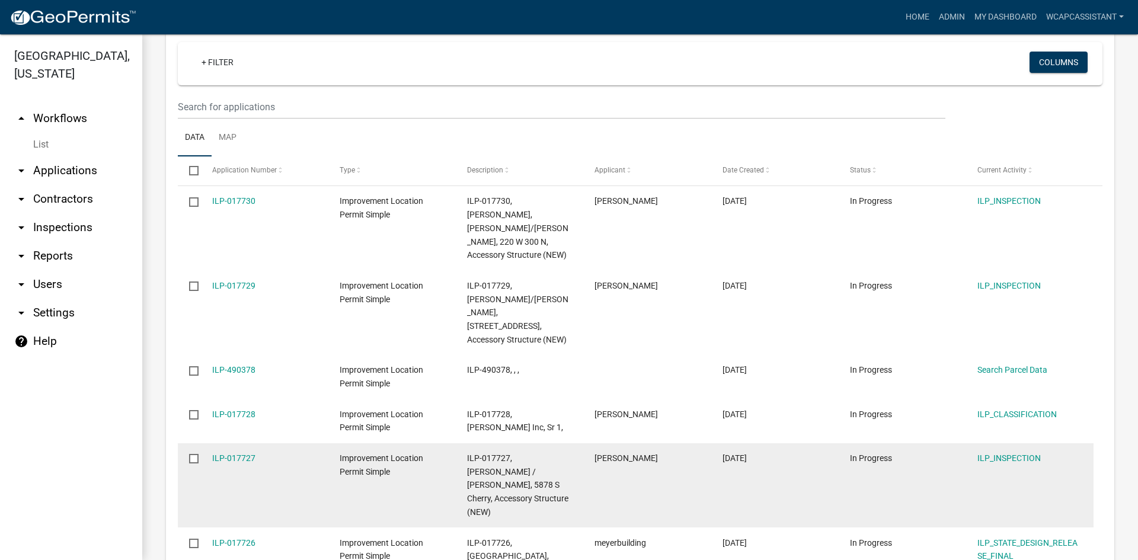
scroll to position [534, 0]
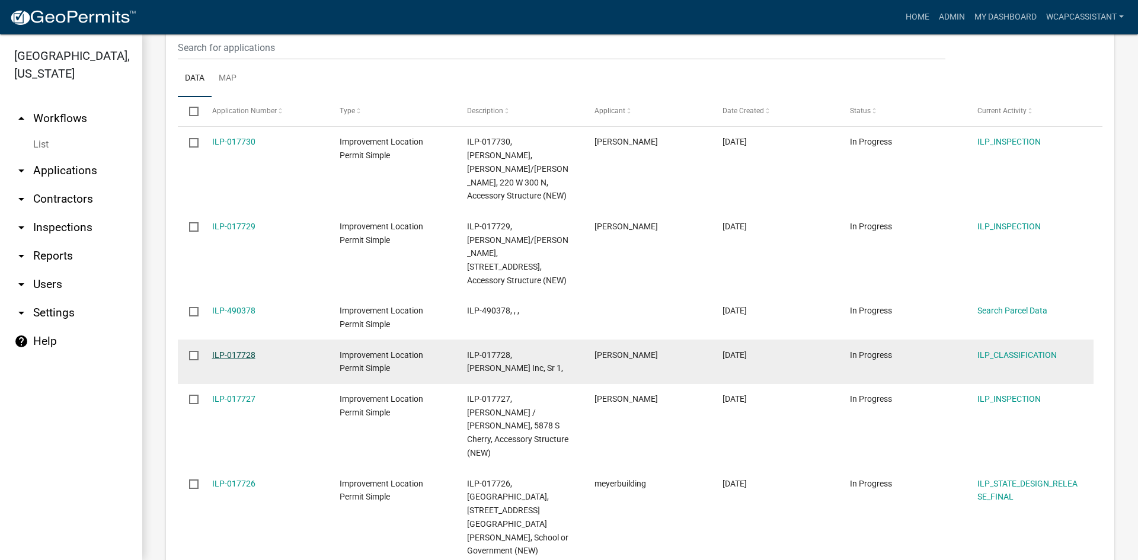
click at [241, 350] on link "ILP-017728" at bounding box center [233, 354] width 43 height 9
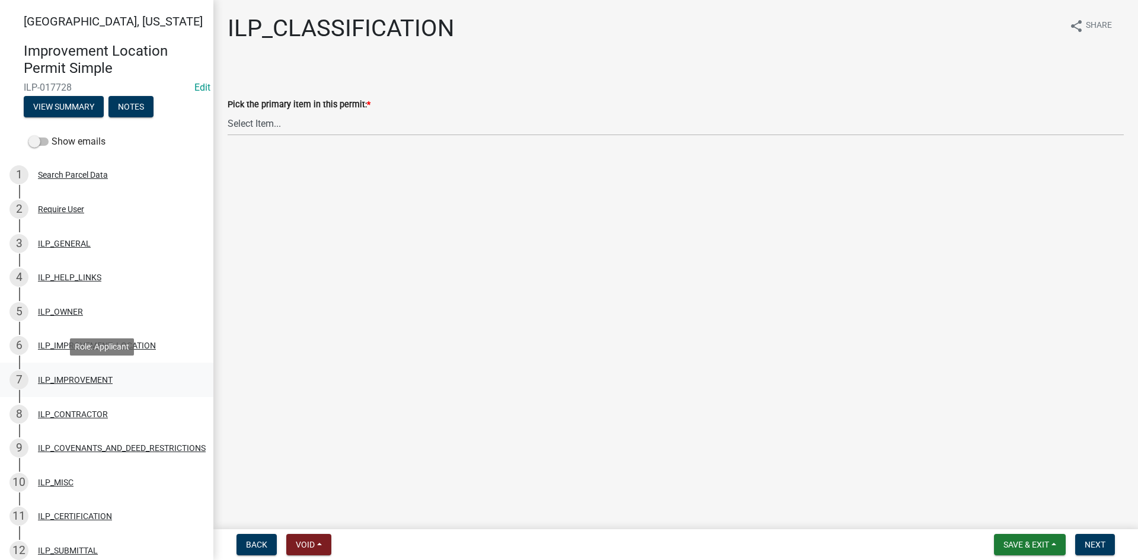
click at [82, 385] on div "7 ILP_IMPROVEMENT" at bounding box center [101, 380] width 185 height 19
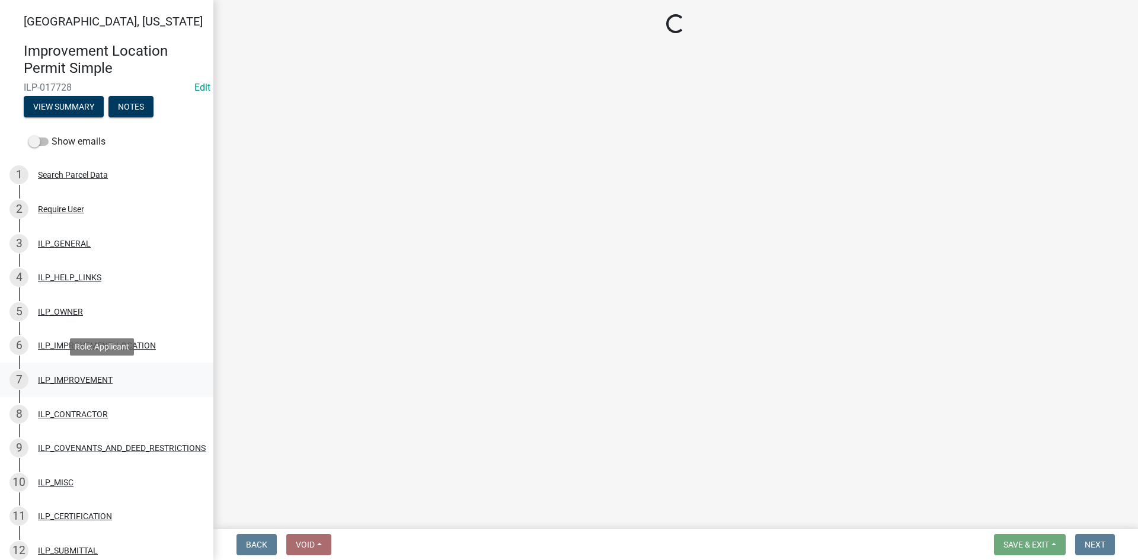
select select "71b507d0-569d-4a0a-b334-f72445909e69"
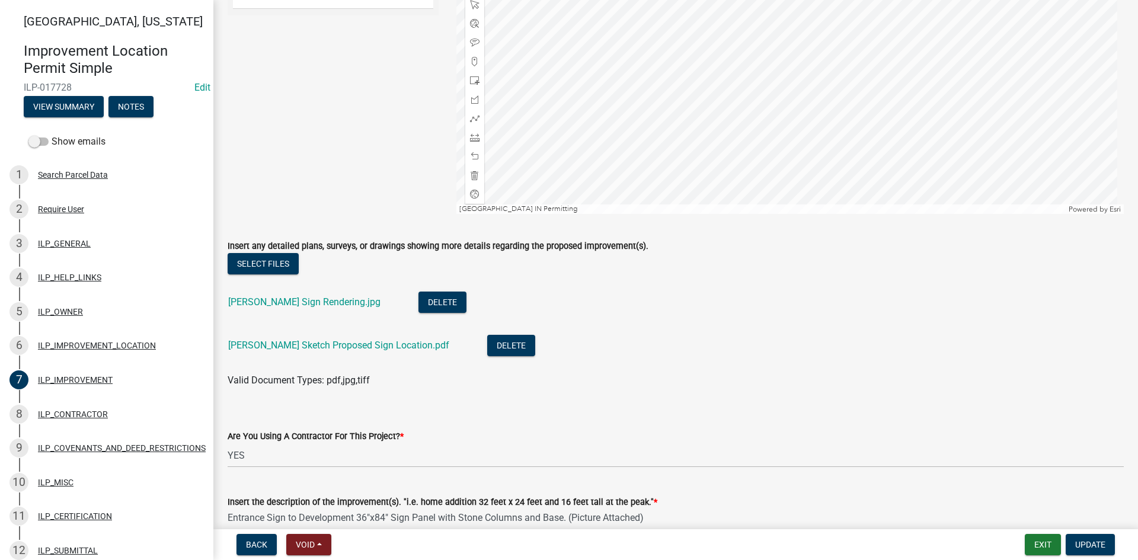
scroll to position [178, 0]
click at [319, 345] on link "[PERSON_NAME] Sketch Proposed Sign Location.pdf" at bounding box center [338, 344] width 221 height 11
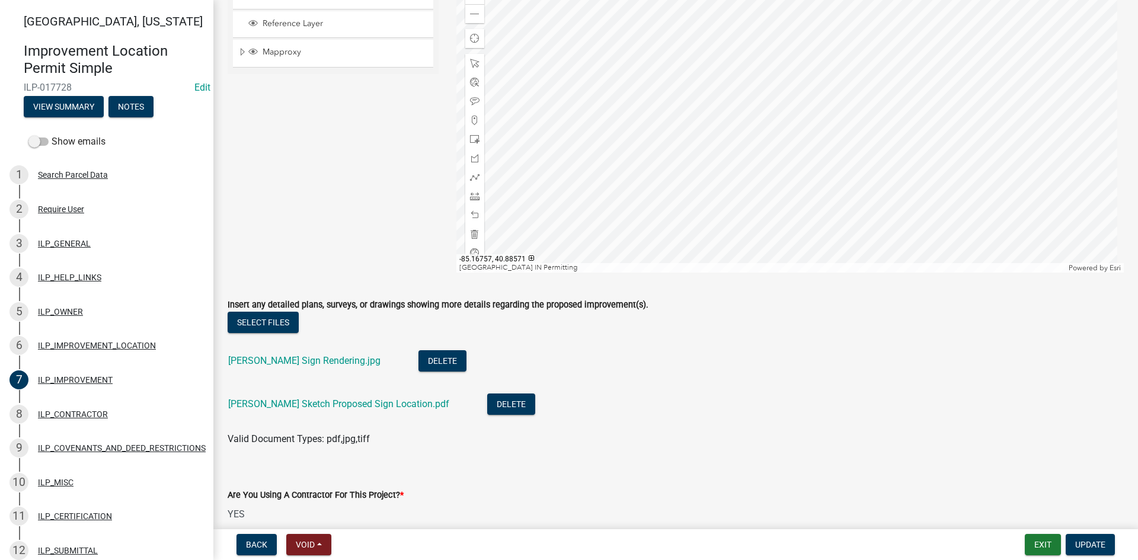
click at [349, 369] on div "[PERSON_NAME] Sign Rendering.jpg" at bounding box center [313, 362] width 171 height 24
click at [348, 363] on link "[PERSON_NAME] Sign Rendering.jpg" at bounding box center [304, 360] width 152 height 11
click at [929, 184] on div at bounding box center [791, 124] width 668 height 296
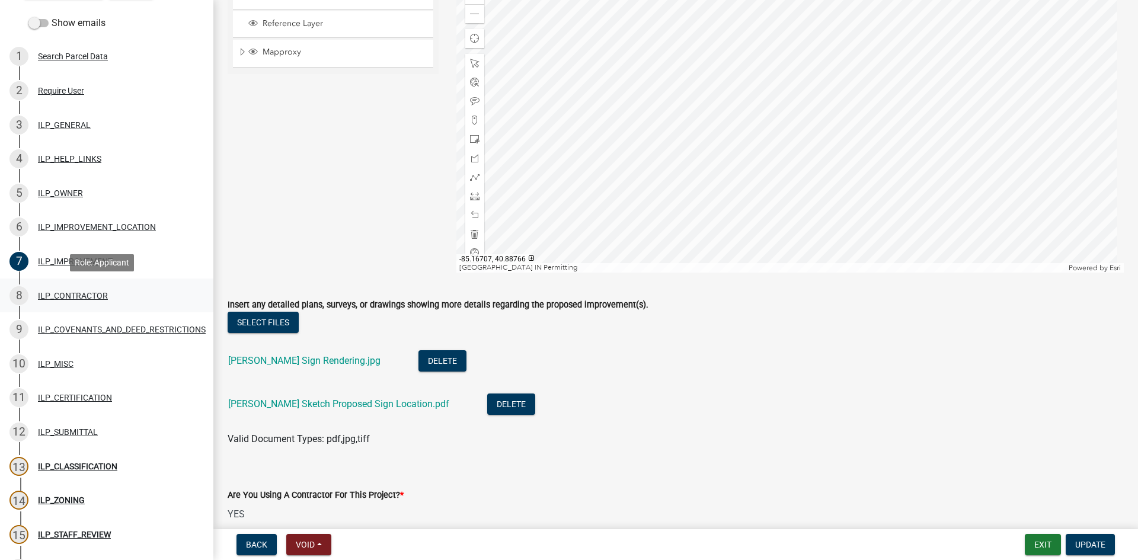
click at [69, 297] on div "ILP_CONTRACTOR" at bounding box center [73, 296] width 70 height 8
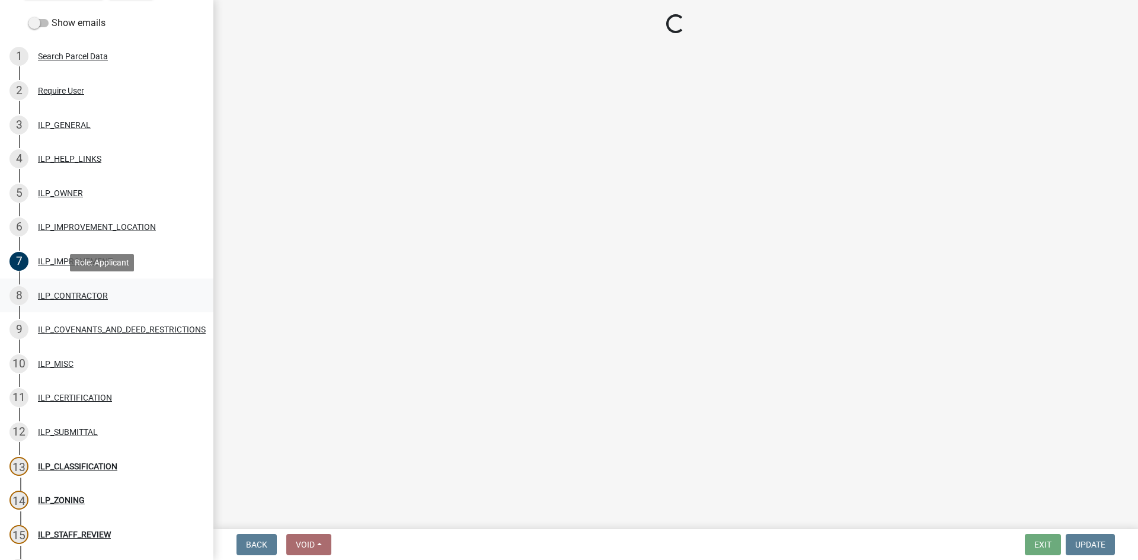
scroll to position [0, 0]
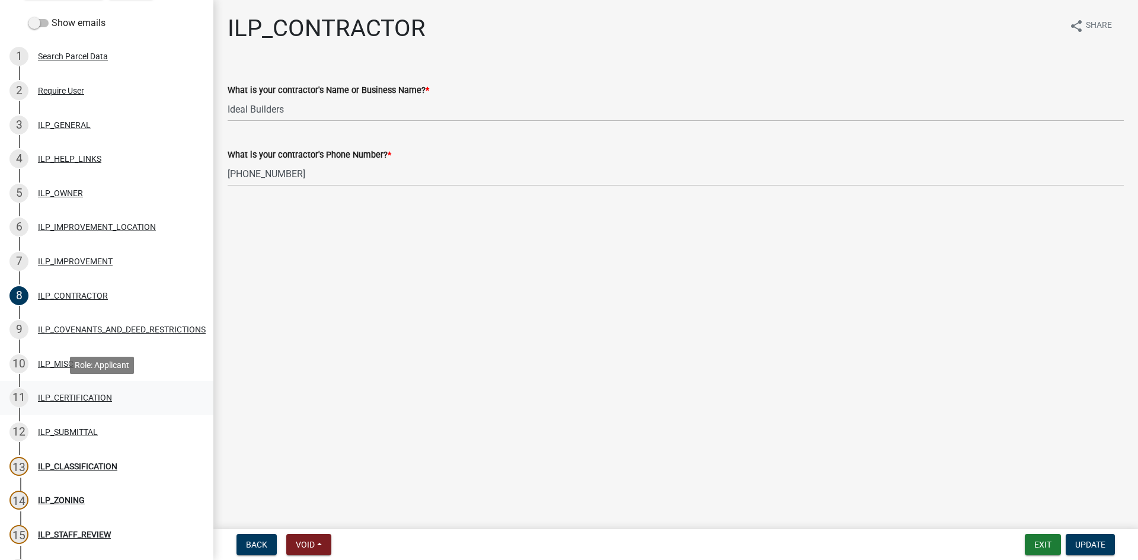
click at [63, 400] on div "ILP_CERTIFICATION" at bounding box center [75, 398] width 74 height 8
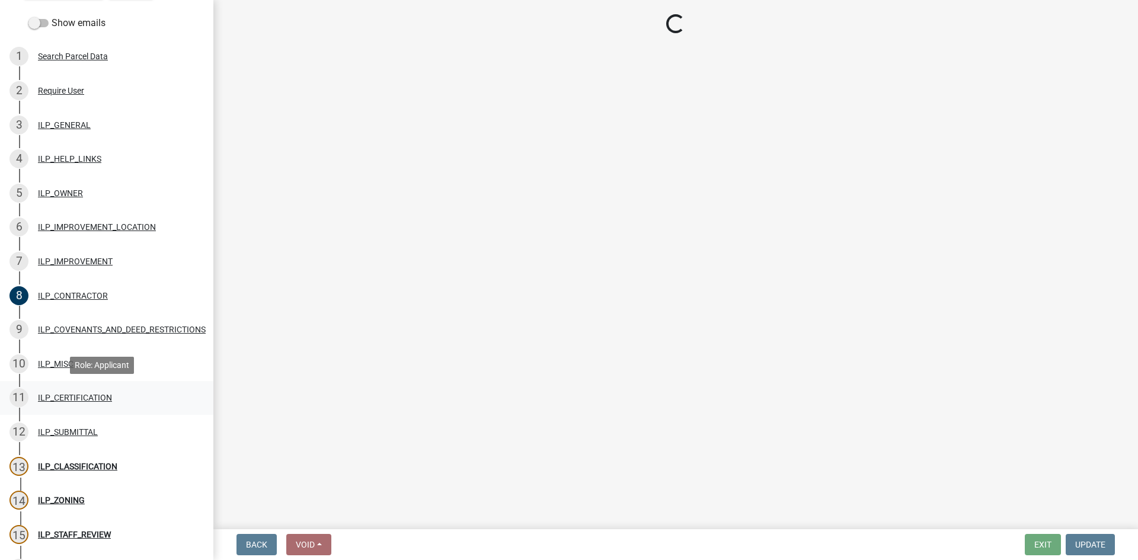
select select "bd96893d-fc5a-4886-96bc-c23f48f60341"
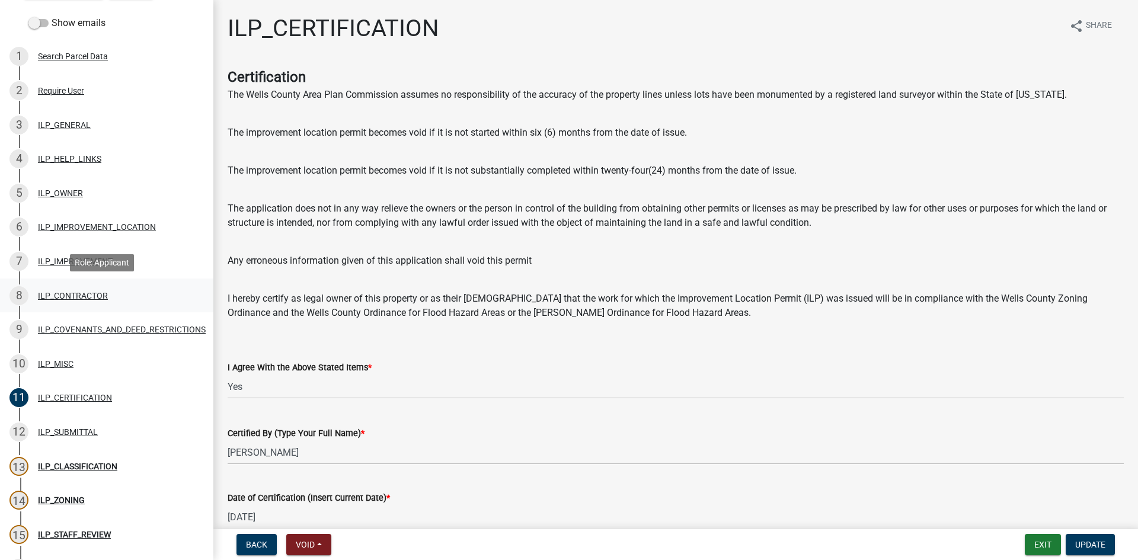
click at [69, 292] on div "ILP_CONTRACTOR" at bounding box center [73, 296] width 70 height 8
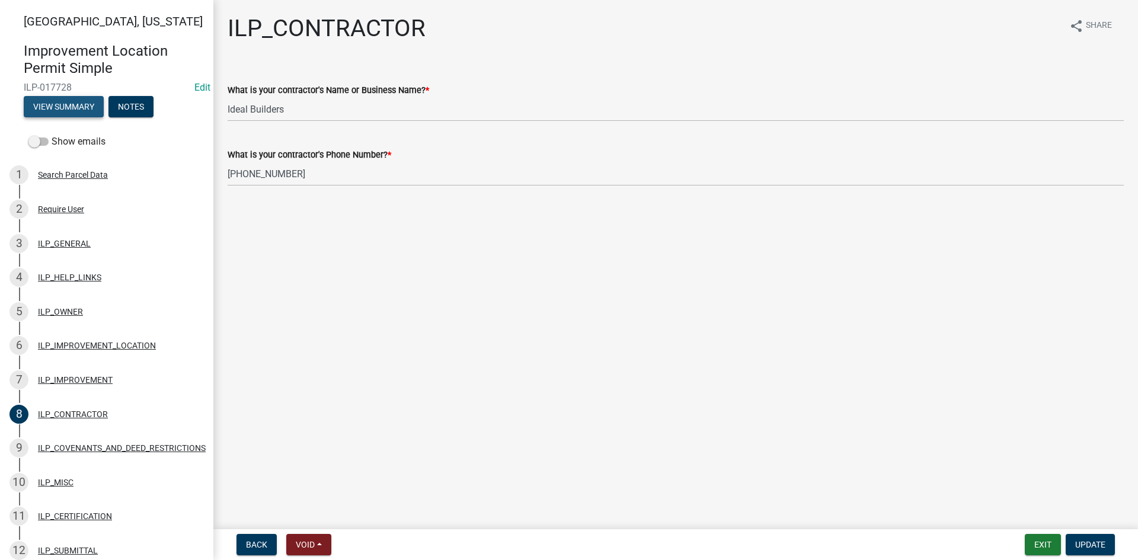
click at [54, 106] on button "View Summary" at bounding box center [64, 106] width 80 height 21
